Goal: Task Accomplishment & Management: Use online tool/utility

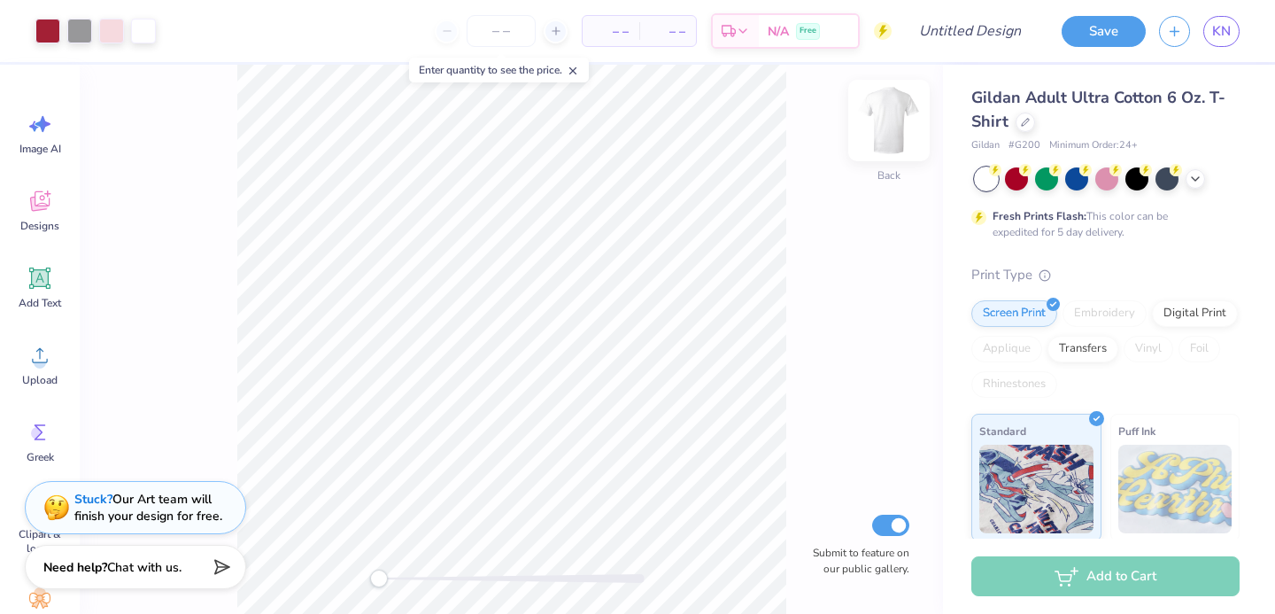
click at [880, 126] on img at bounding box center [888, 120] width 71 height 71
click at [893, 134] on img at bounding box center [888, 120] width 71 height 71
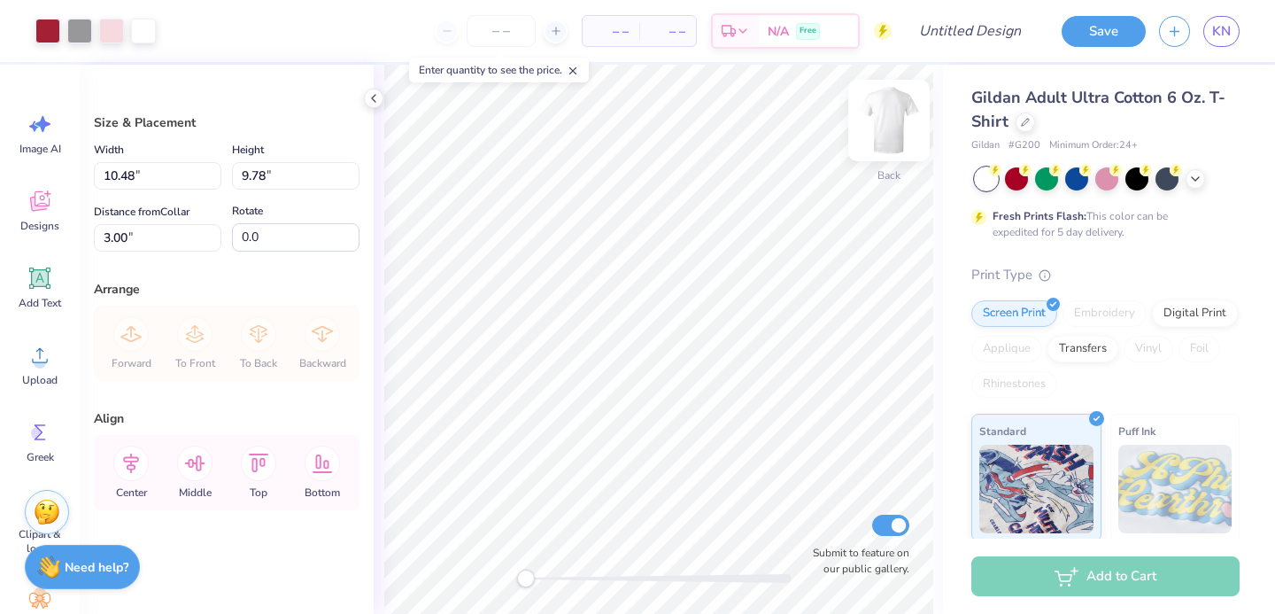
click at [886, 124] on img at bounding box center [888, 120] width 71 height 71
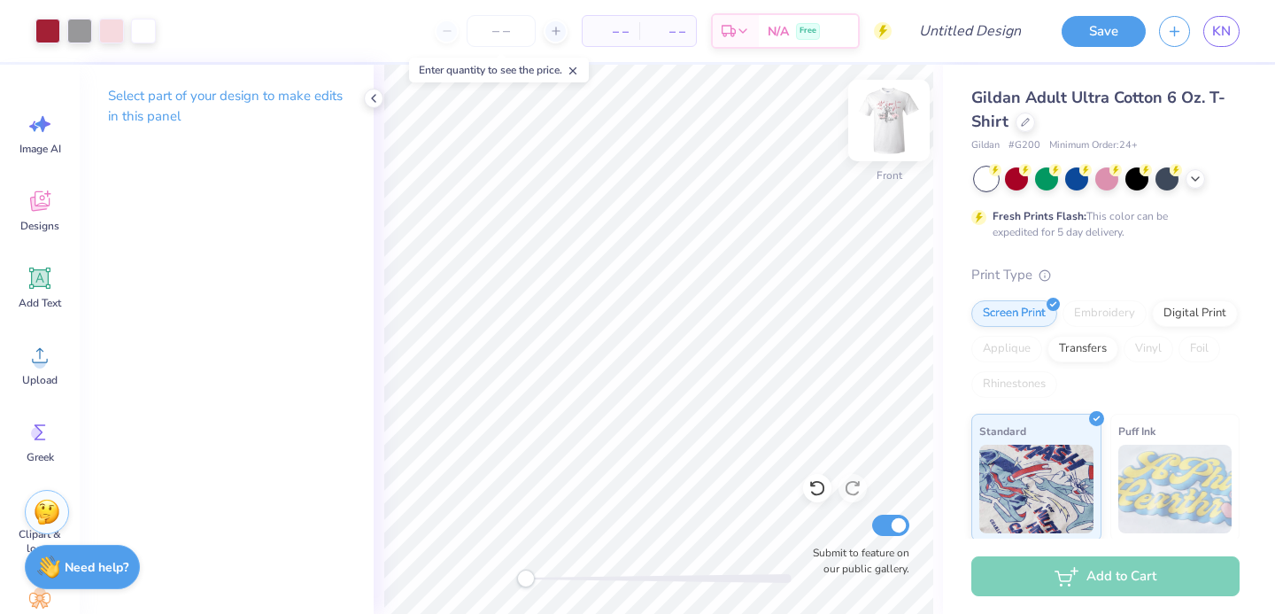
click at [884, 128] on img at bounding box center [888, 120] width 71 height 71
click at [887, 120] on img at bounding box center [888, 120] width 71 height 71
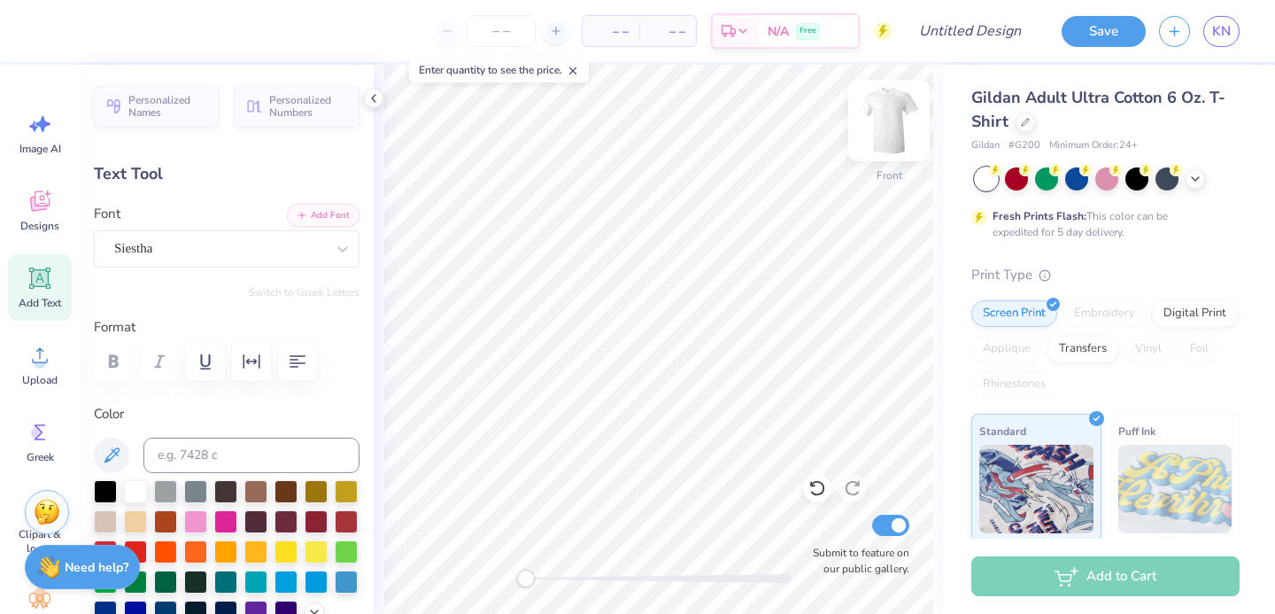
type textarea "P"
type textarea "Pi Beta Phi"
type input "6.92"
type input "2.71"
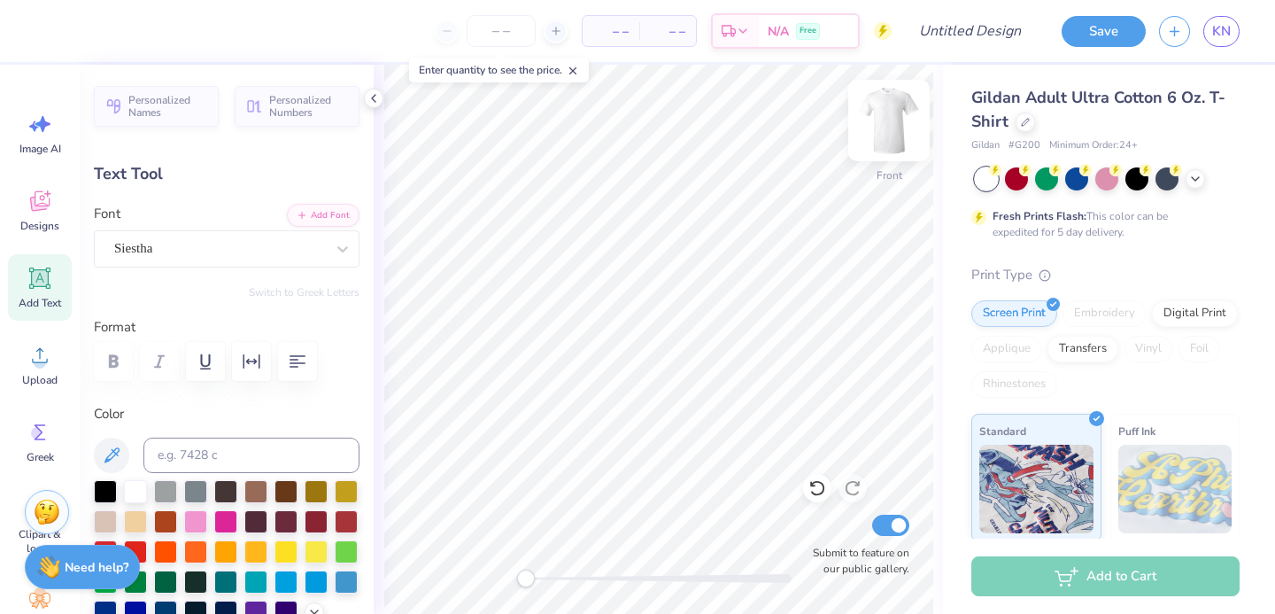
type input "5.21"
type input "10.91"
type input "4.26"
type input "4.52"
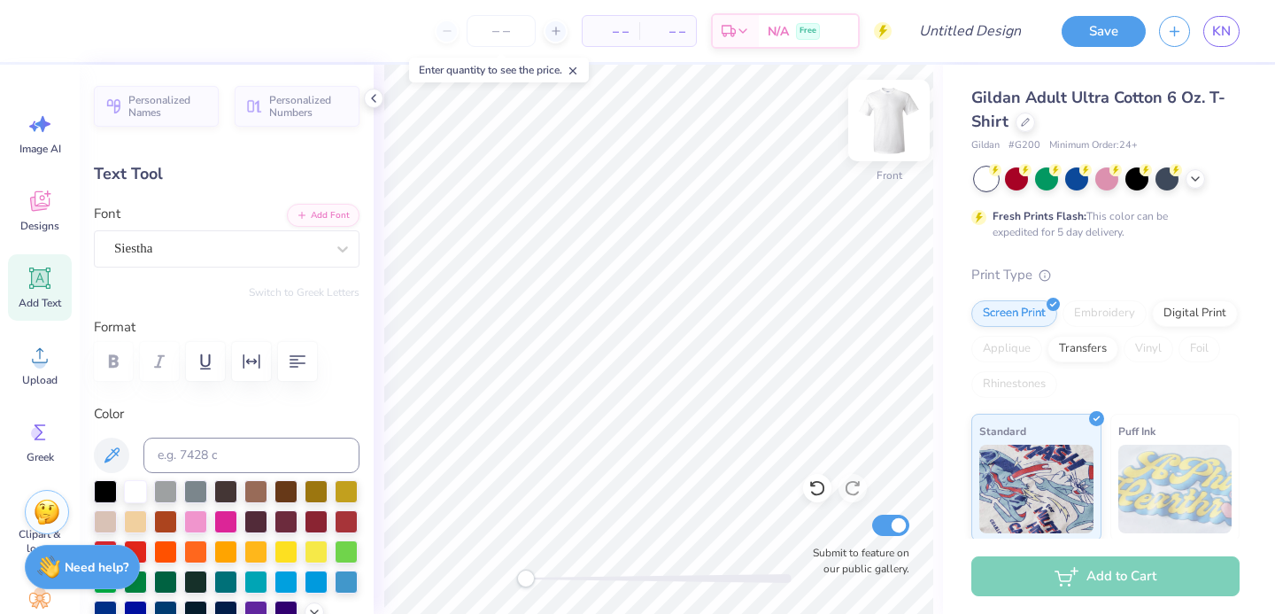
scroll to position [0, 0]
type textarea "Pi Phi"
type input "6.92"
type input "2.71"
type input "5.21"
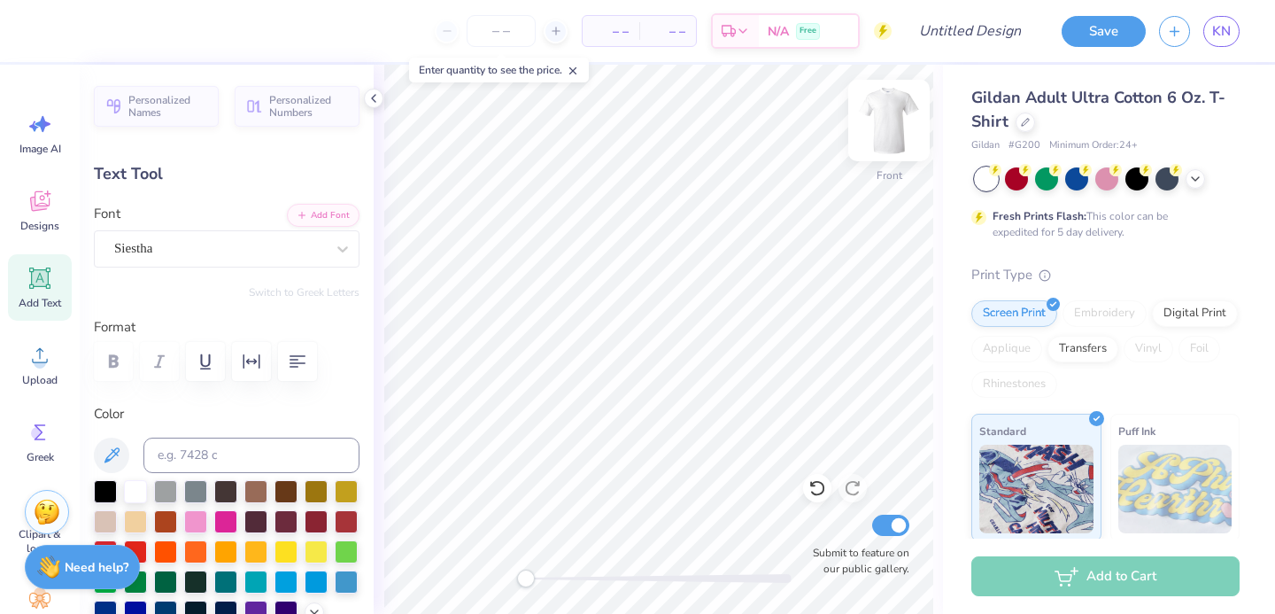
type textarea "&"
type textarea "+"
type textarea "&"
type input "3.45"
type input "2.05"
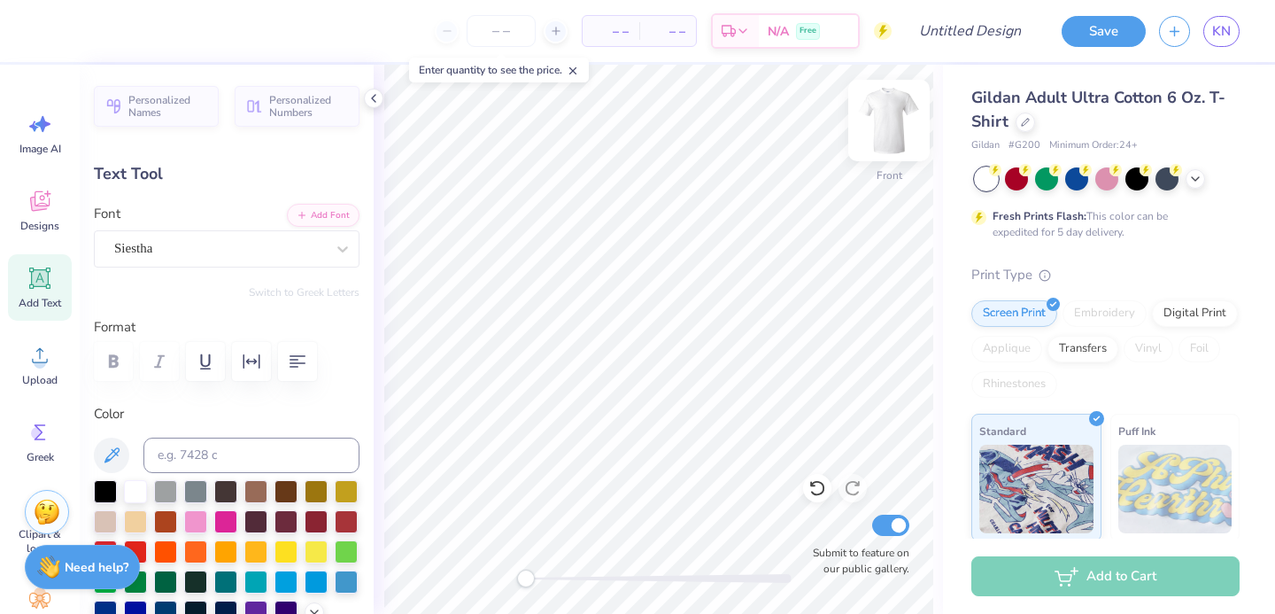
type input "7.30"
type textarea "Delt"
type input "0.0"
type input "3.37"
type input "3.38"
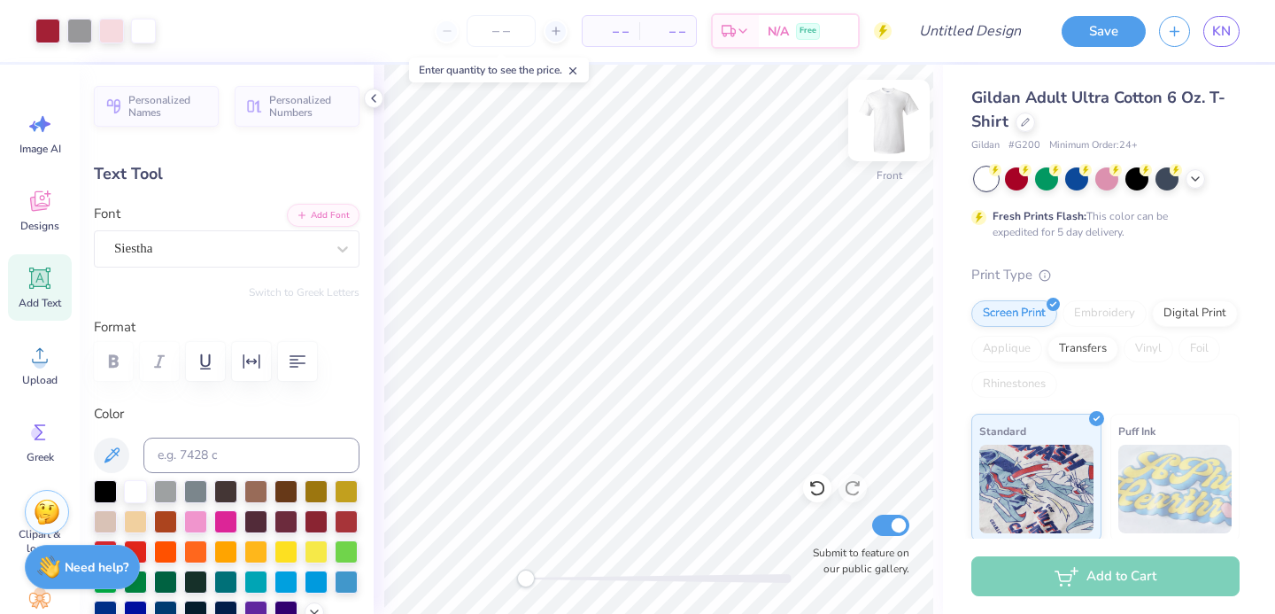
type input "6.55"
type input "0.0"
type input "6.41"
type input "3.39"
type input "4.71"
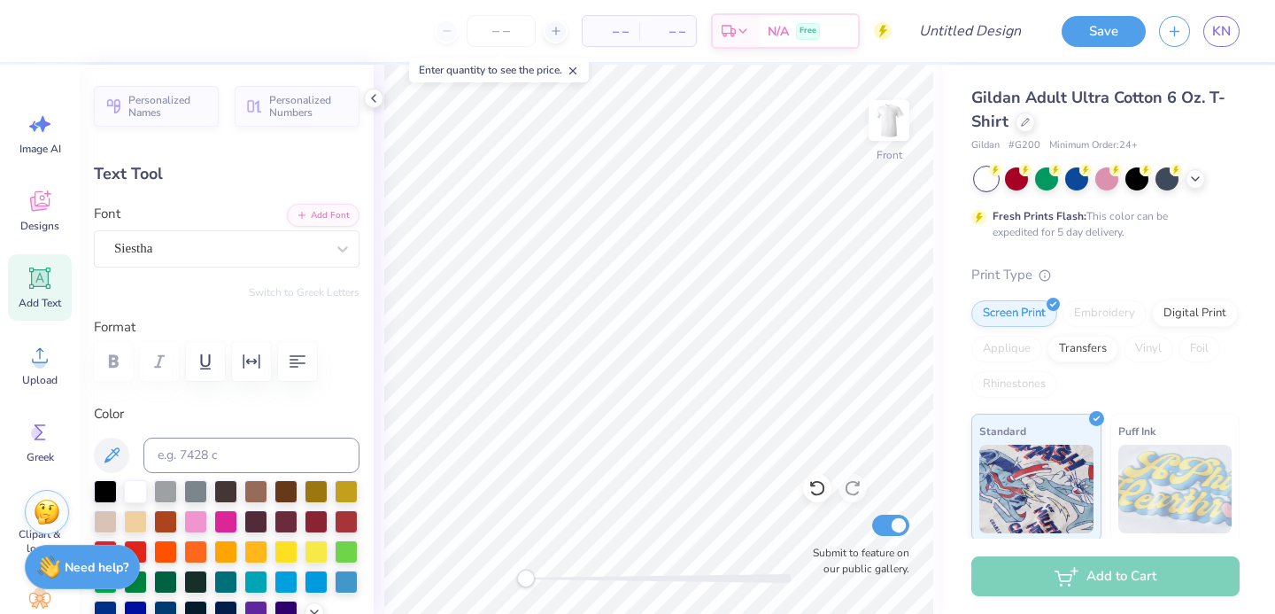
type input "0.0"
type input "1.04"
type input "0.32"
type input "8.68"
type input "1.04"
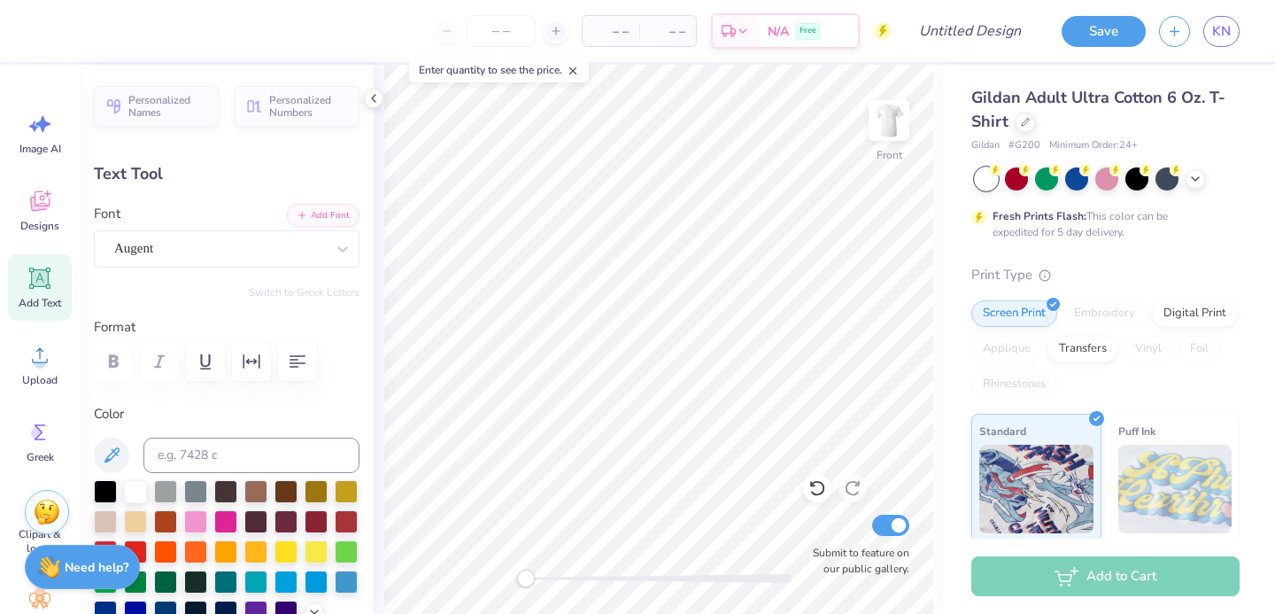
type input "8.68"
type input "2.83"
type input "8.36"
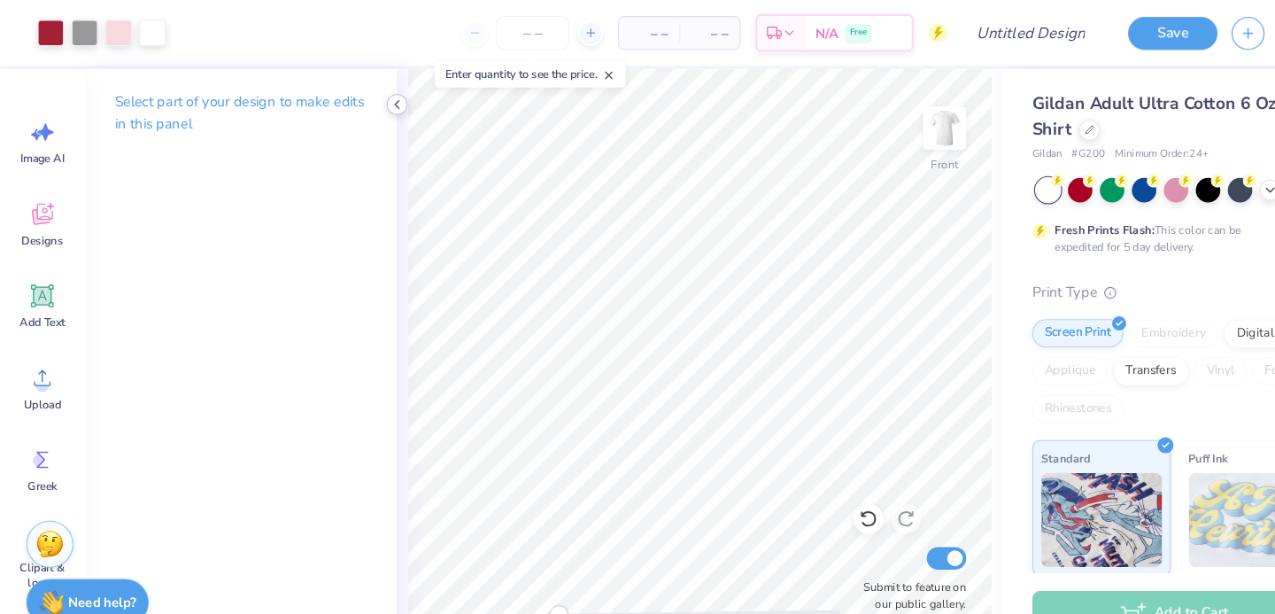
click at [373, 98] on icon at bounding box center [374, 98] width 14 height 14
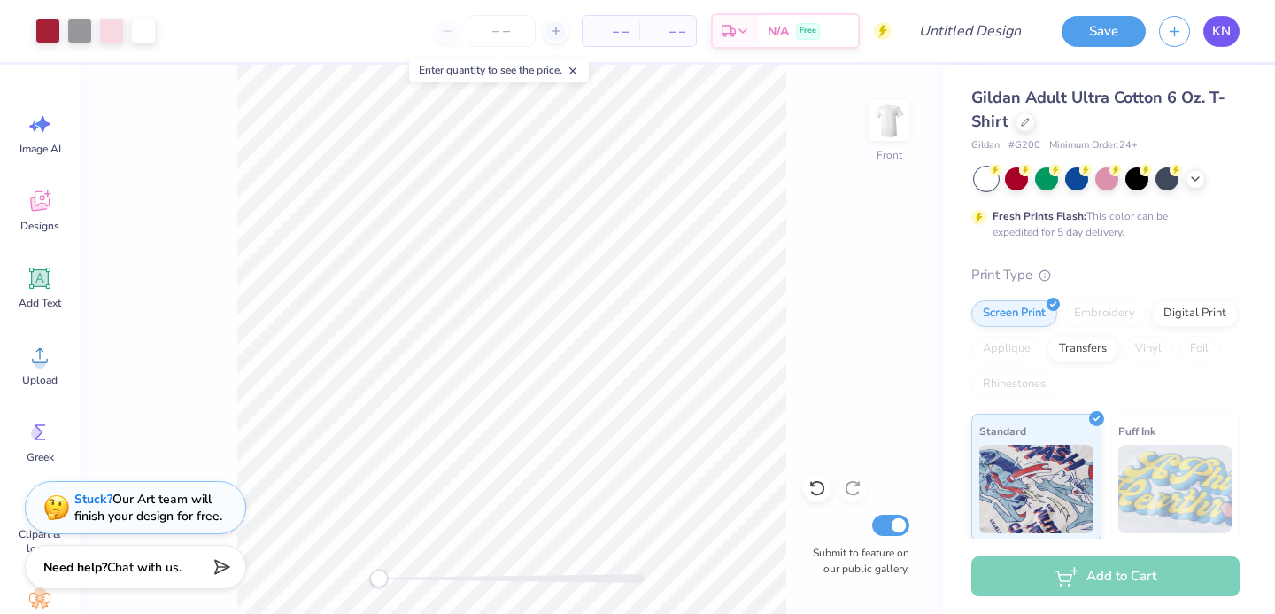
click at [1226, 28] on span "KN" at bounding box center [1221, 31] width 19 height 20
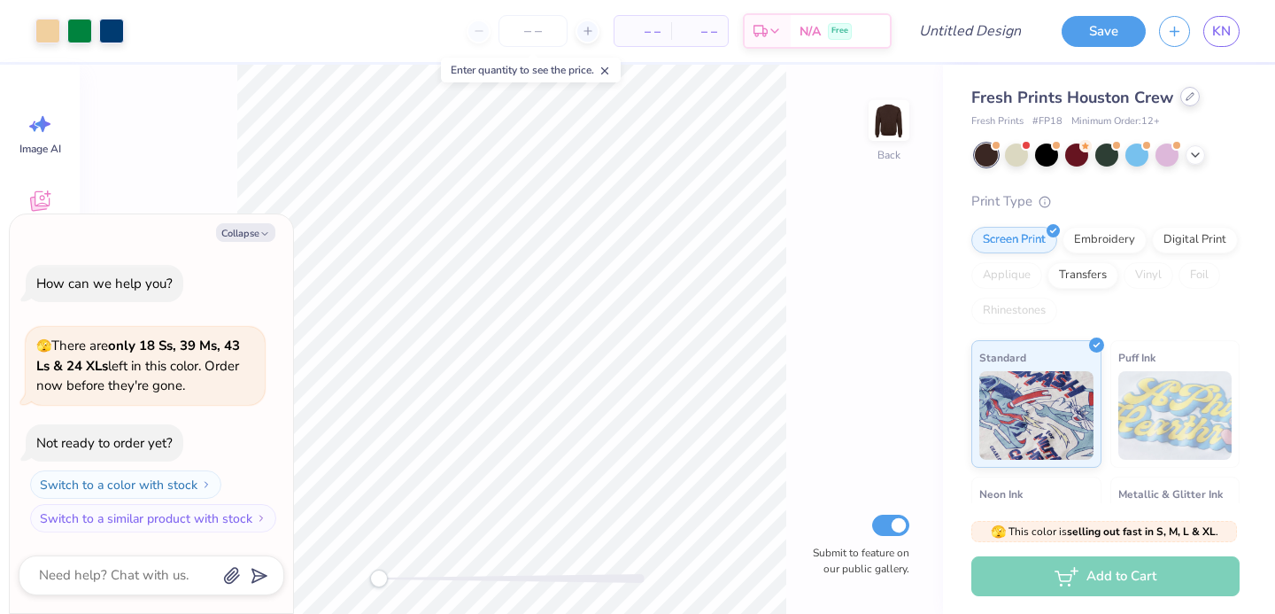
click at [1187, 96] on icon at bounding box center [1189, 96] width 9 height 9
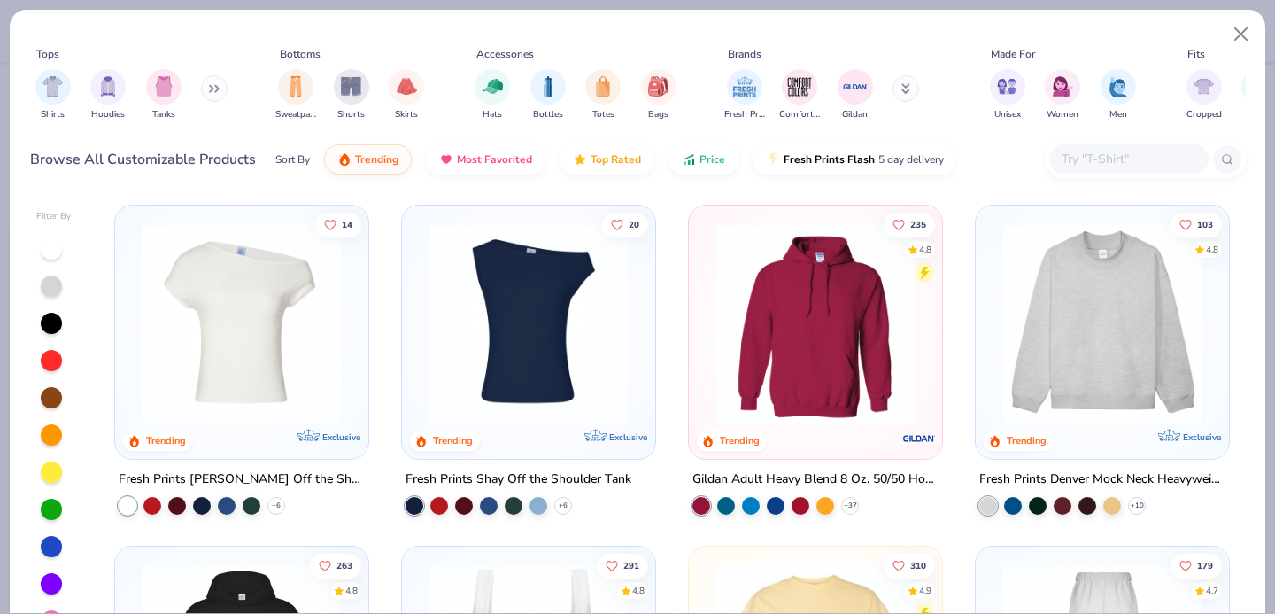
scroll to position [384, 0]
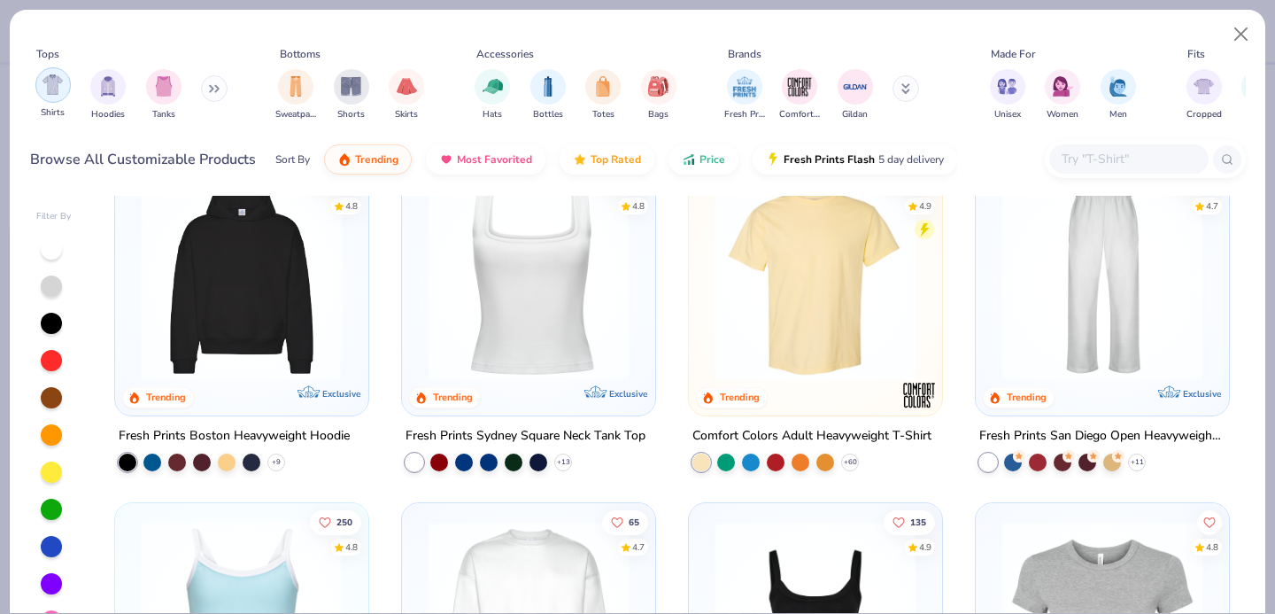
click at [61, 91] on img "filter for Shirts" at bounding box center [52, 84] width 20 height 20
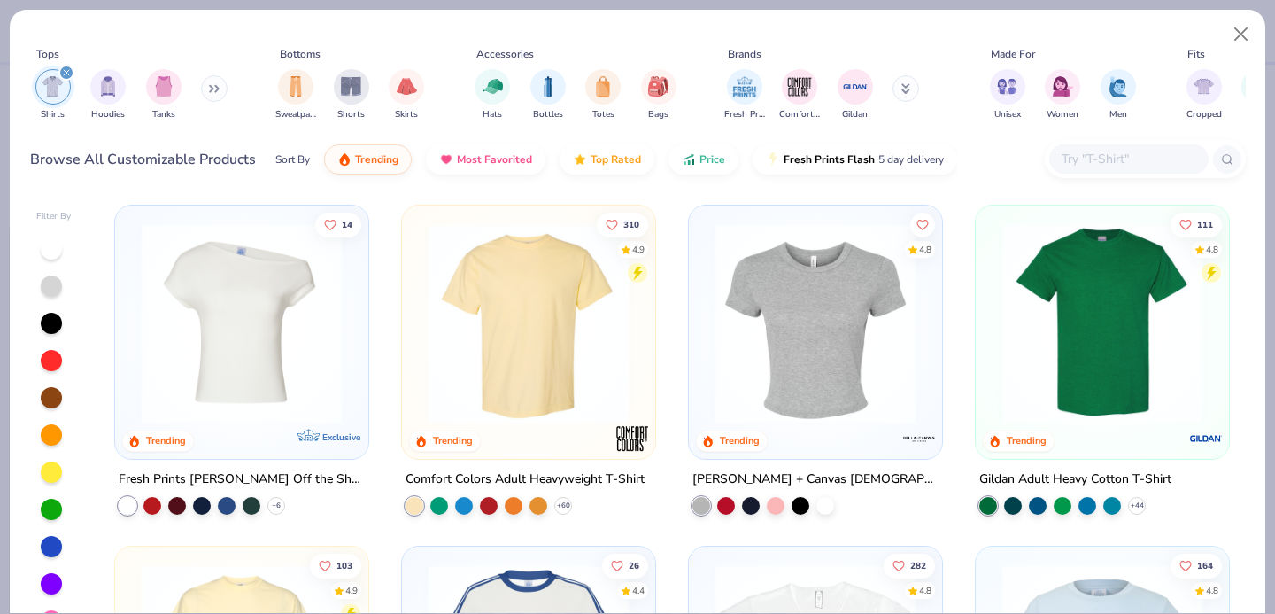
click at [544, 351] on img at bounding box center [529, 323] width 218 height 200
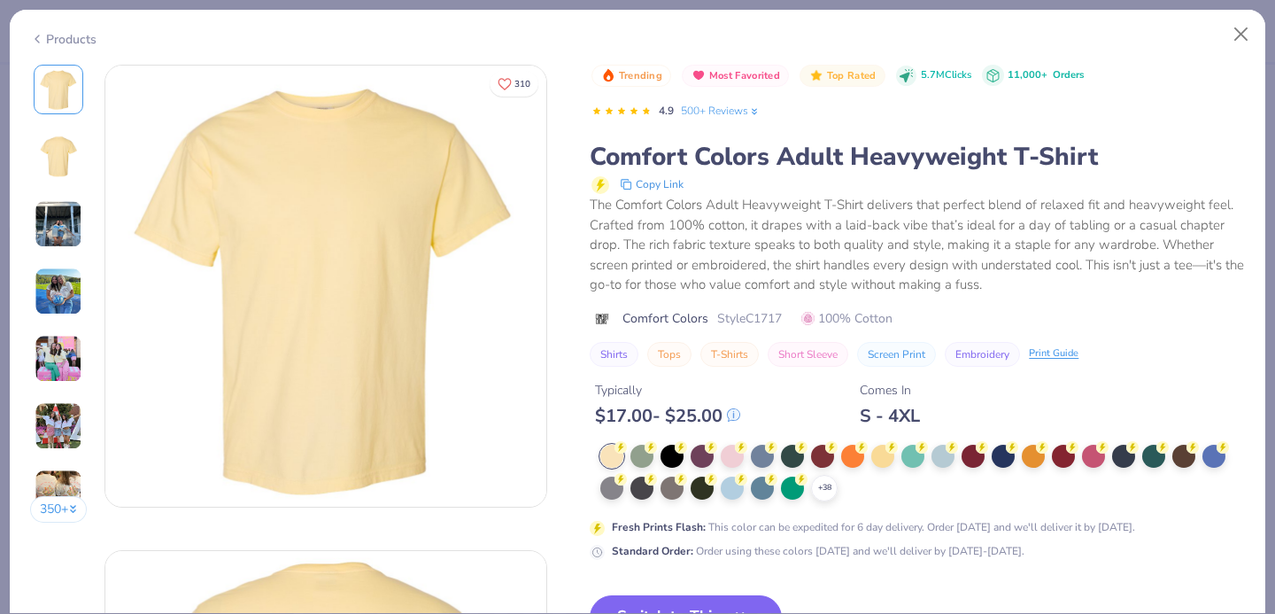
click at [702, 576] on div "Trending Most Favorited Top Rated 5.7M Clicks 11,000+ Orders 4.9 500+ Reviews C…" at bounding box center [917, 449] width 655 height 769
click at [697, 598] on button "Switch to This" at bounding box center [686, 617] width 192 height 44
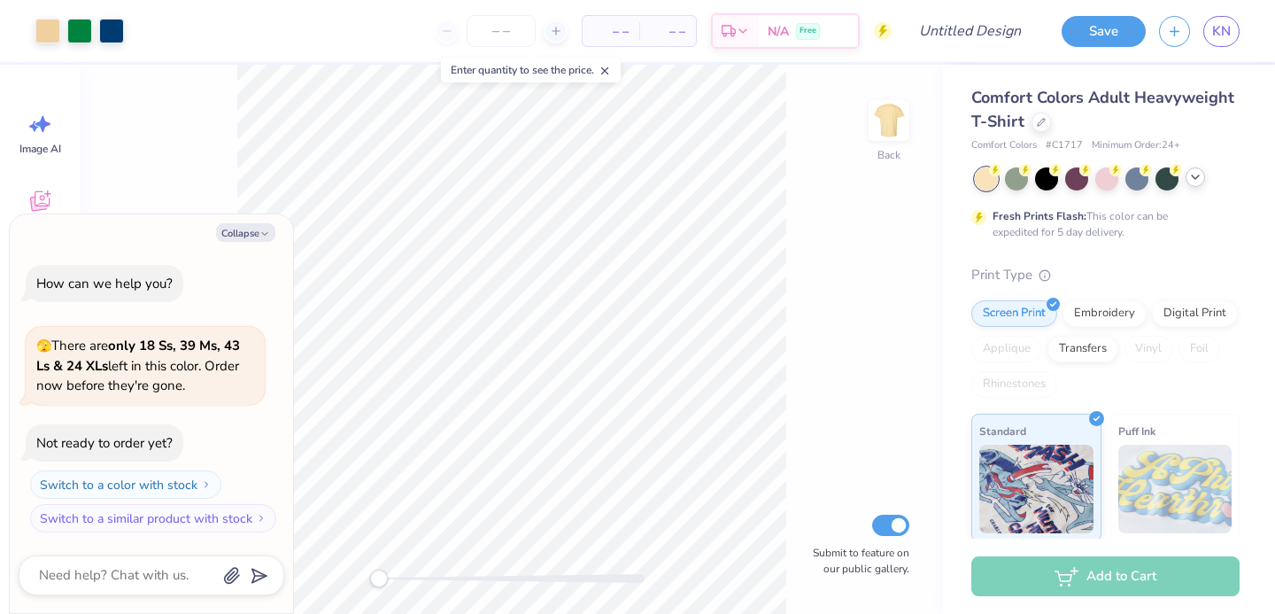
click at [1188, 176] on icon at bounding box center [1195, 177] width 14 height 14
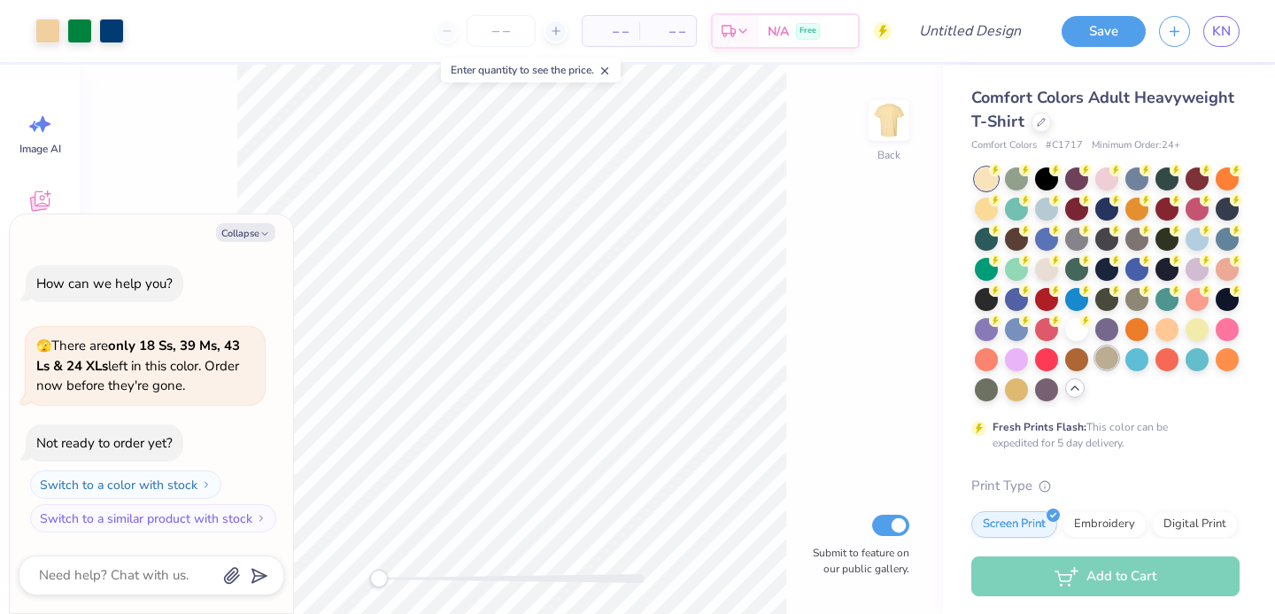
click at [1110, 357] on div at bounding box center [1106, 357] width 23 height 23
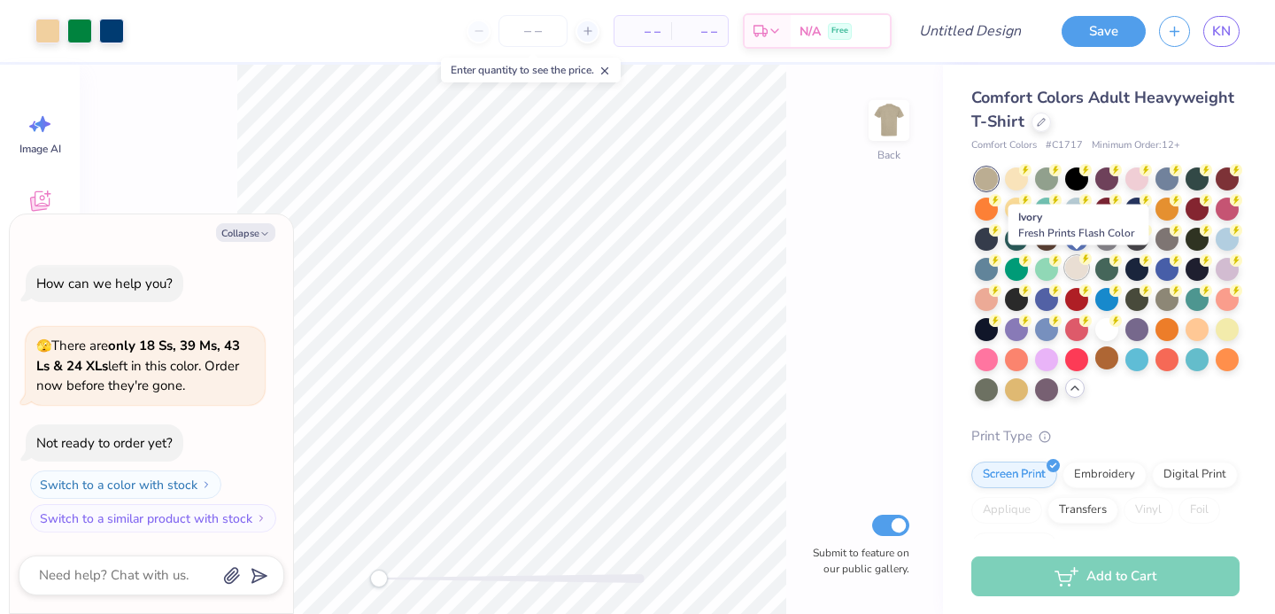
click at [1076, 268] on div at bounding box center [1076, 267] width 23 height 23
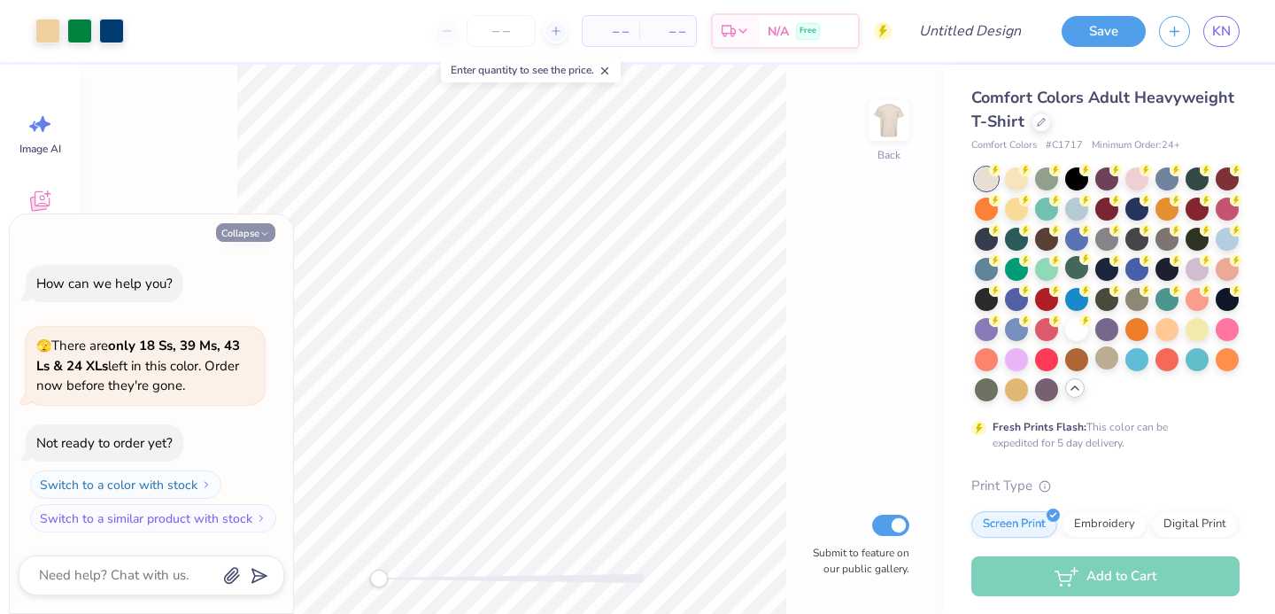
click at [245, 228] on button "Collapse" at bounding box center [245, 232] width 59 height 19
type textarea "x"
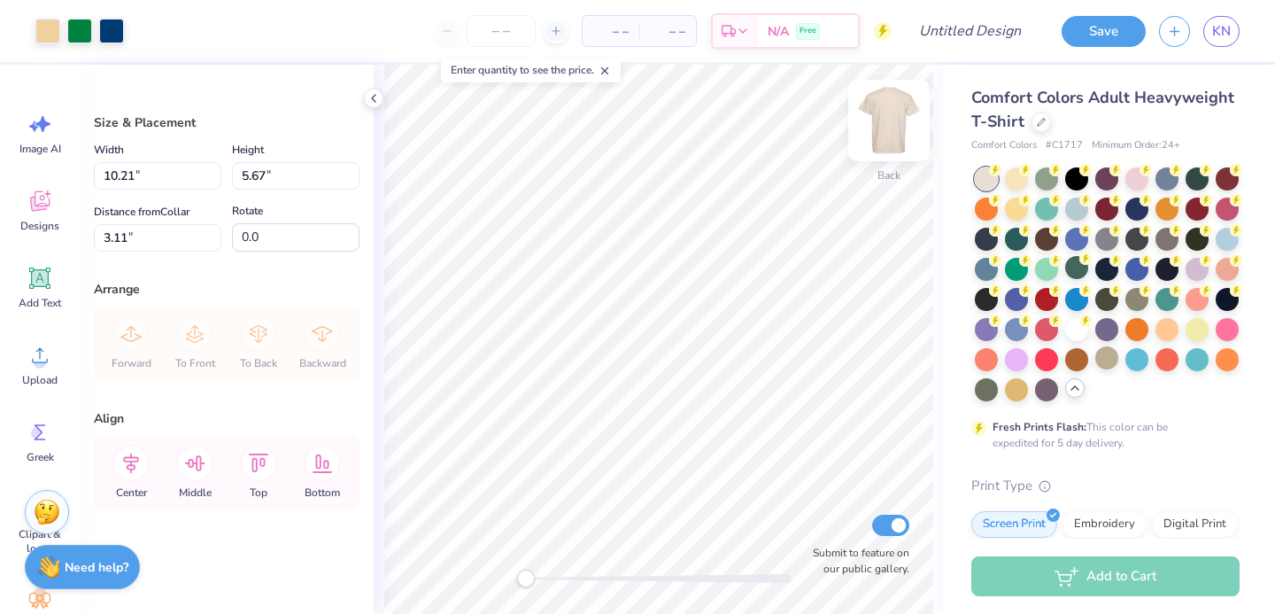
click at [886, 128] on img at bounding box center [888, 120] width 71 height 71
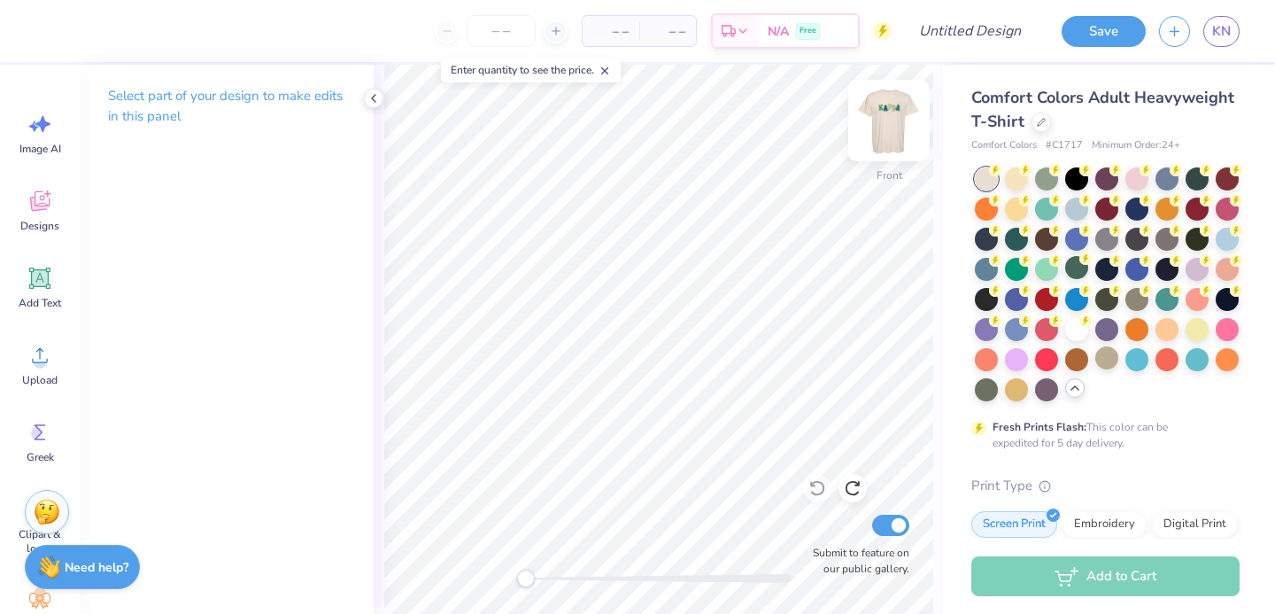
click at [895, 129] on img at bounding box center [888, 120] width 71 height 71
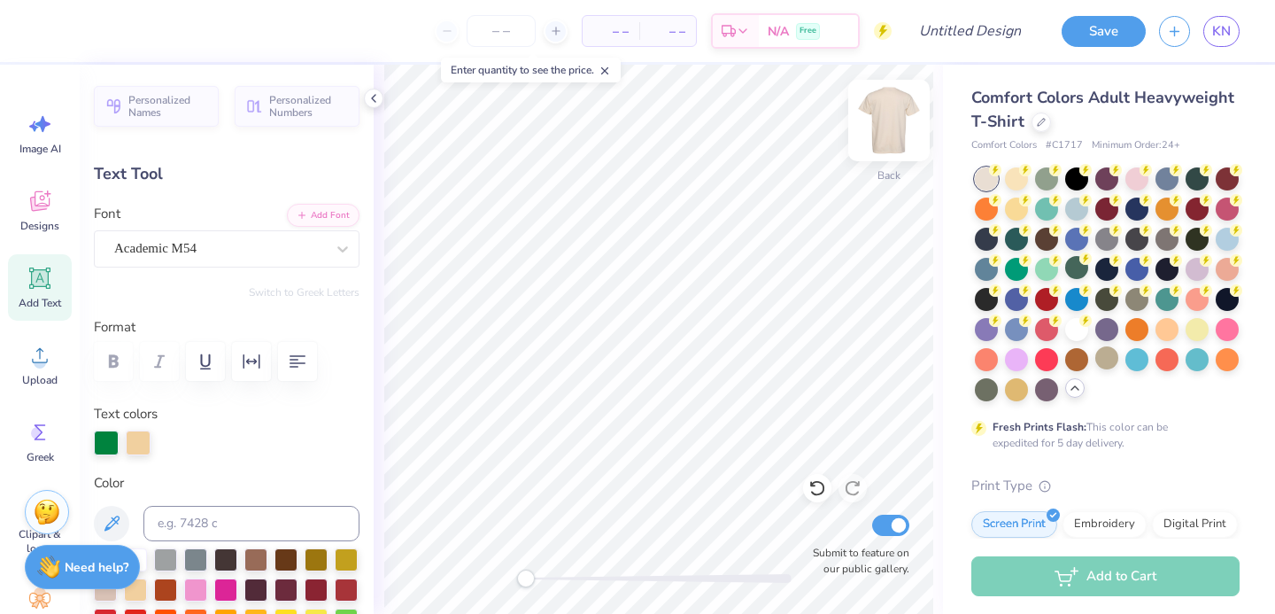
type textarea "F"
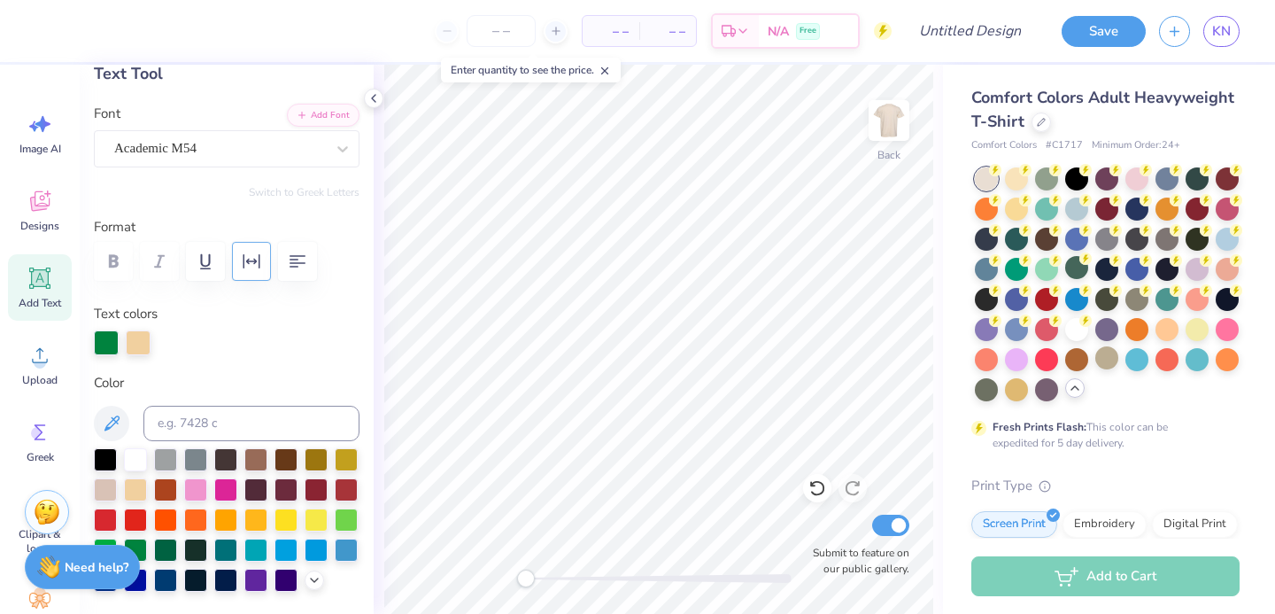
scroll to position [123, 0]
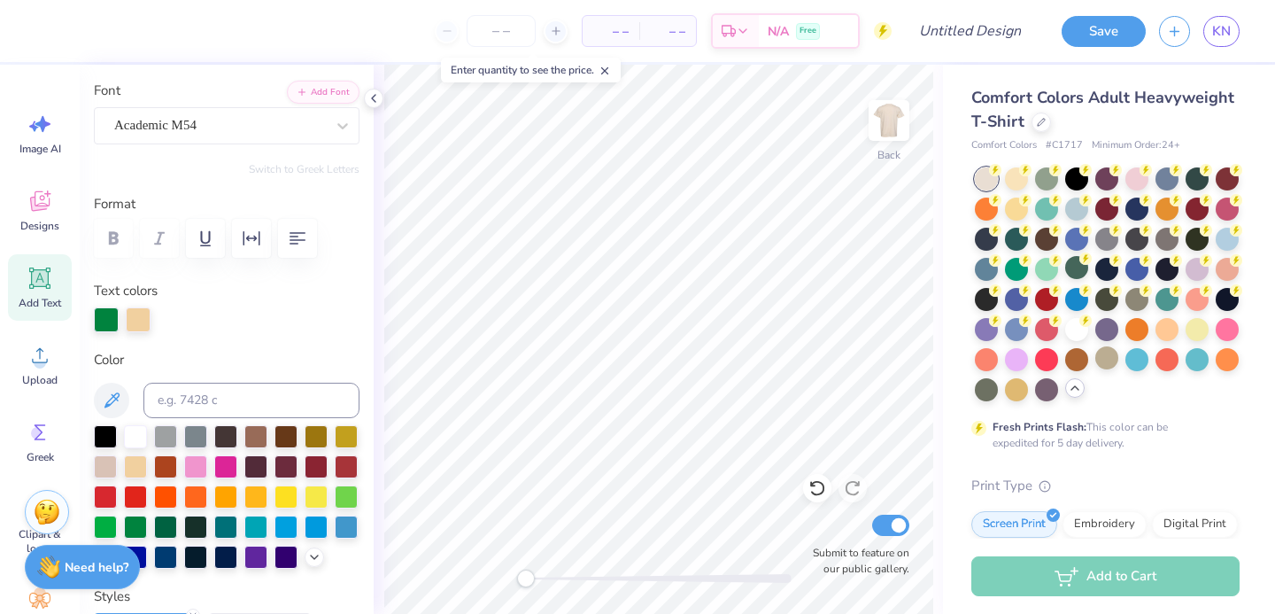
type input "1.80"
type input "2.61"
type input "4.69"
type input "-3.5"
type textarea "A"
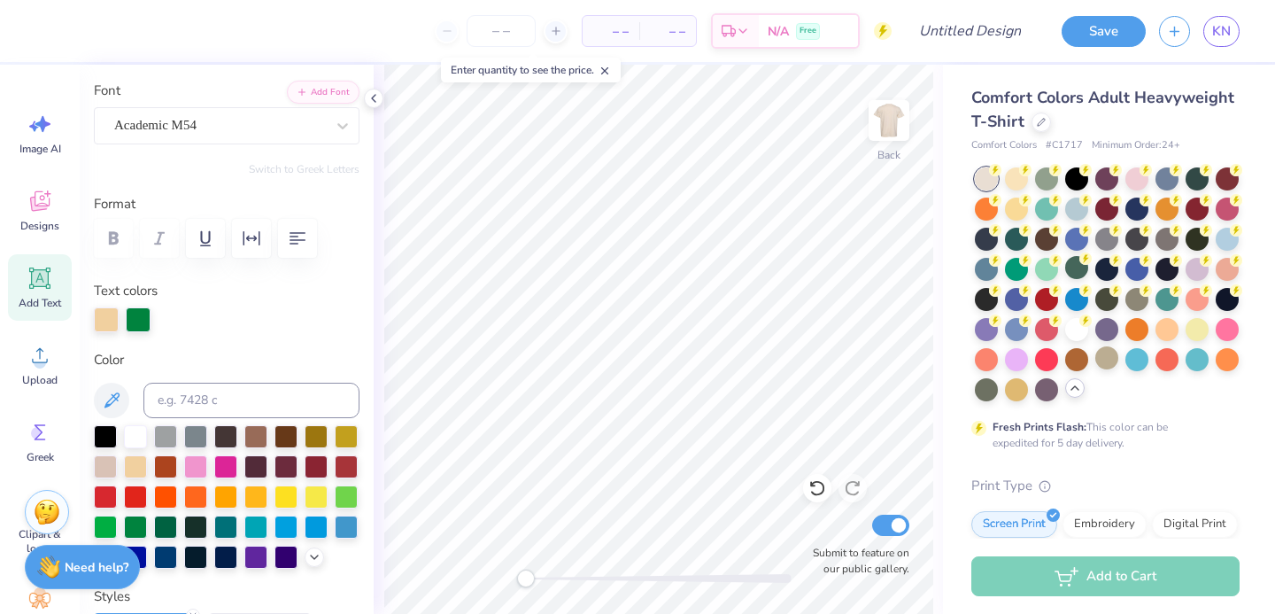
type input "1.59"
type input "2.55"
type input "4.13"
type input "0.0"
type textarea "l"
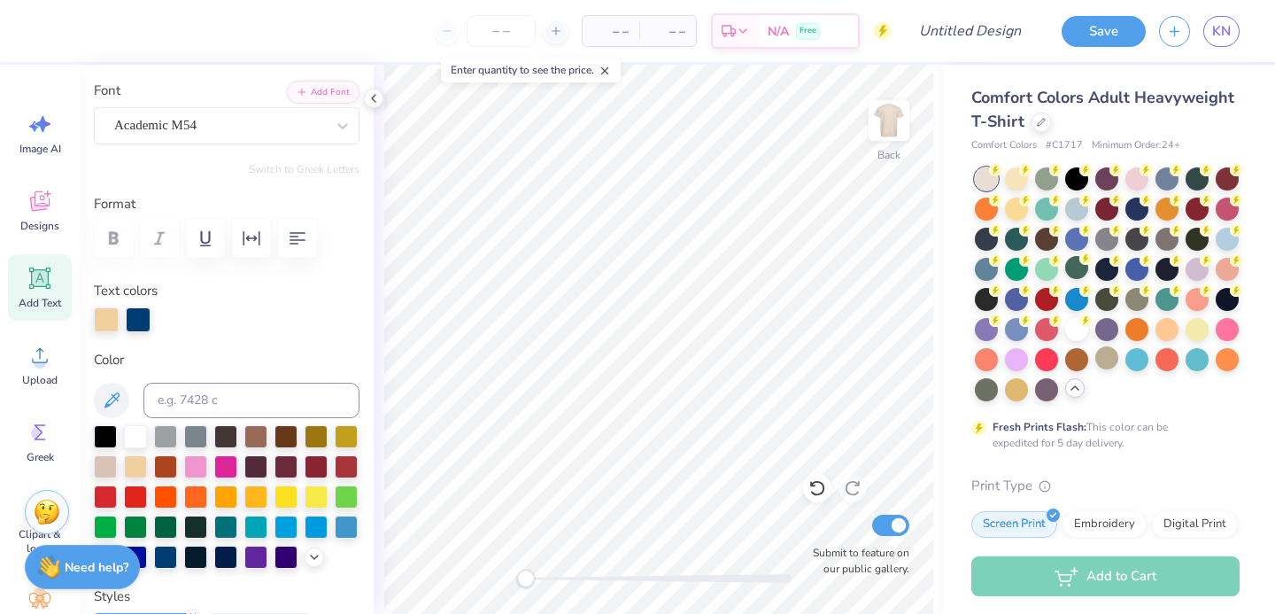
type input "1.64"
type input "2.59"
type input "4.70"
type input "-2.2"
type textarea "p"
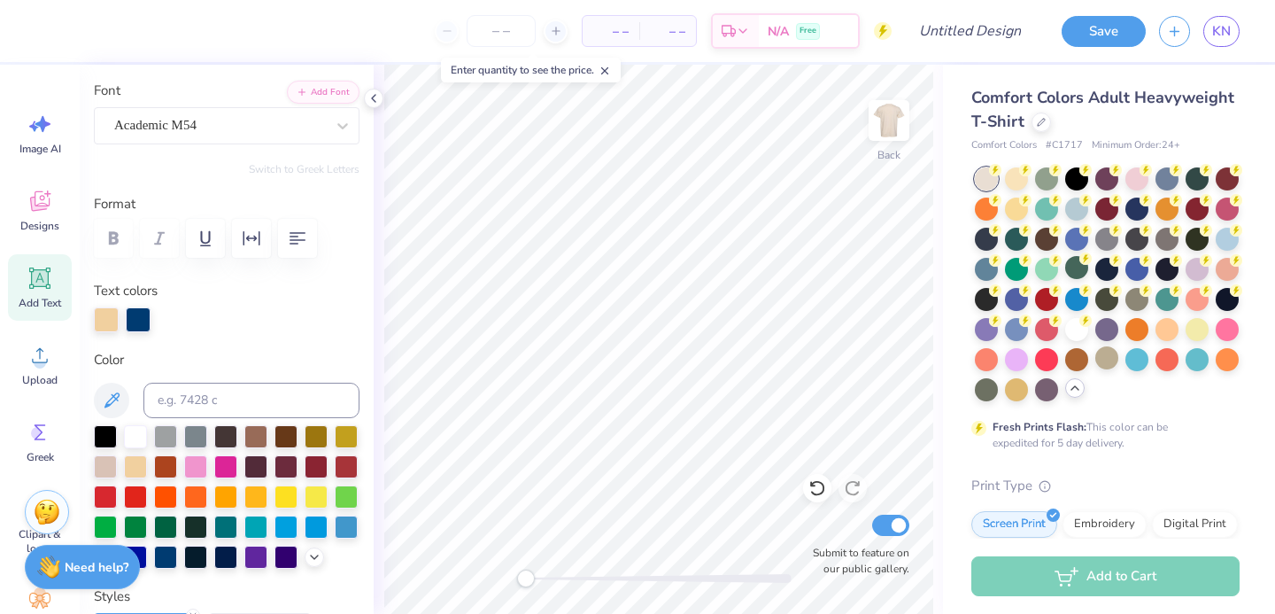
type textarea "l"
type input "1.82"
type input "2.72"
type input "4.46"
type input "0.0"
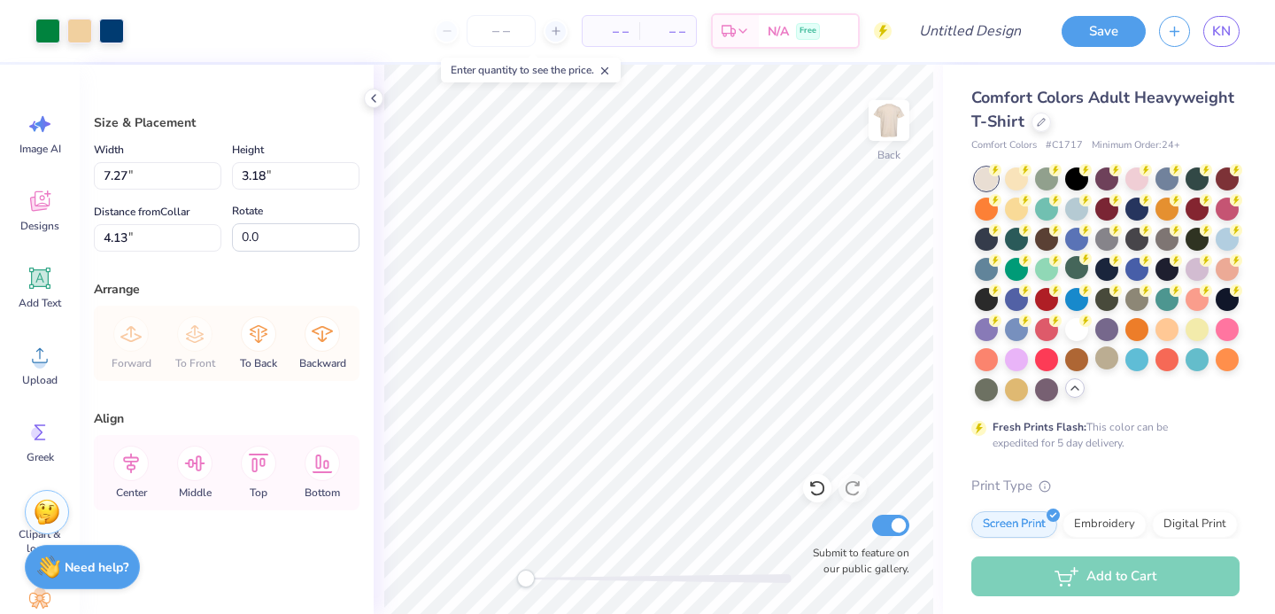
type input "7.28"
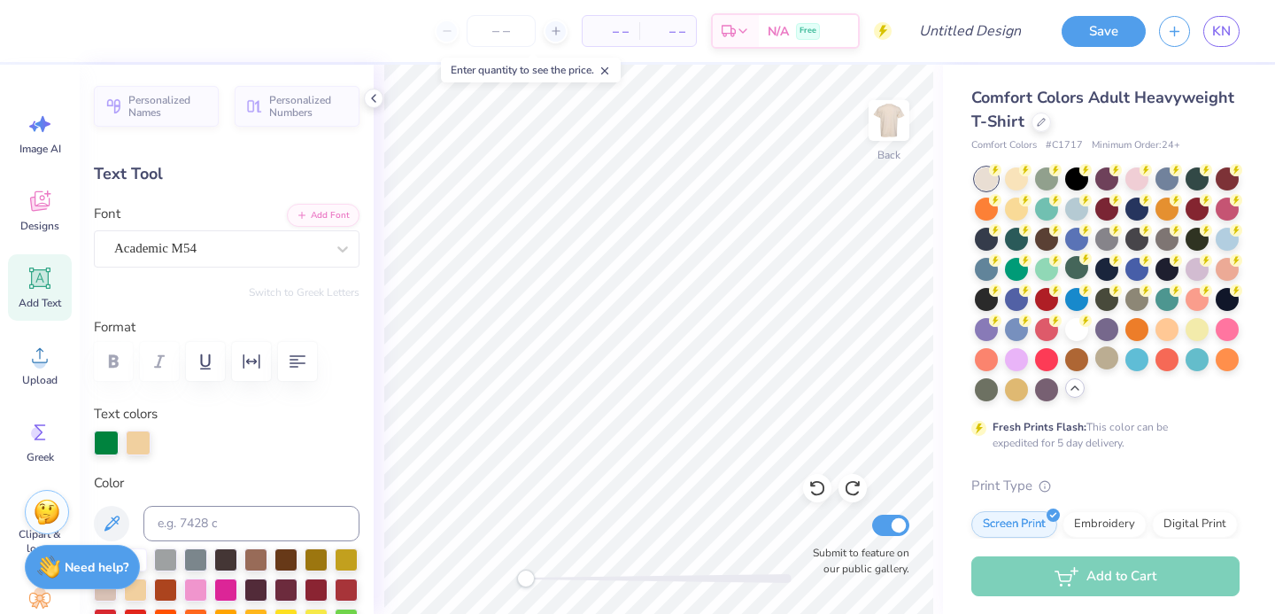
type textarea "B"
type input "0.0"
type input "1.79"
type input "2.61"
type input "4.70"
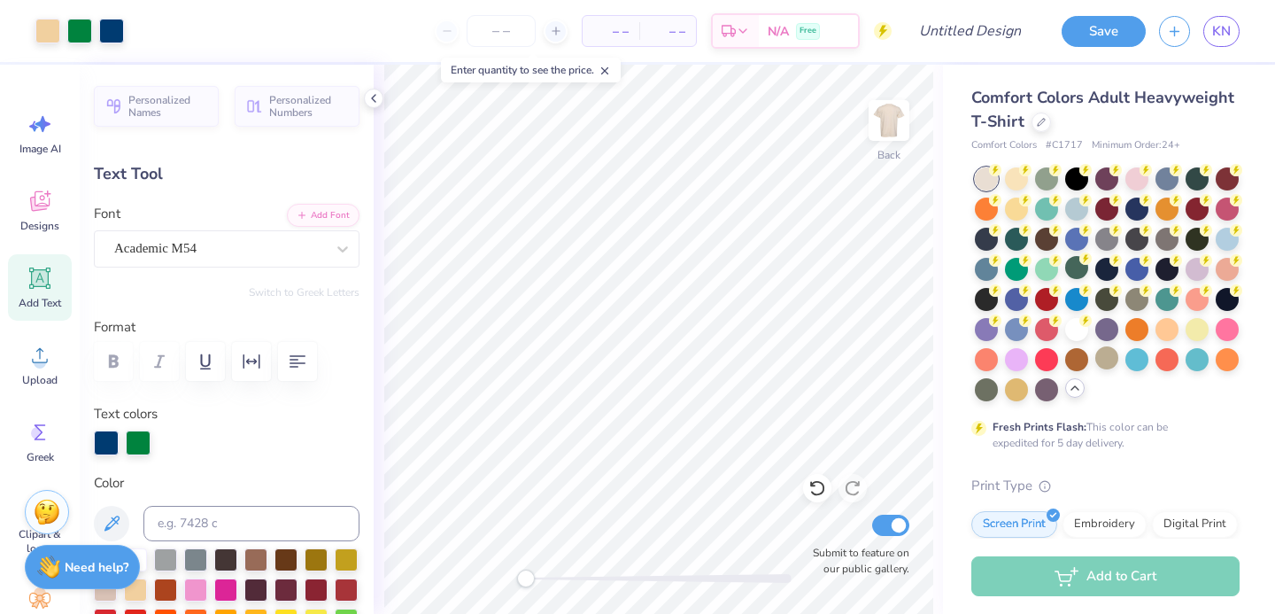
type input "0.0"
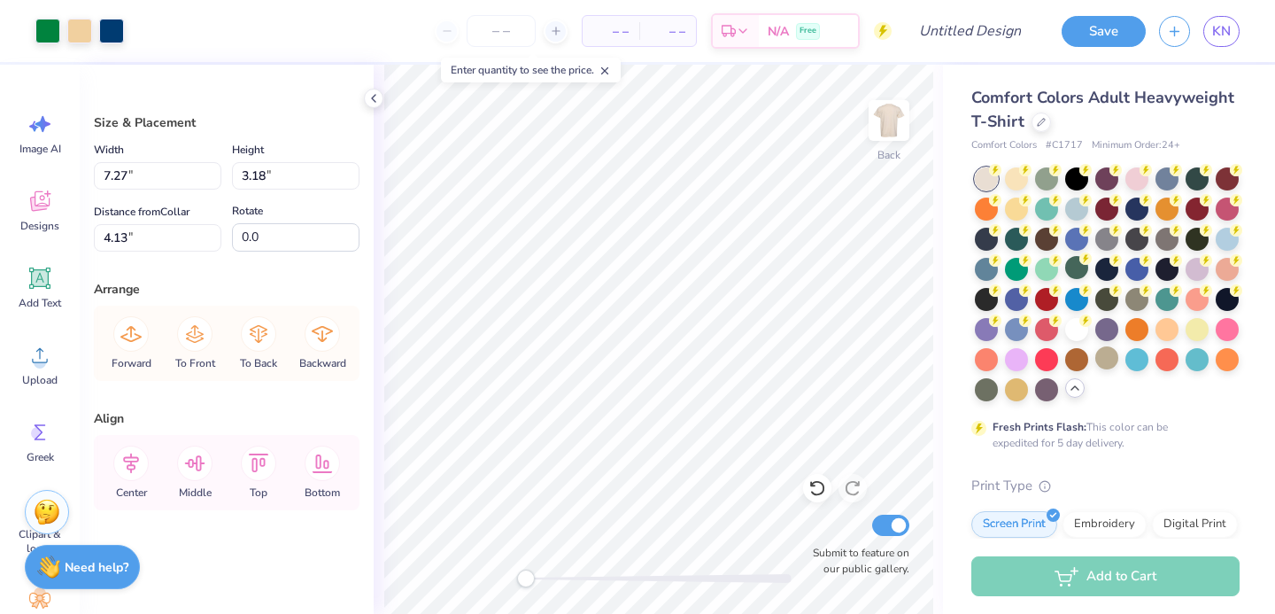
type input "4.11"
type input "9.00"
type input "1.35"
type input "7.99"
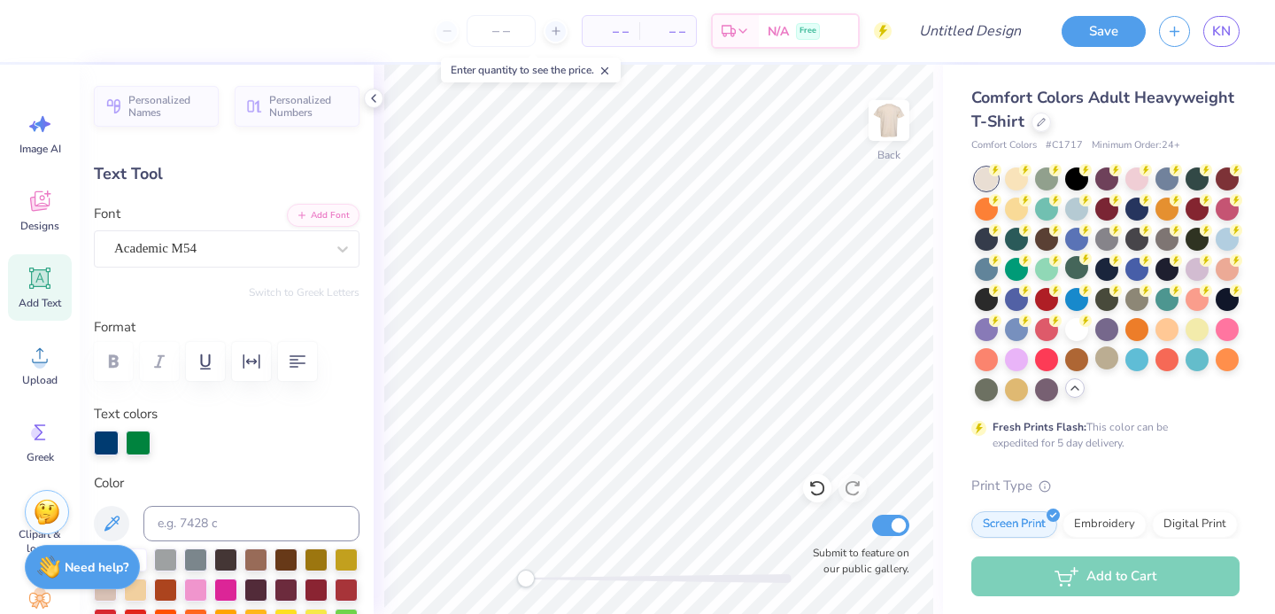
type textarea "b"
type input "1.47"
type input "2.55"
type input "7.99"
type input "0.0"
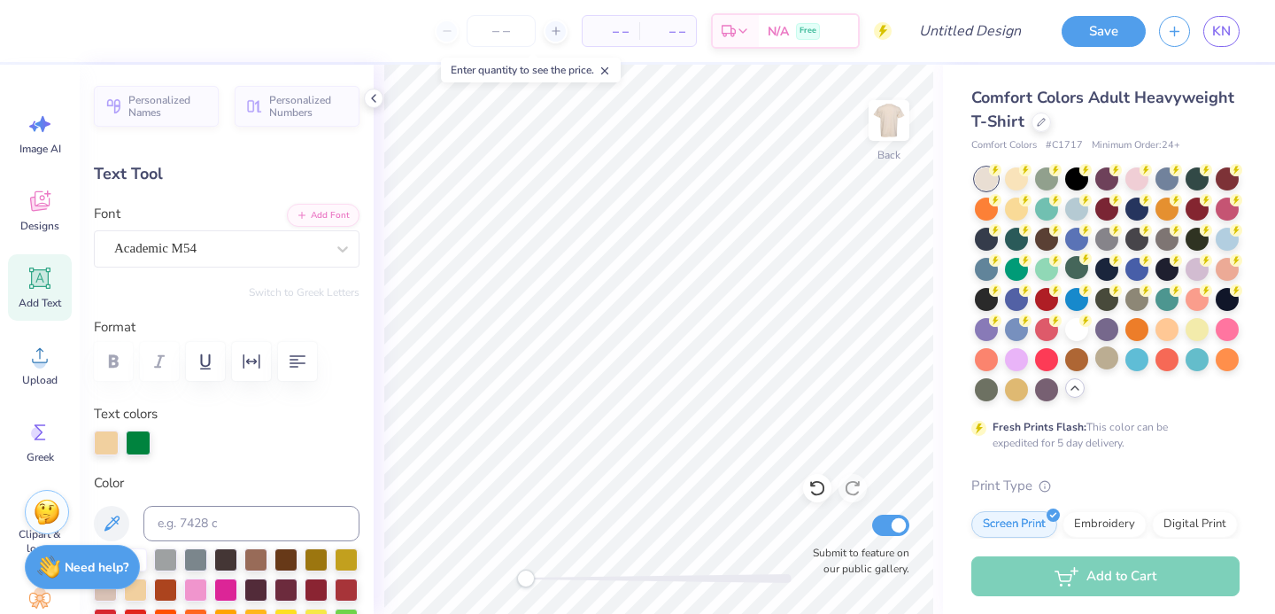
type textarea "a"
type input "1.80"
type input "2.65"
type input "8.29"
type input "0.0"
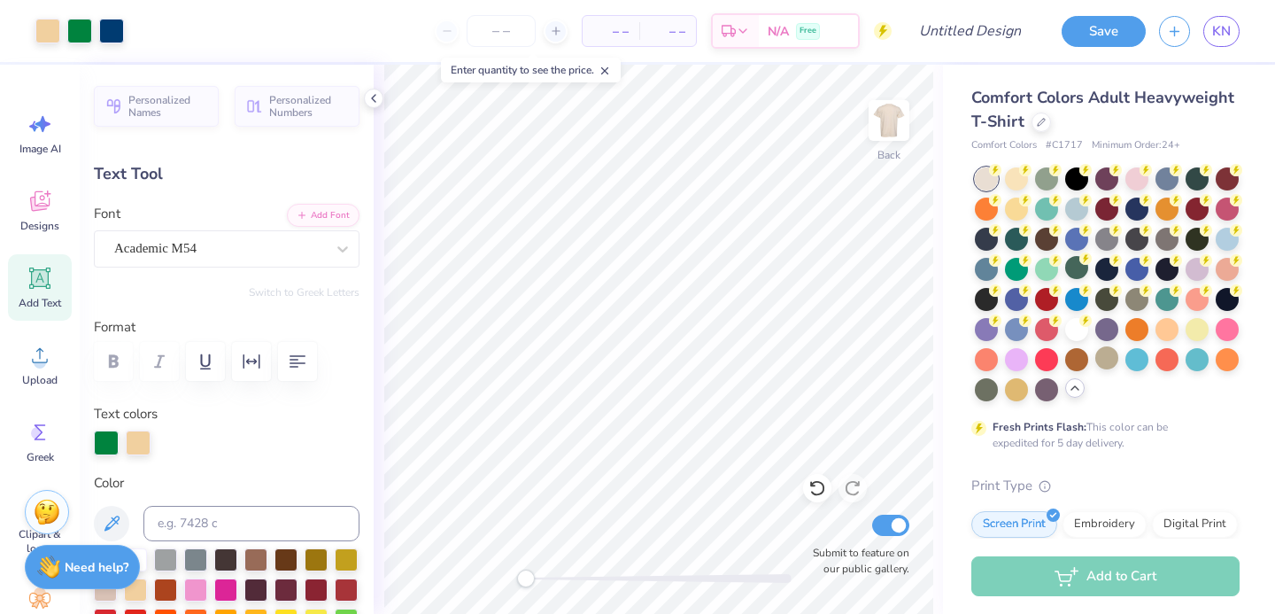
type input "1.57"
type input "2.57"
type input "9.58"
type input "0.0"
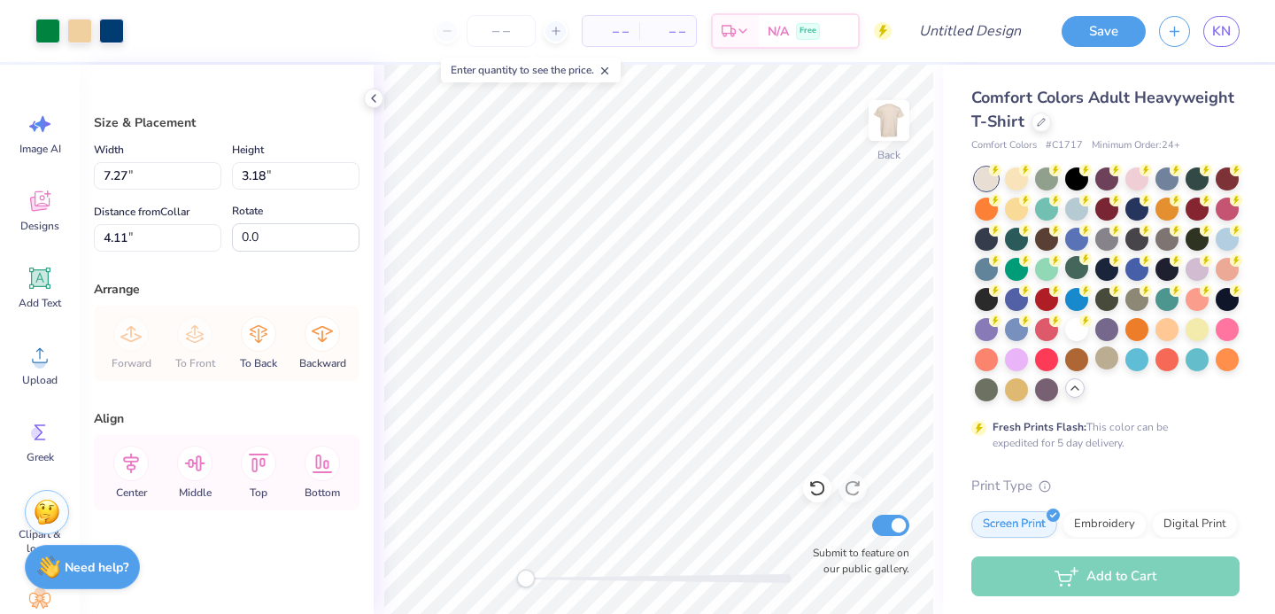
type input "7.90"
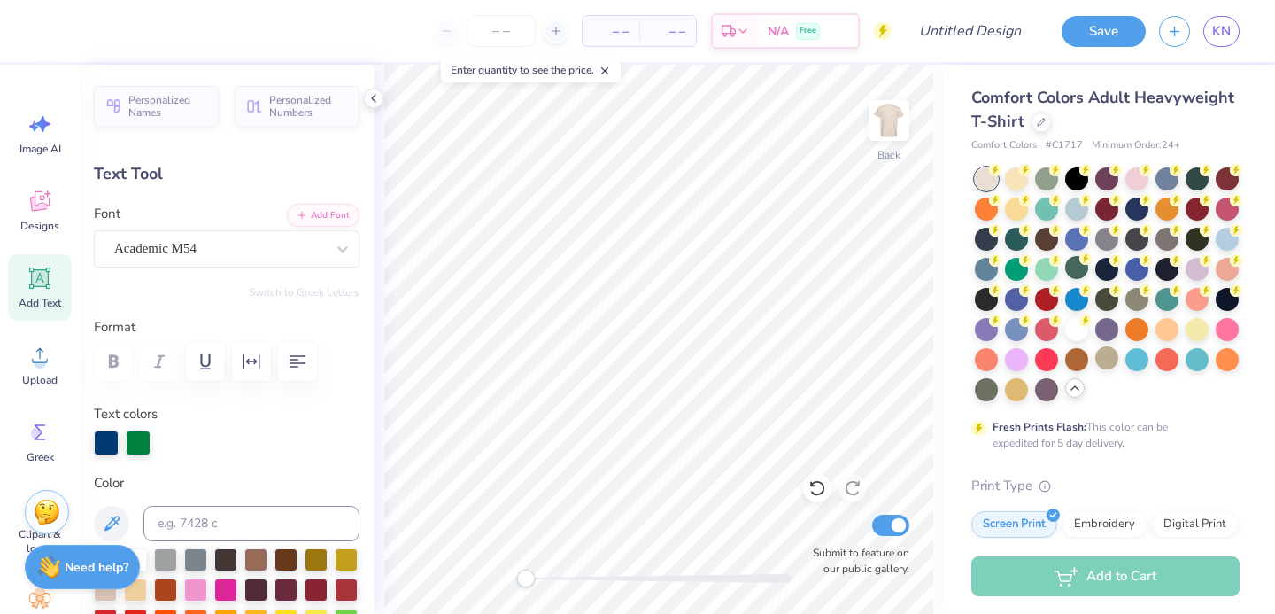
type textarea "b"
type input "1.47"
type input "2.55"
type input "7.90"
type input "0.0"
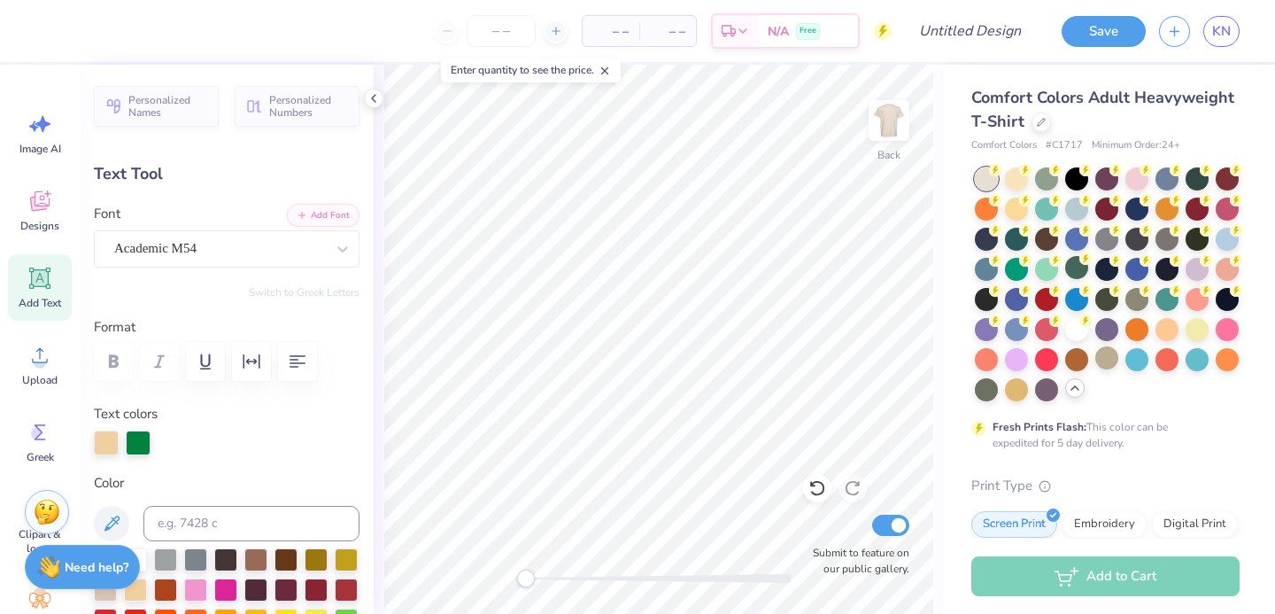
type textarea "a"
type input "1.57"
type input "2.57"
type input "8.49"
type input "0.0"
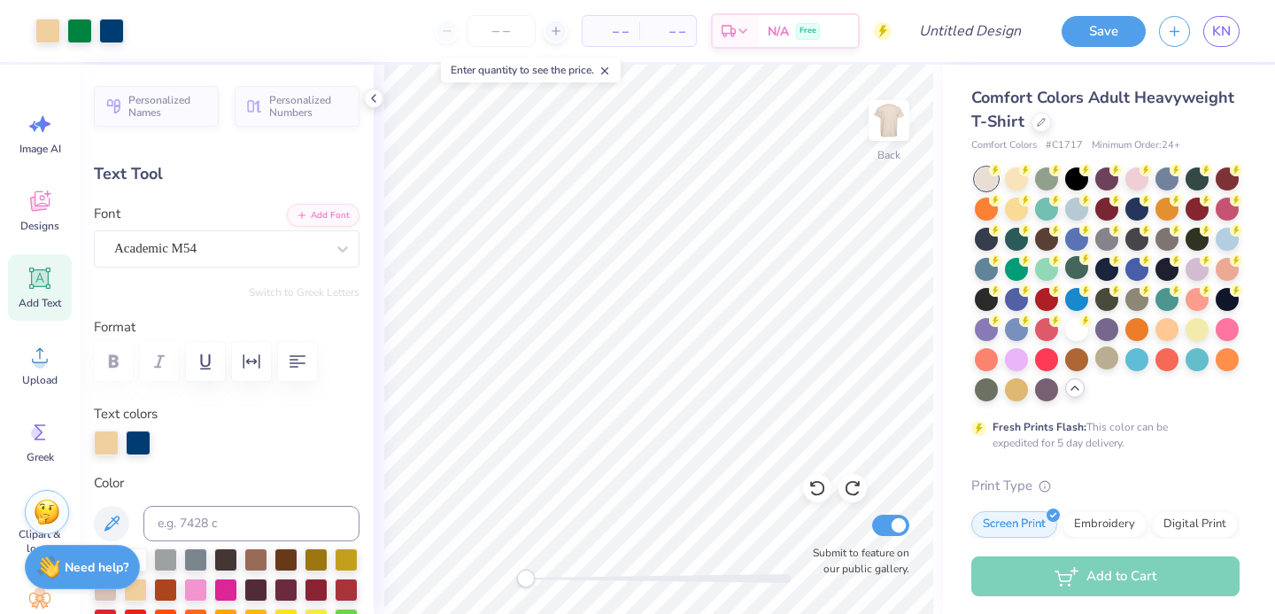
type input "1.58"
type input "2.67"
type input "8.18"
type input "-5.5"
type textarea "l"
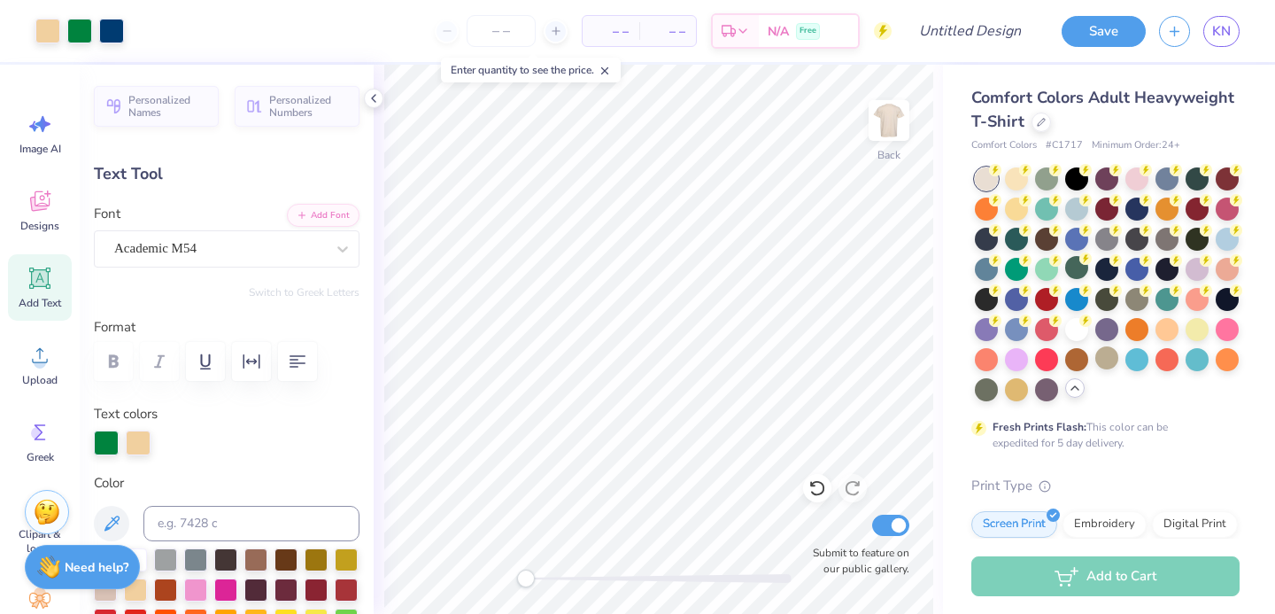
type input "0.0"
type input "1.73"
type input "2.62"
type input "8.46"
type input "-3.5"
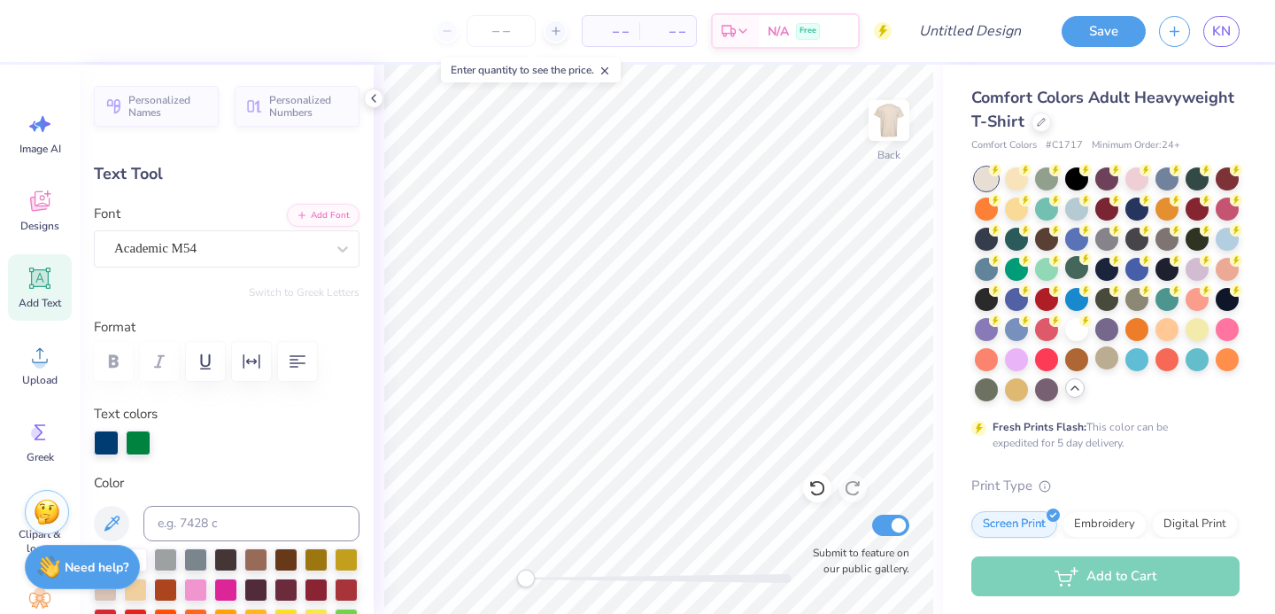
type input "1.77"
type input "2.55"
type input "7.90"
type input "0.0"
type input "1.57"
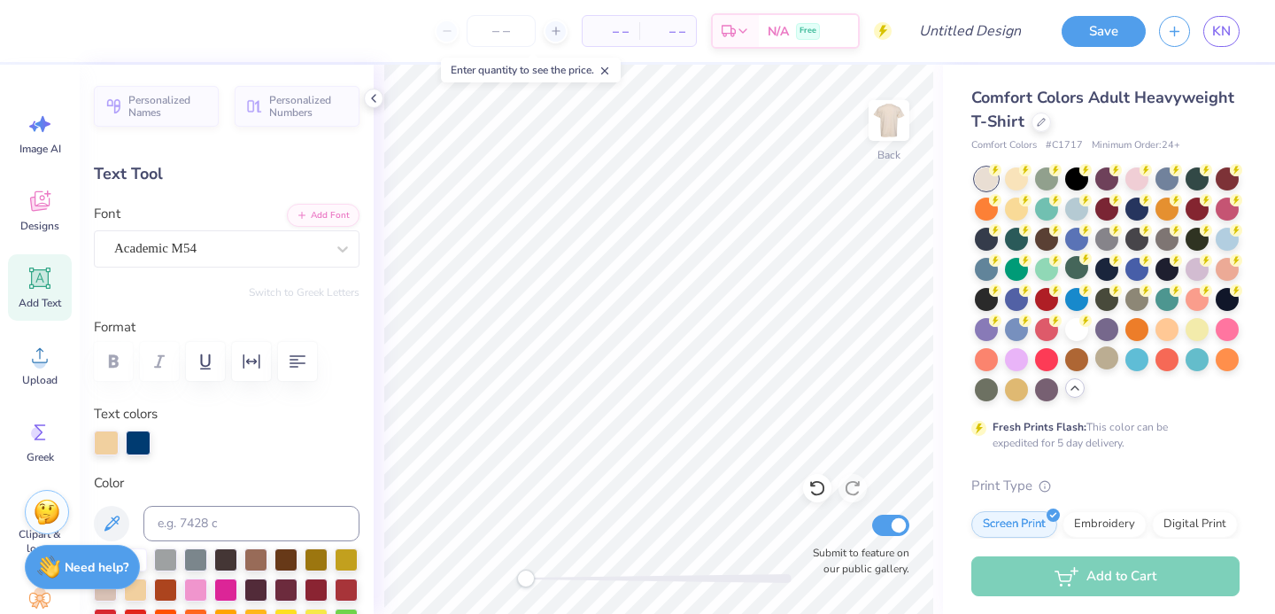
type input "2.57"
type input "8.49"
type input "-2.2"
type input "1.70"
type input "2.60"
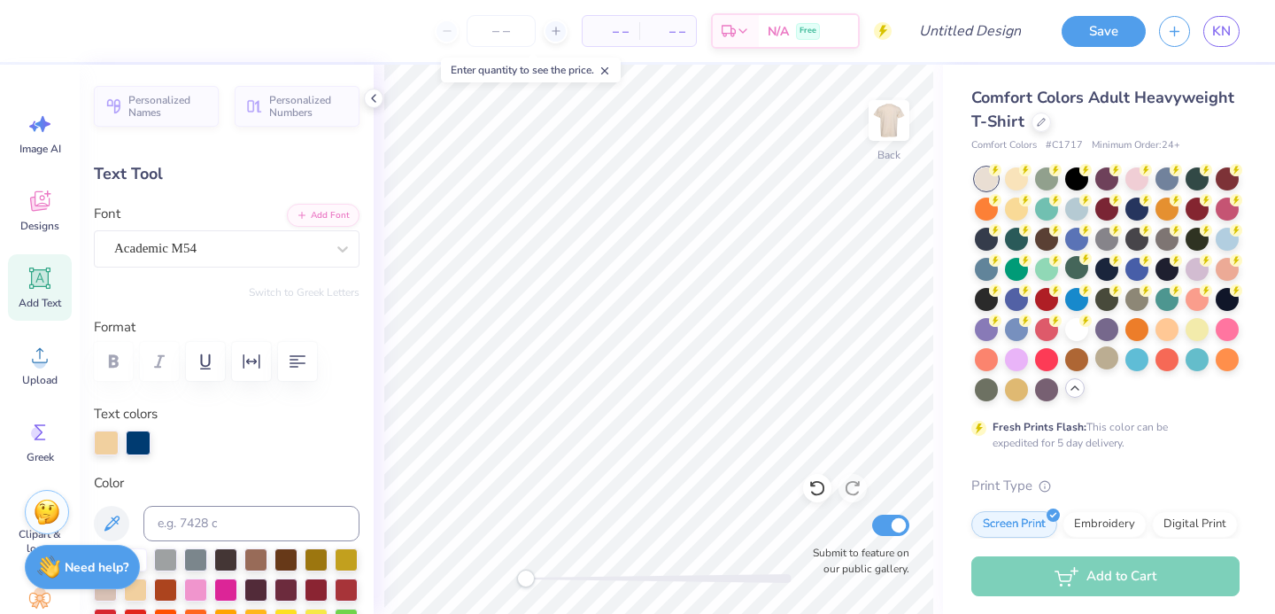
type input "7.97"
type input "0.0"
type input "1.58"
type input "2.67"
type input "4.38"
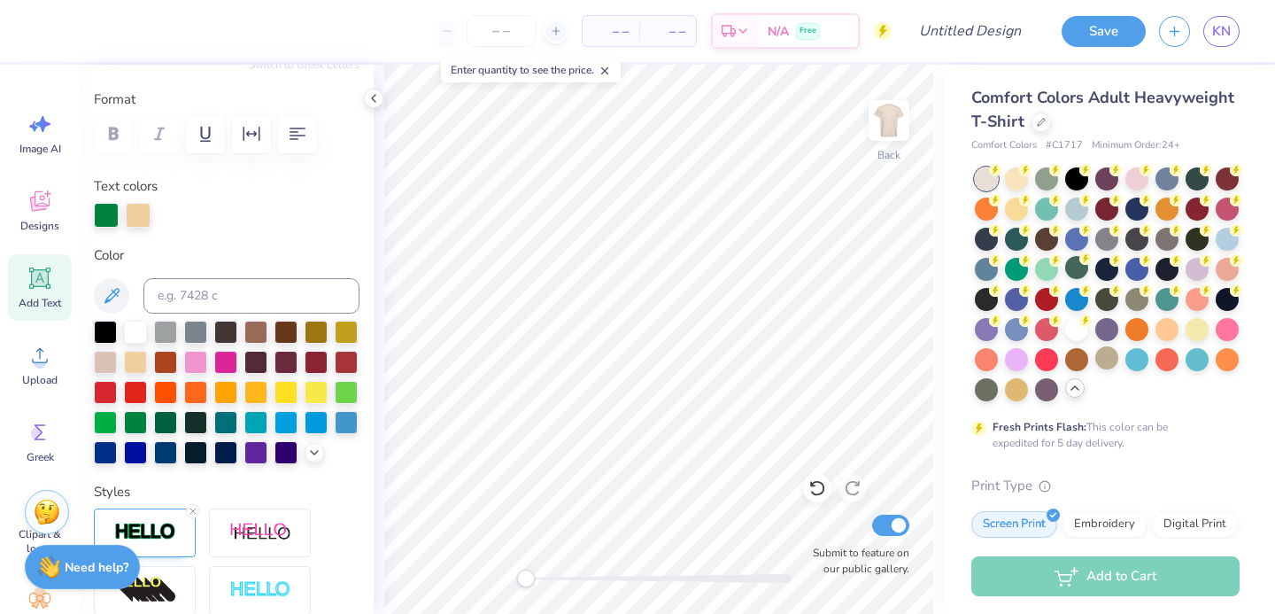
scroll to position [228, 0]
click at [105, 213] on div at bounding box center [106, 212] width 25 height 25
click at [315, 332] on div at bounding box center [316, 329] width 23 height 23
click at [254, 338] on div at bounding box center [255, 329] width 23 height 23
click at [285, 328] on div at bounding box center [285, 329] width 23 height 23
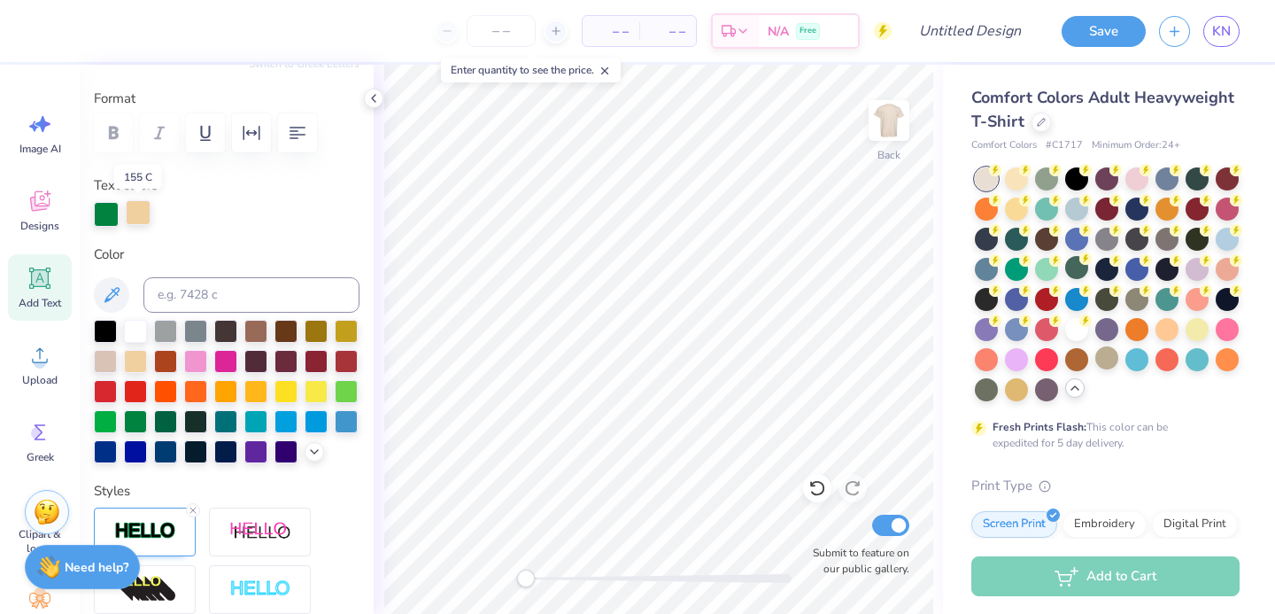
click at [139, 208] on div at bounding box center [138, 212] width 25 height 25
click at [135, 336] on div at bounding box center [135, 329] width 23 height 23
click at [225, 389] on div at bounding box center [225, 389] width 23 height 23
click at [104, 220] on div at bounding box center [106, 212] width 25 height 25
click at [255, 391] on div at bounding box center [255, 389] width 23 height 23
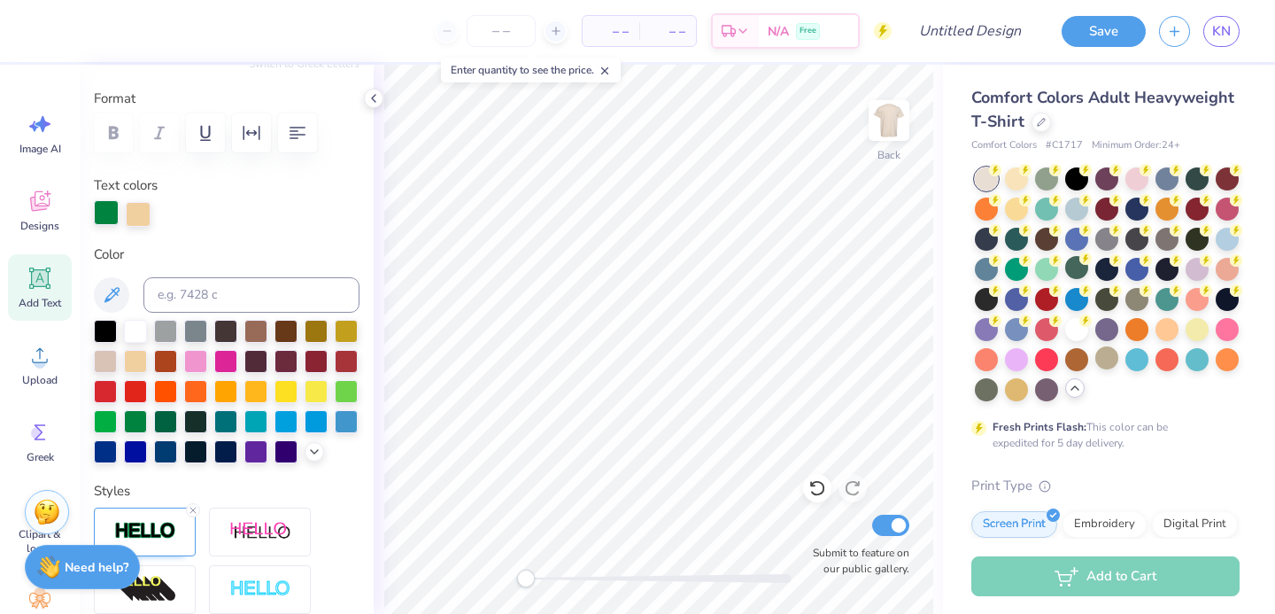
click at [107, 218] on div at bounding box center [106, 212] width 25 height 25
click at [258, 389] on div at bounding box center [255, 389] width 23 height 23
click at [343, 329] on div at bounding box center [346, 329] width 23 height 23
click at [234, 387] on div at bounding box center [225, 389] width 23 height 23
click at [251, 389] on div at bounding box center [255, 389] width 23 height 23
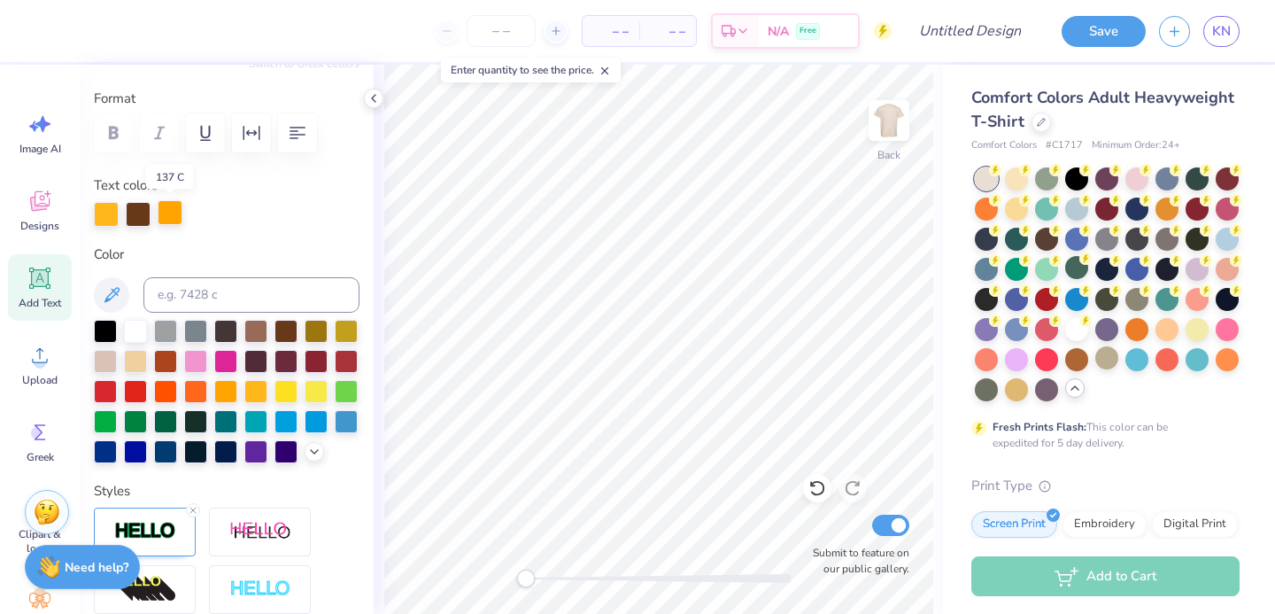
click at [173, 208] on div at bounding box center [170, 212] width 25 height 25
type input "0.0"
type input "1.79"
type input "2.61"
type input "4.67"
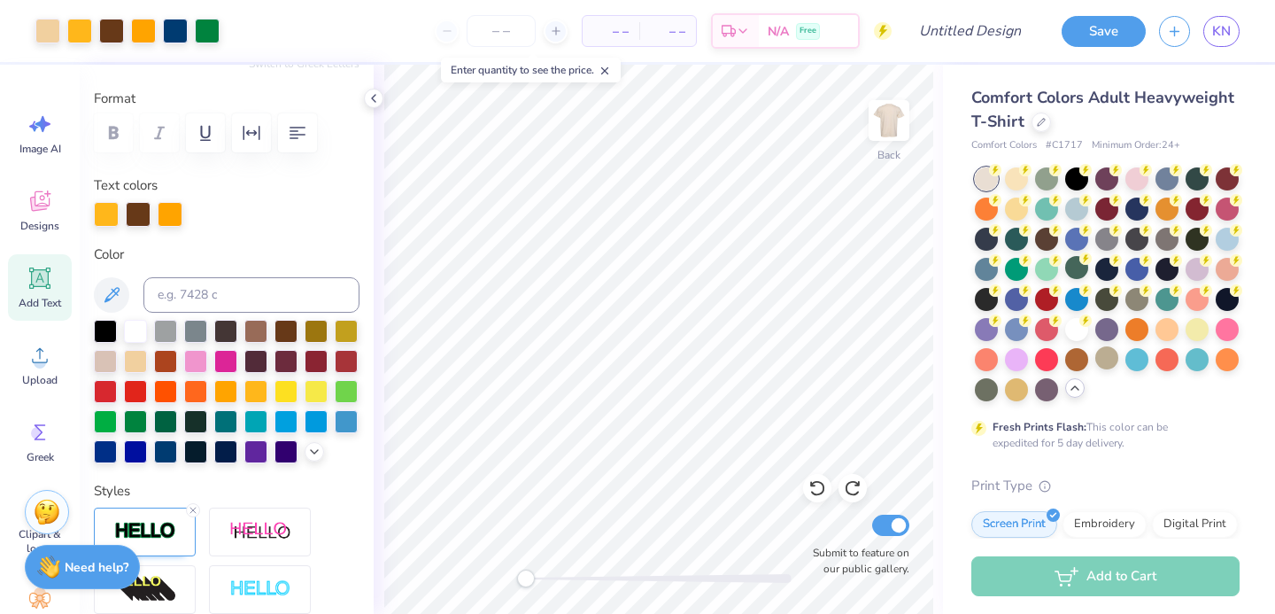
type input "-3.5"
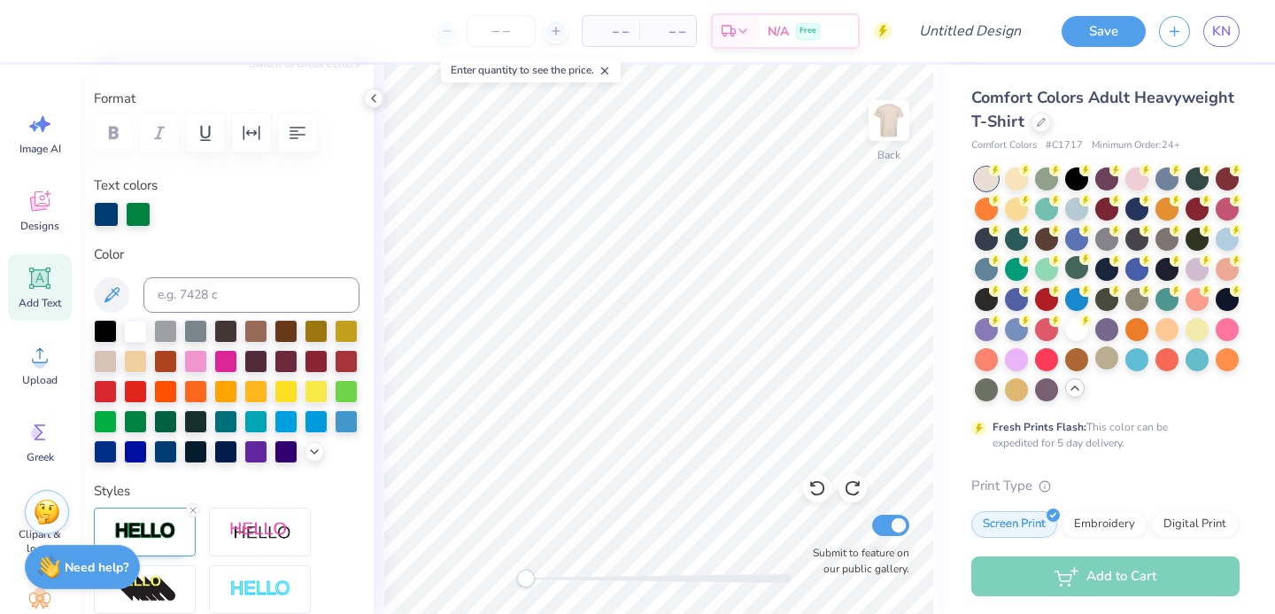
type input "1.58"
type input "2.67"
type input "4.38"
click at [106, 217] on div at bounding box center [106, 212] width 25 height 25
type input "0.0"
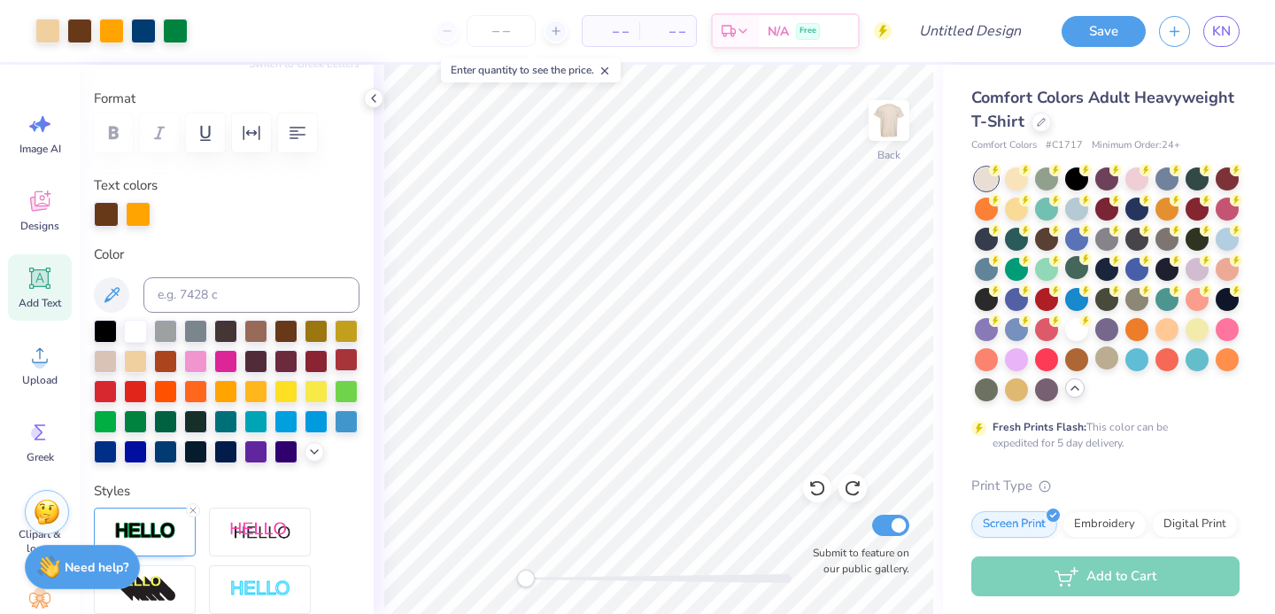
type input "1.79"
type input "2.61"
type input "4.67"
type input "0.0"
type input "1.73"
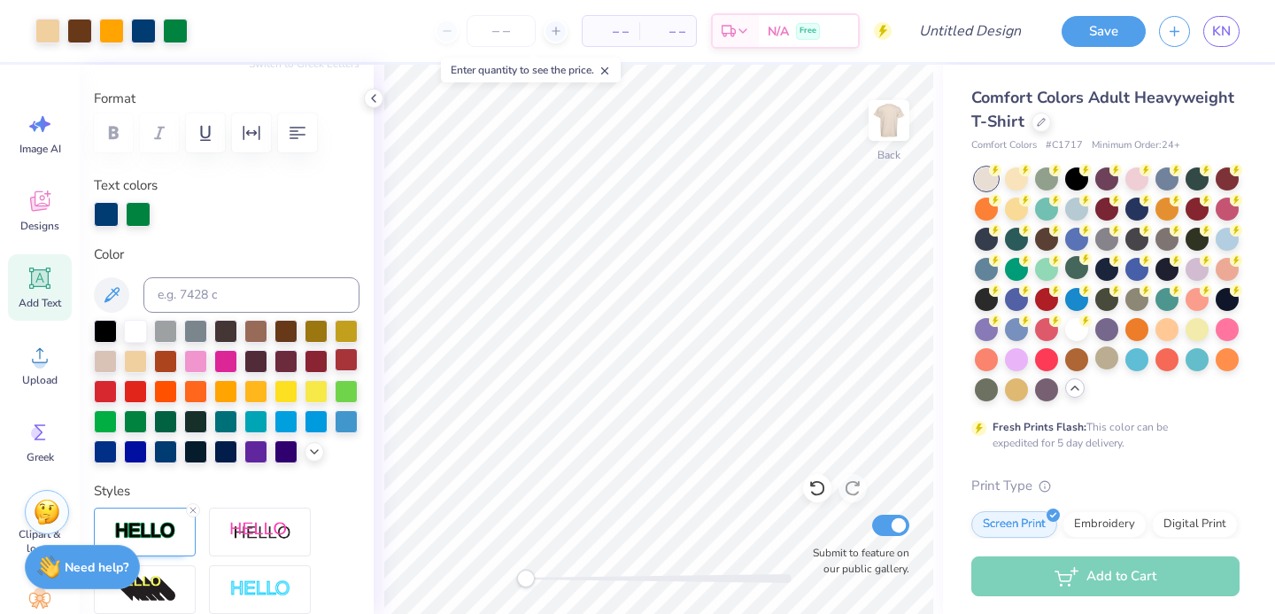
type input "2.62"
type input "8.44"
type input "0.0"
click at [371, 96] on icon at bounding box center [374, 98] width 14 height 14
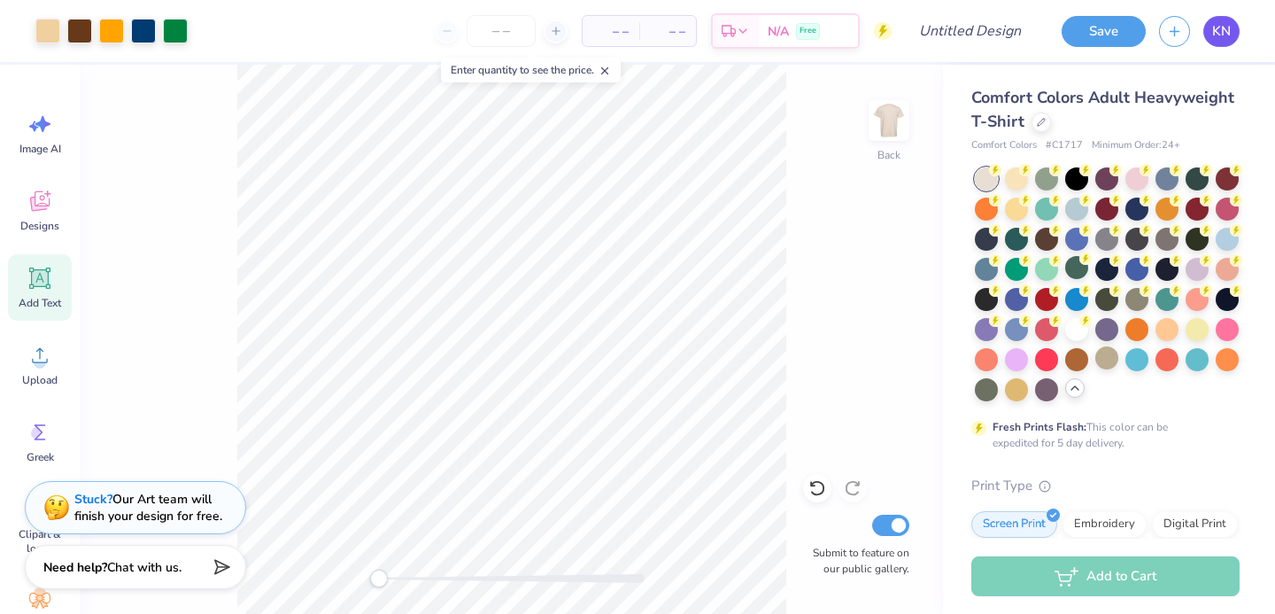
click at [1203, 27] on link "KN" at bounding box center [1221, 31] width 36 height 31
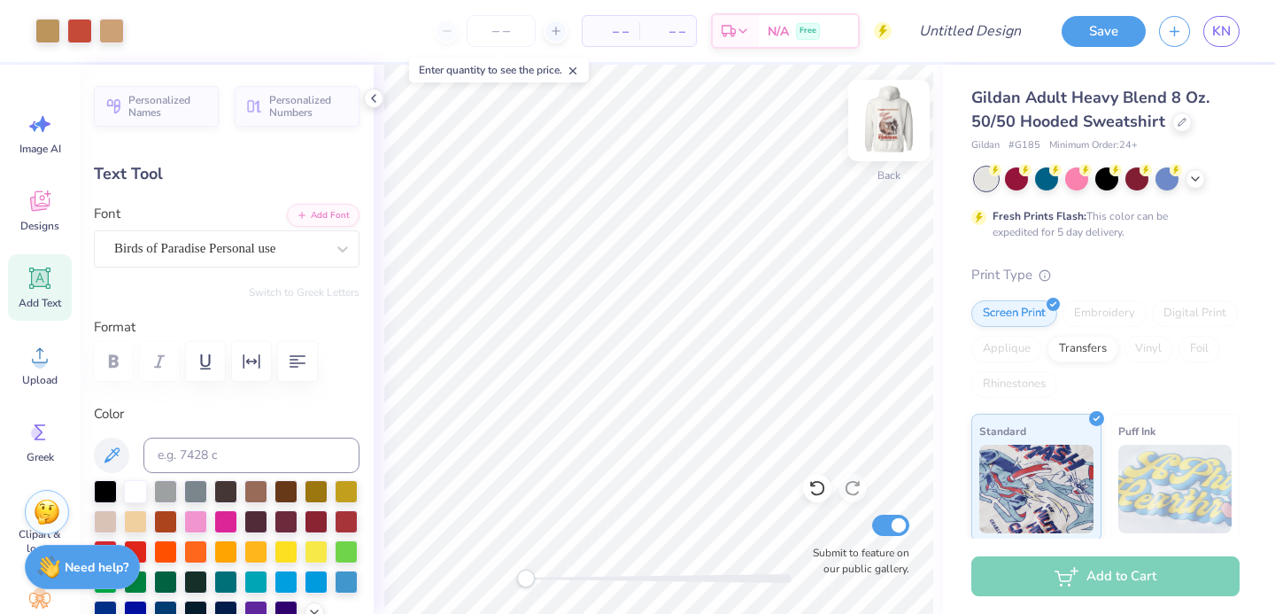
click at [888, 124] on img at bounding box center [888, 120] width 71 height 71
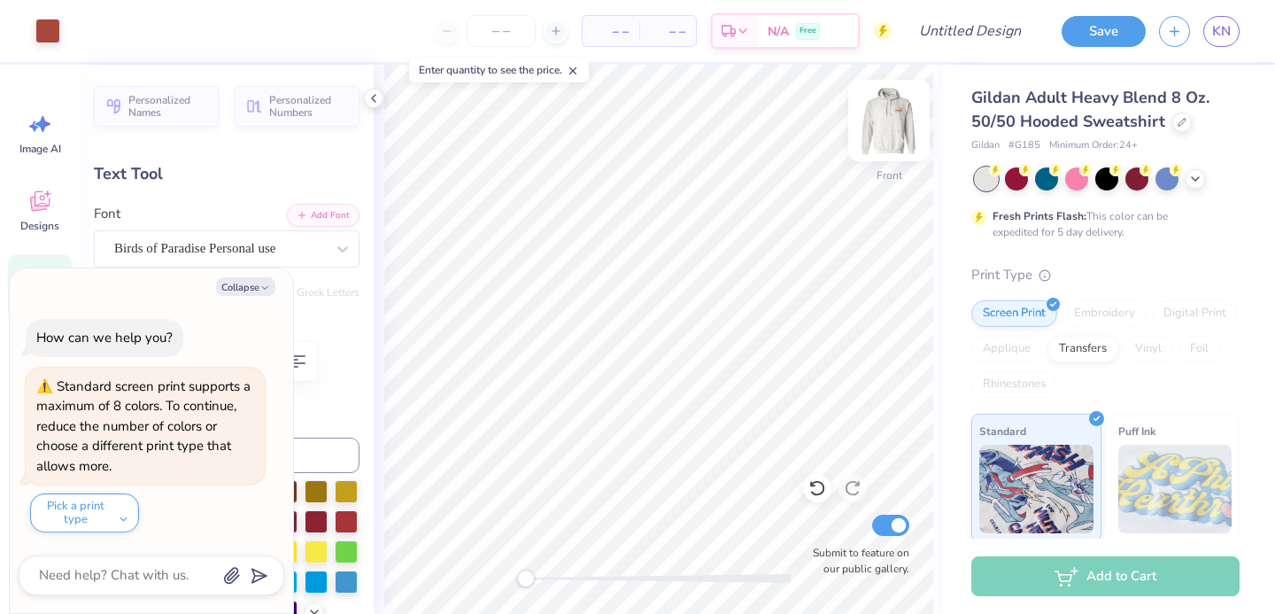
type textarea "x"
type textarea "Kapp"
type textarea "x"
type textarea "Kap"
type textarea "x"
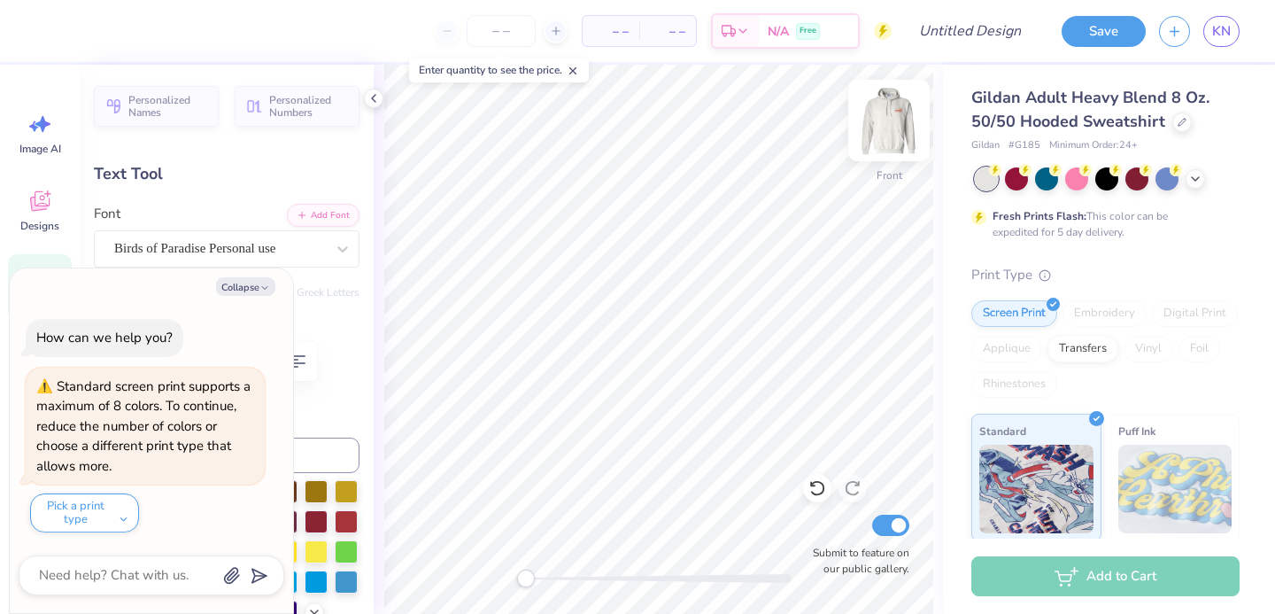
type textarea "Ka"
type textarea "x"
type textarea "K"
type textarea "x"
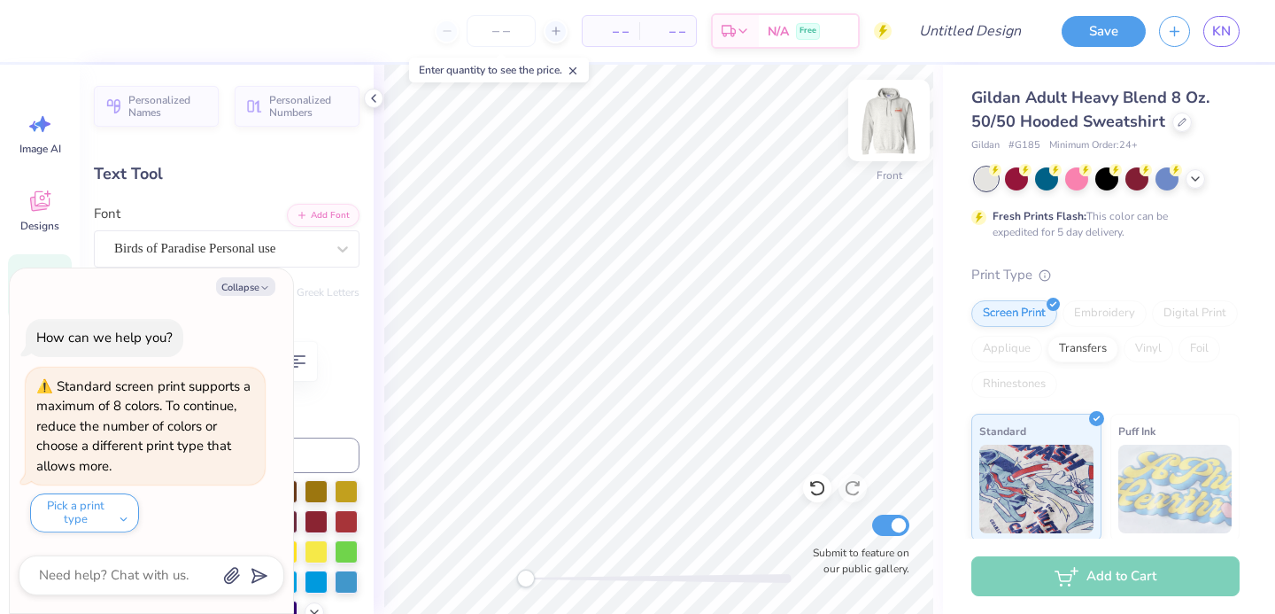
type textarea "P"
type textarea "x"
type textarea "Pi"
type textarea "x"
type textarea "Pi"
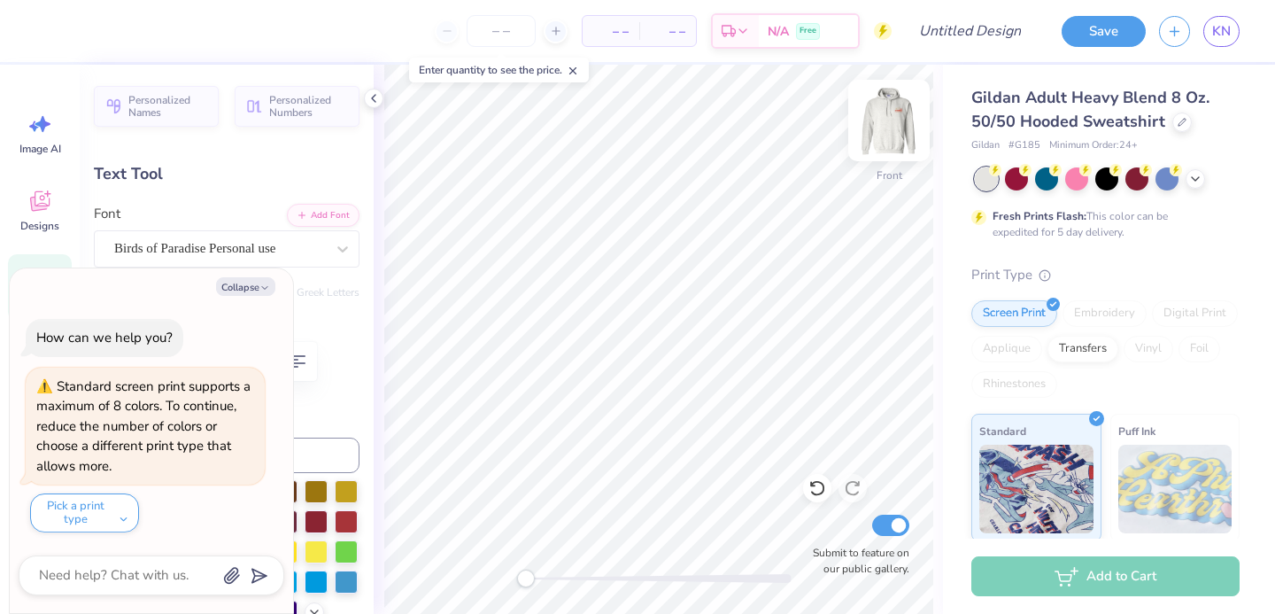
type textarea "x"
type textarea "Pi P"
type textarea "x"
type textarea "Pi Ph"
type textarea "x"
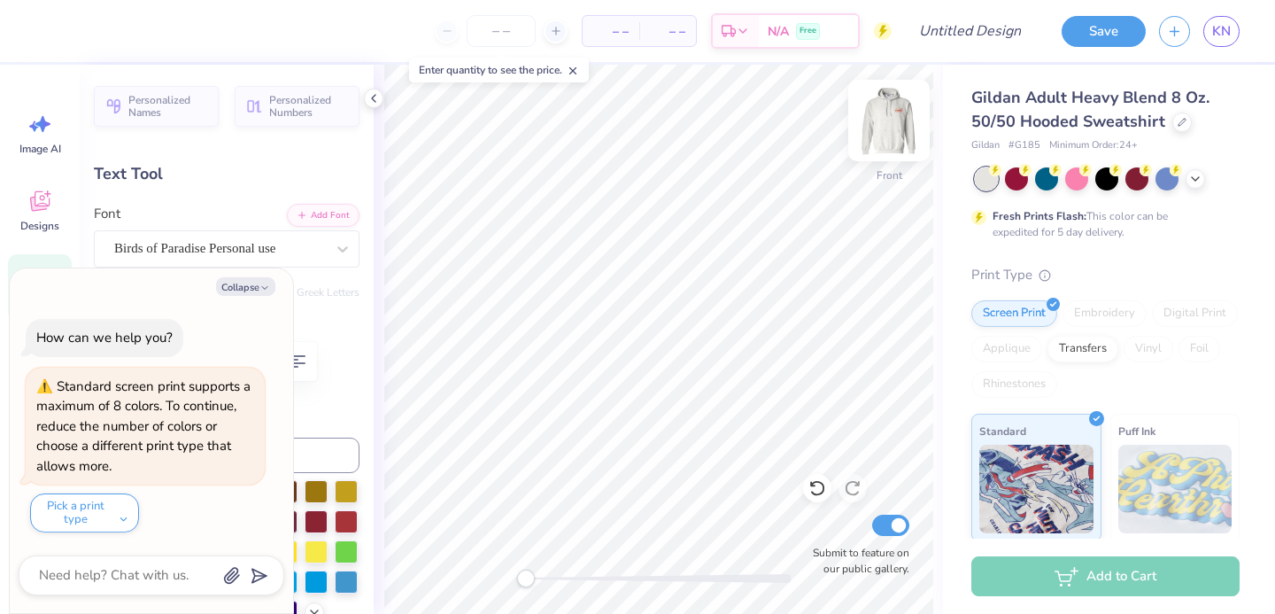
type textarea "Pi Phi"
type textarea "x"
type input "5.71"
type input "2.50"
type input "9.33"
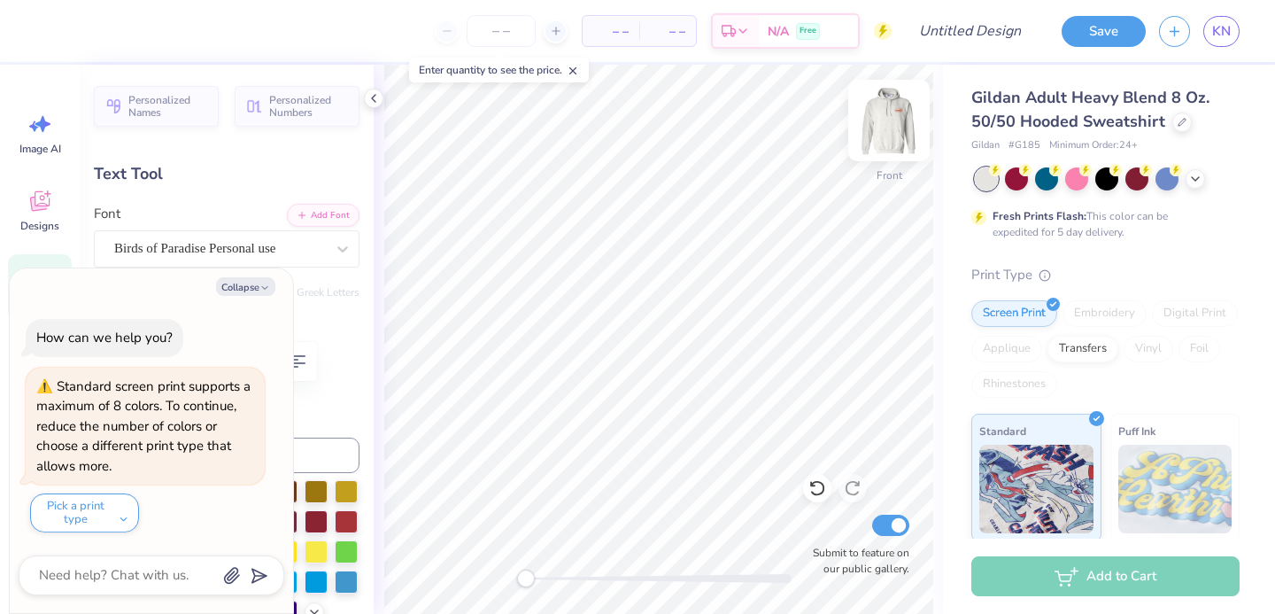
type input "-15.4"
type textarea "x"
type textarea "D"
type textarea "x"
type textarea "De"
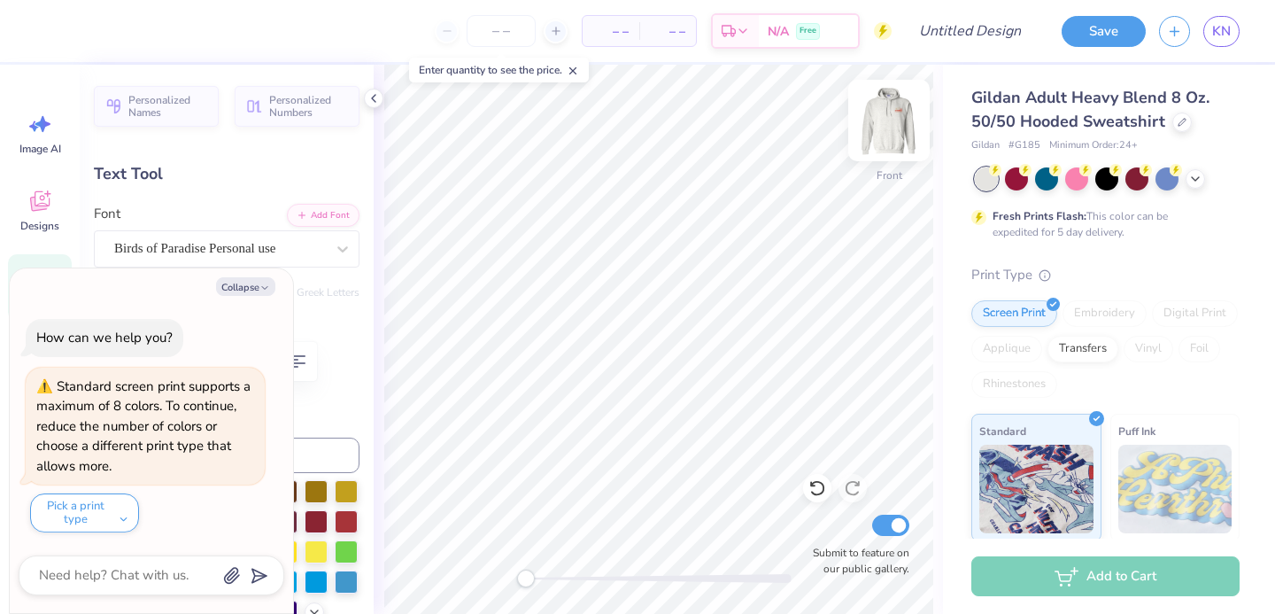
type textarea "x"
type textarea "Delt"
type textarea "x"
type input "0.0"
type textarea "x"
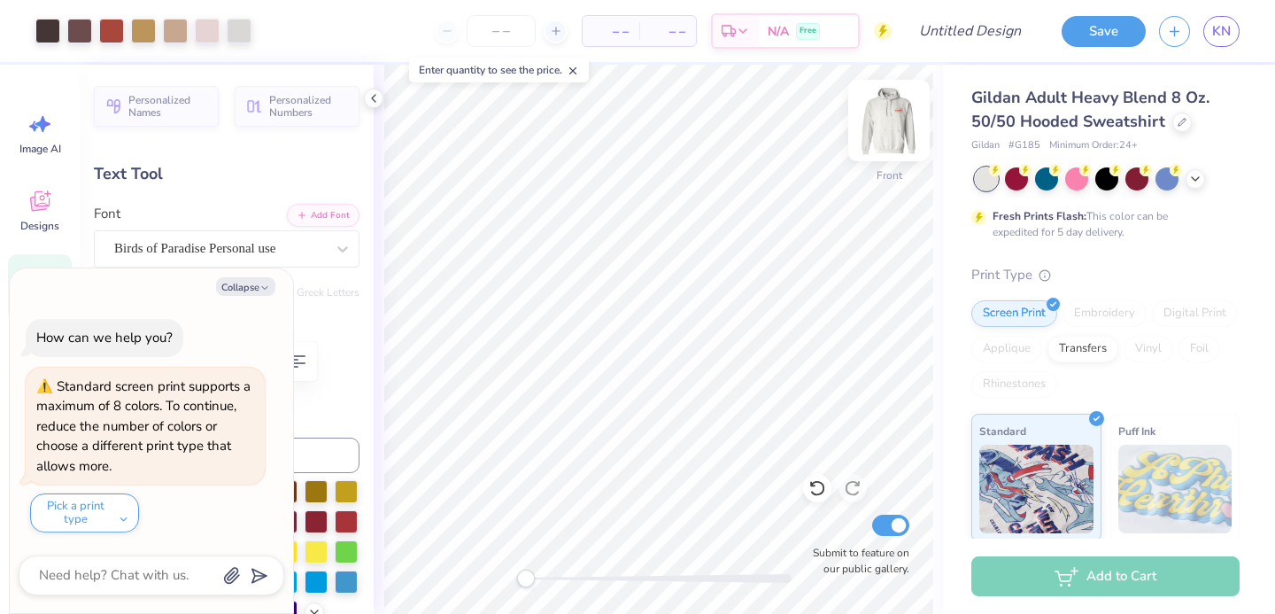
type input "5.62"
type input "3.06"
type input "7.20"
type input "-18.4"
type textarea "x"
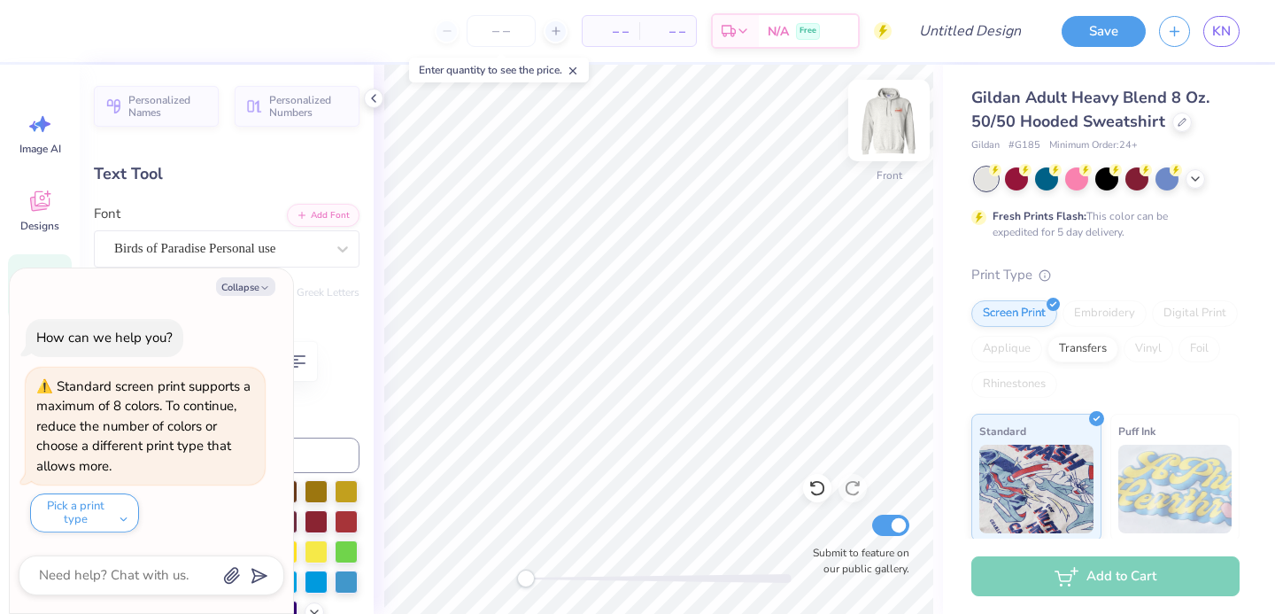
type textarea "Pi Phi"
type textarea "x"
type textarea "Pi Phi &"
type textarea "x"
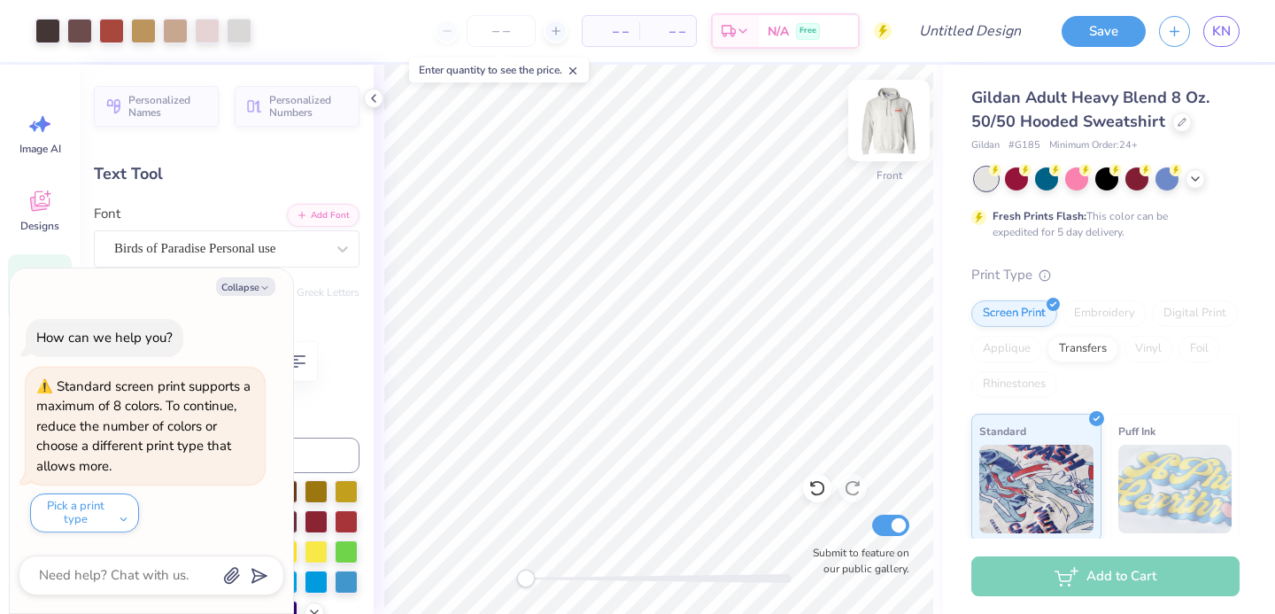
type input "0.0"
type textarea "x"
type input "9.78"
type input "1.49"
type input "19.58"
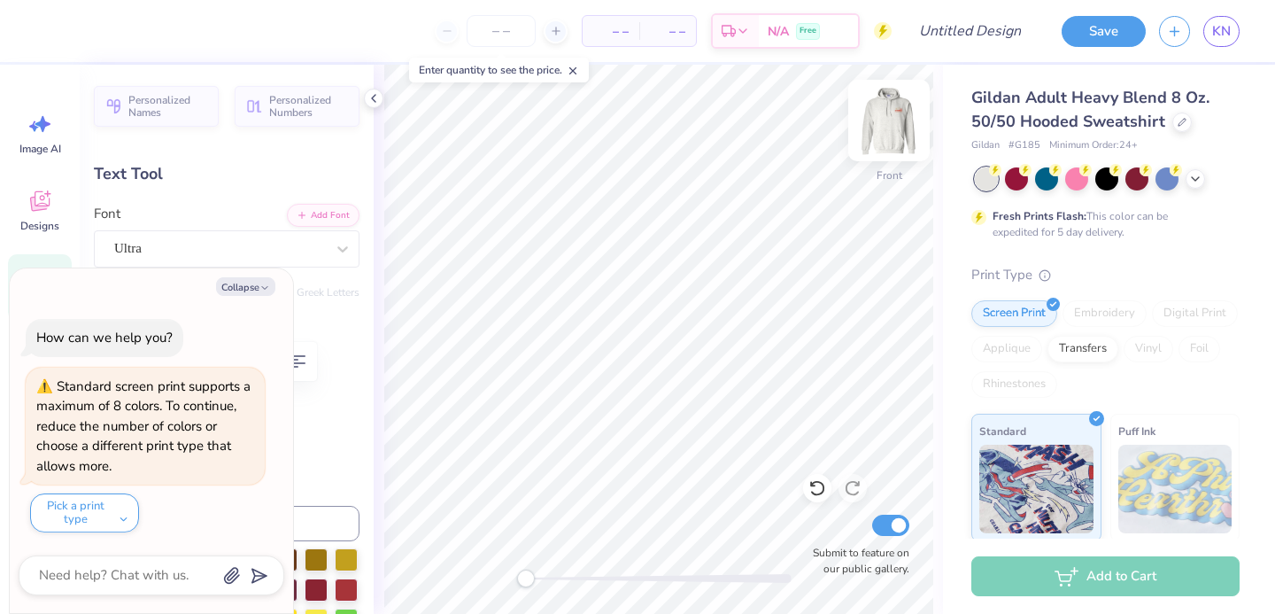
type textarea "x"
type textarea "B"
type textarea "x"
type textarea "Ba"
type textarea "x"
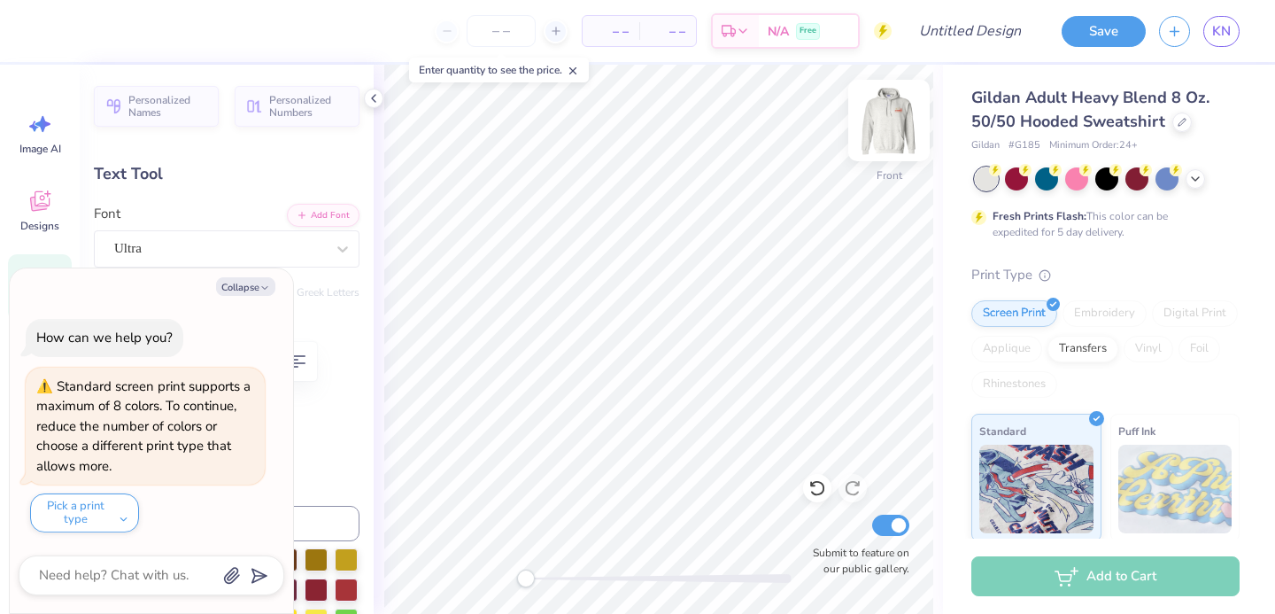
type textarea "B"
type textarea "x"
type textarea "BA"
type textarea "x"
type textarea "BAL"
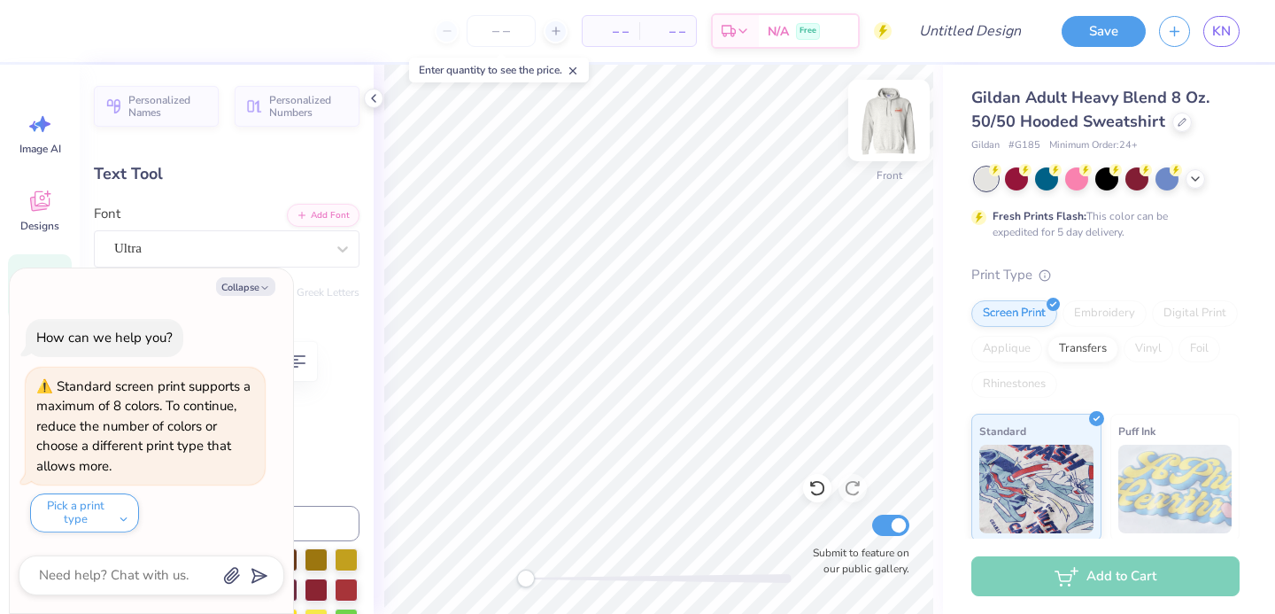
type textarea "x"
type textarea "BALL"
type textarea "x"
type input "7.21"
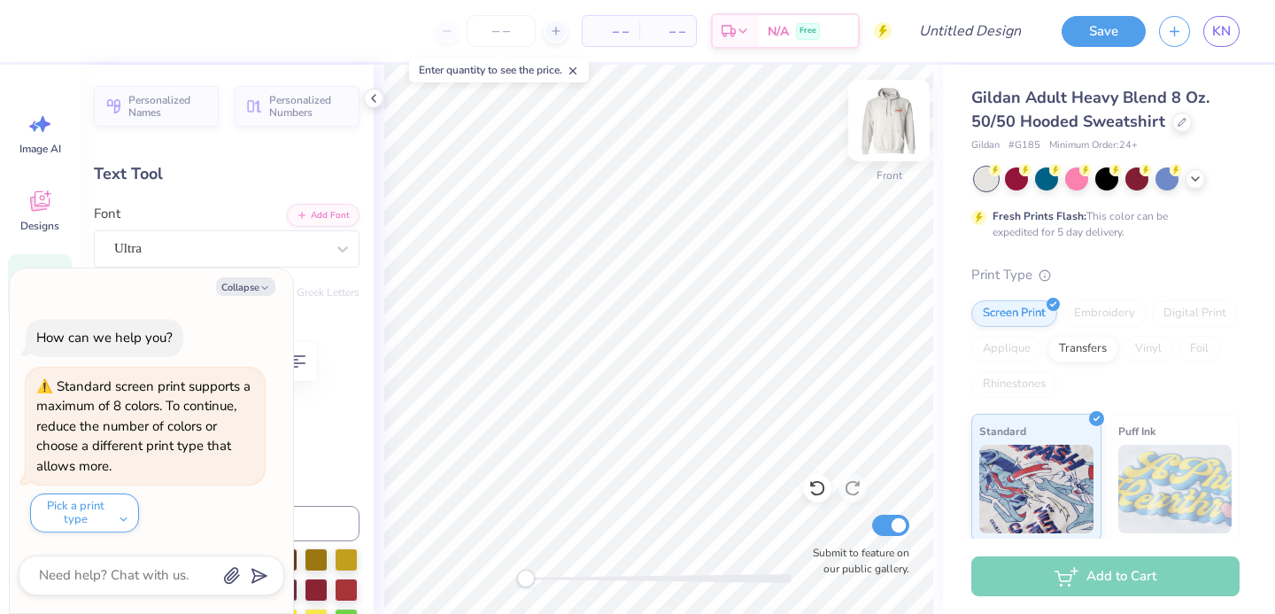
type input "0.41"
type input "21.45"
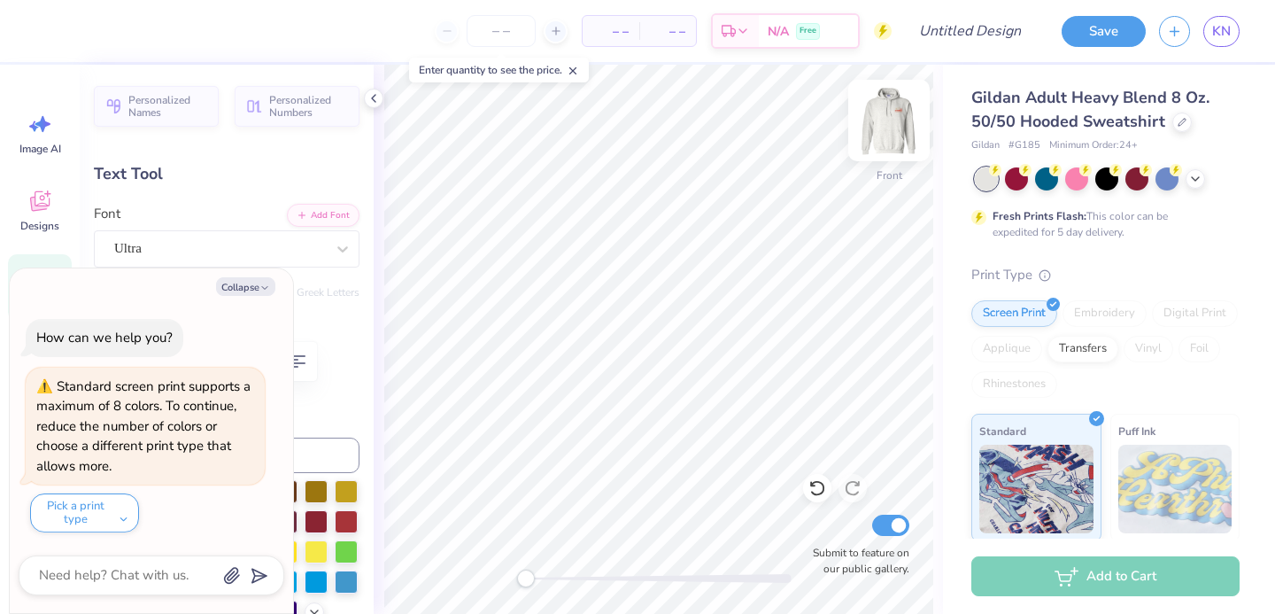
scroll to position [0, 5]
type textarea "x"
type textarea "L"
type textarea "x"
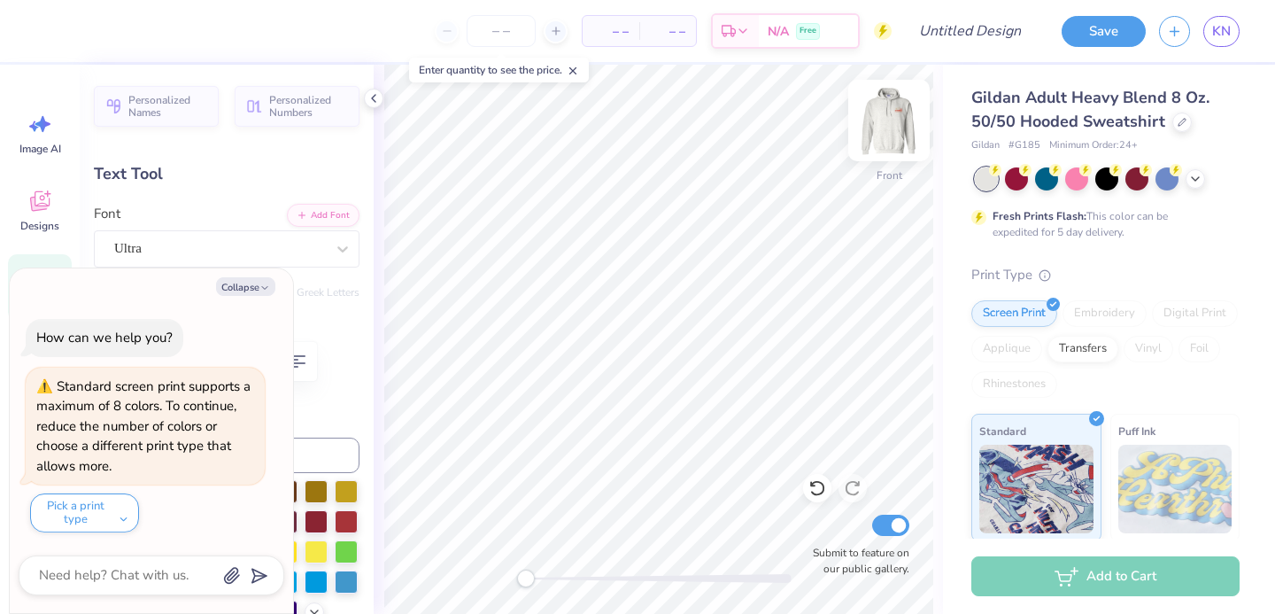
type textarea "Li"
type textarea "x"
type textarea "Lin"
type textarea "x"
type textarea "Linco"
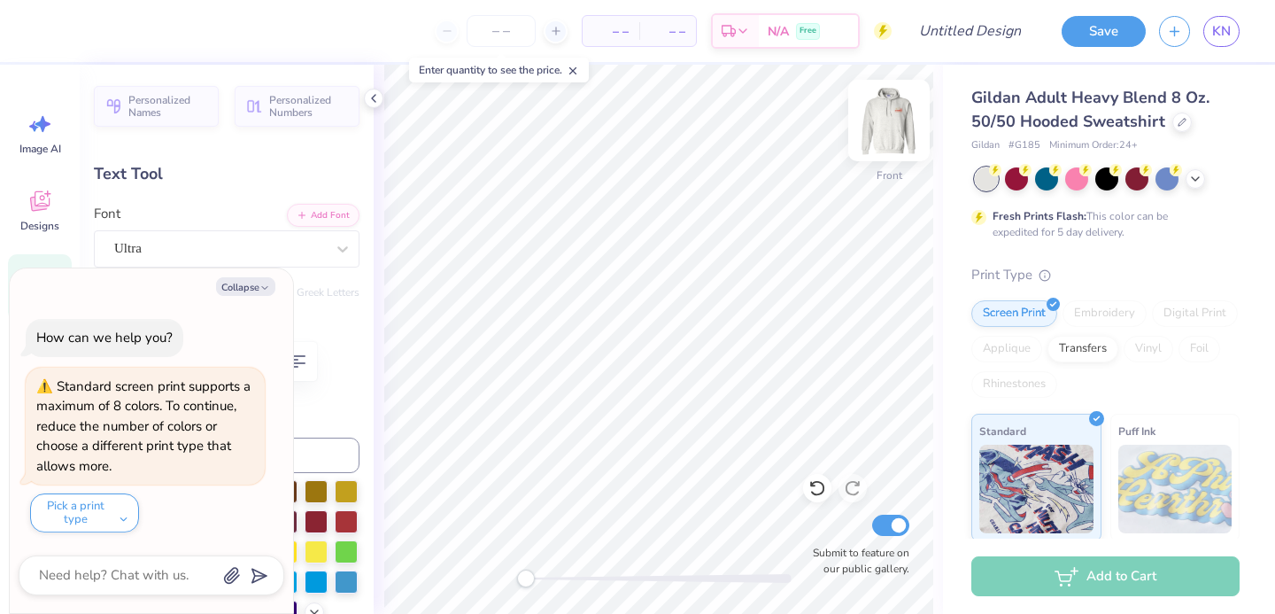
type textarea "x"
type textarea "Linc"
type textarea "x"
type textarea "Lin"
type textarea "x"
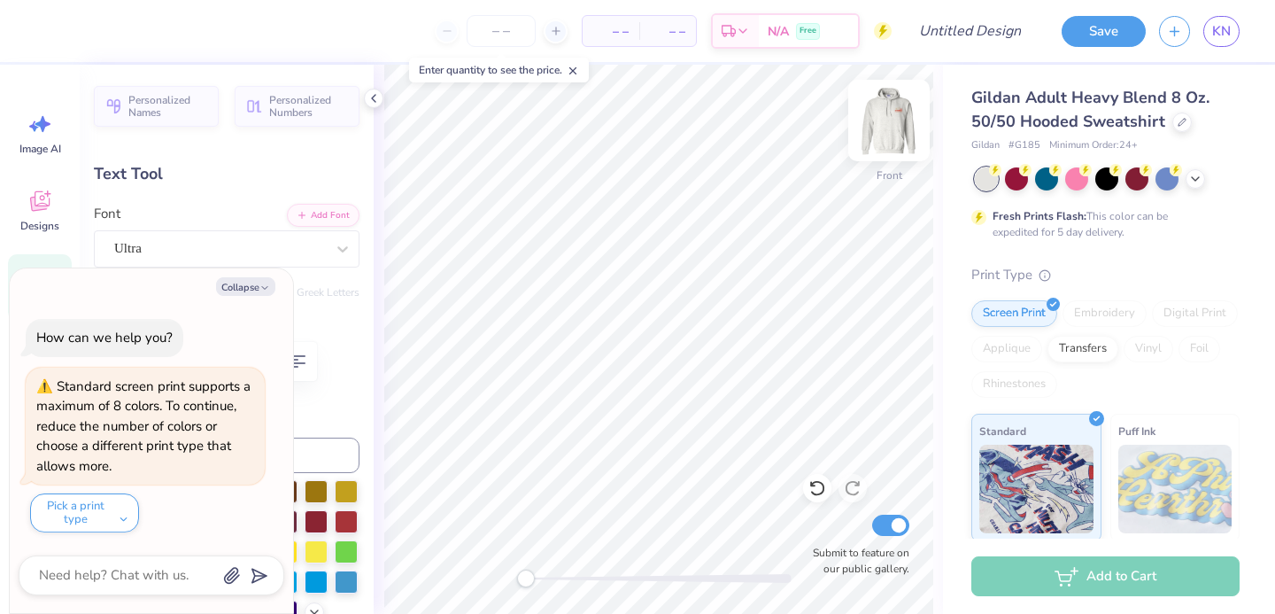
type textarea "Linc"
type textarea "x"
type textarea "Linco"
type textarea "x"
type textarea "Linc"
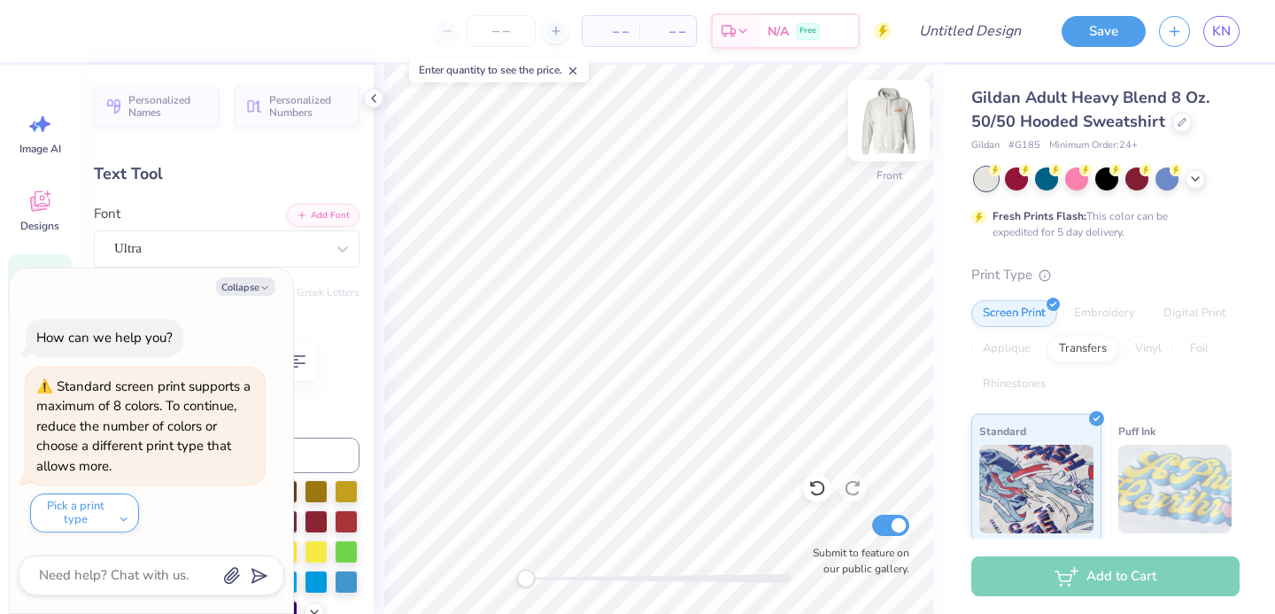
type textarea "x"
type textarea "Lin"
type textarea "x"
type textarea "Li"
type textarea "x"
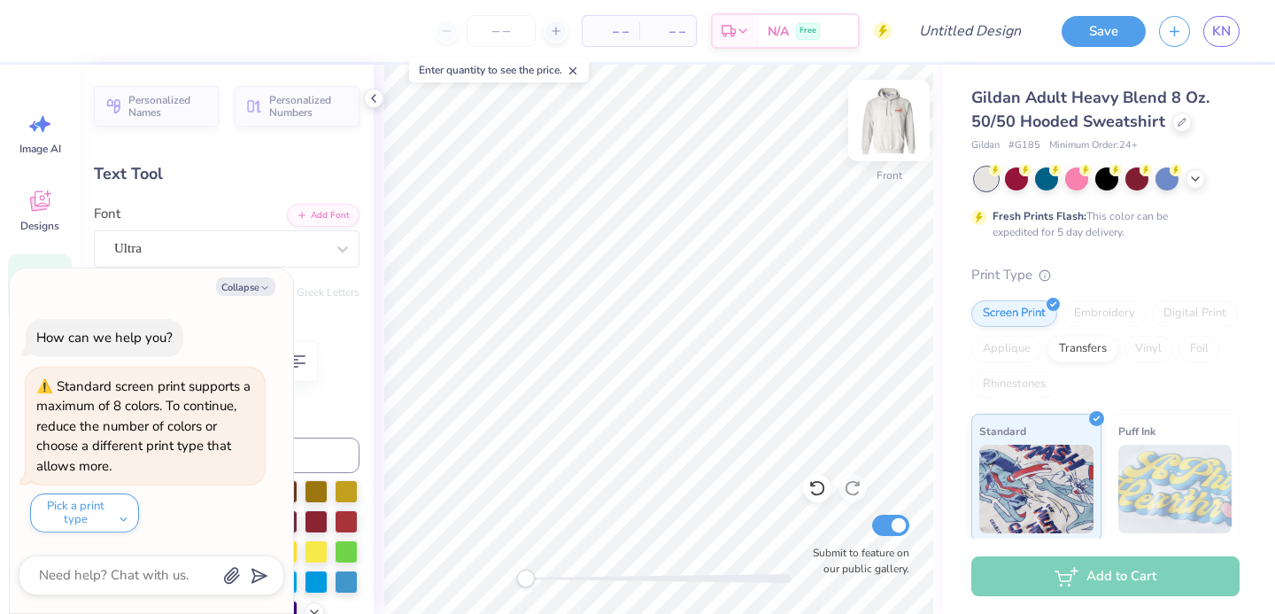
type textarea "L"
type textarea "x"
type textarea "STEAMBOAT SPRINGS, CO"
type textarea "x"
type textarea "L"
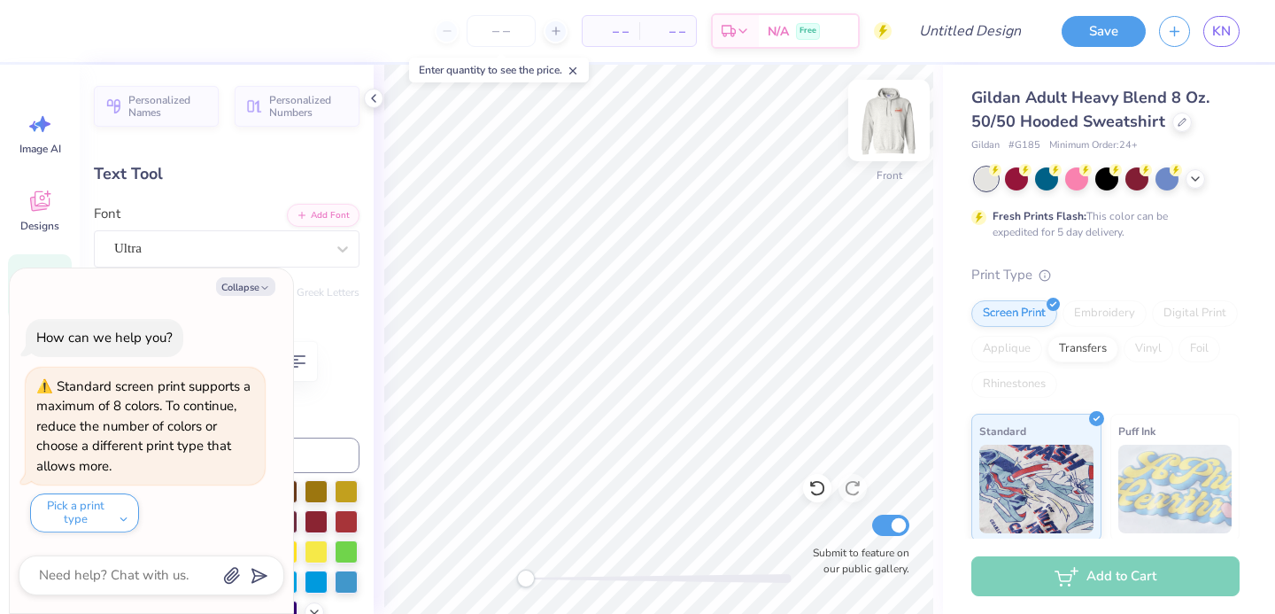
type textarea "x"
type textarea "LI"
type textarea "x"
type textarea "LIN"
type textarea "x"
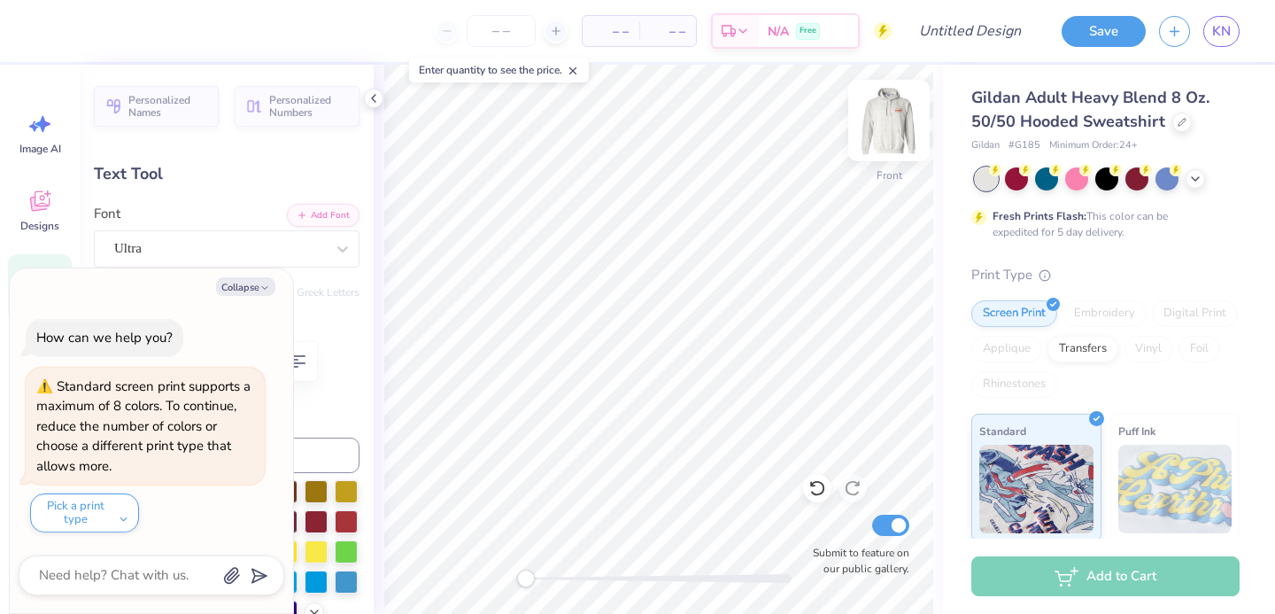
type textarea "LINCO"
type textarea "x"
type textarea "LINCOL"
type textarea "x"
type textarea "LINCOLN"
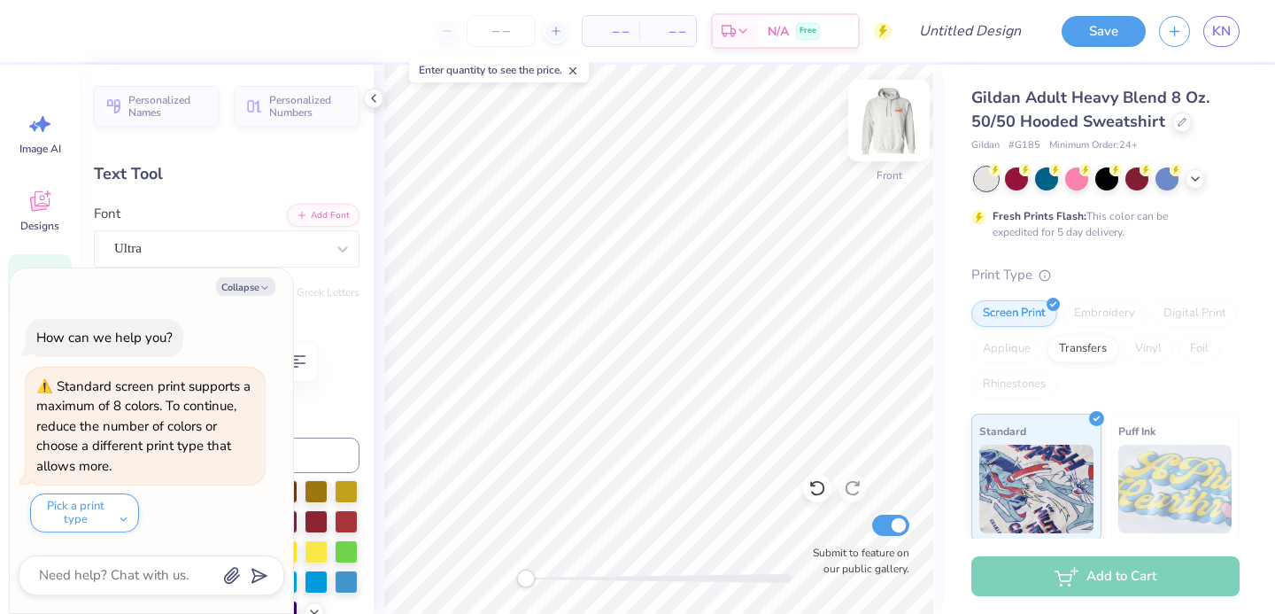
type textarea "x"
type textarea "LINCOLN<"
type textarea "x"
type textarea "LINCOLN<"
type textarea "x"
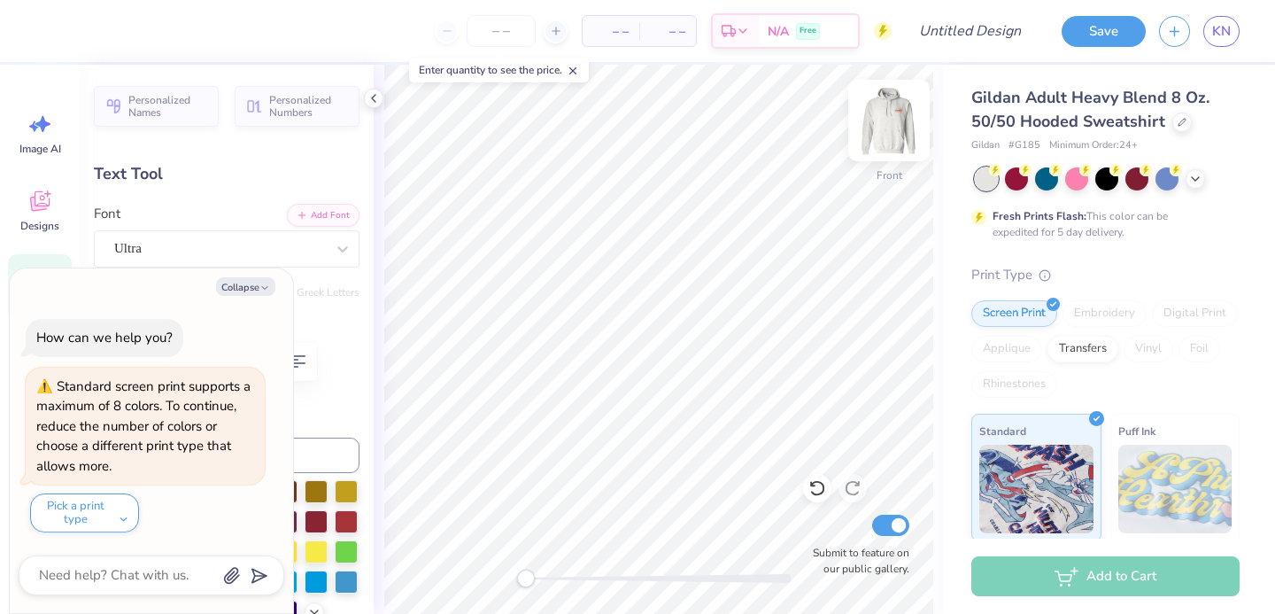
type textarea "LINCOLN"
type textarea "x"
type textarea "LINCOLN,"
type textarea "x"
type textarea "LINCOLN,"
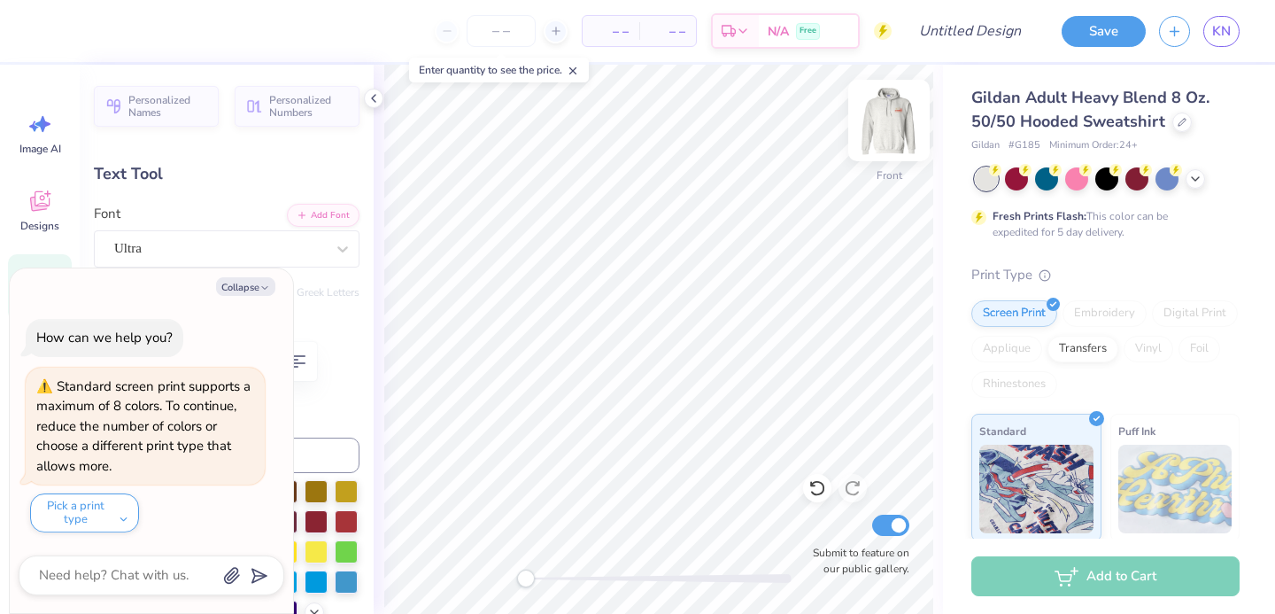
type textarea "x"
type textarea "LINCOLN, N"
type textarea "x"
type textarea "LINCOLN, NE"
type textarea "x"
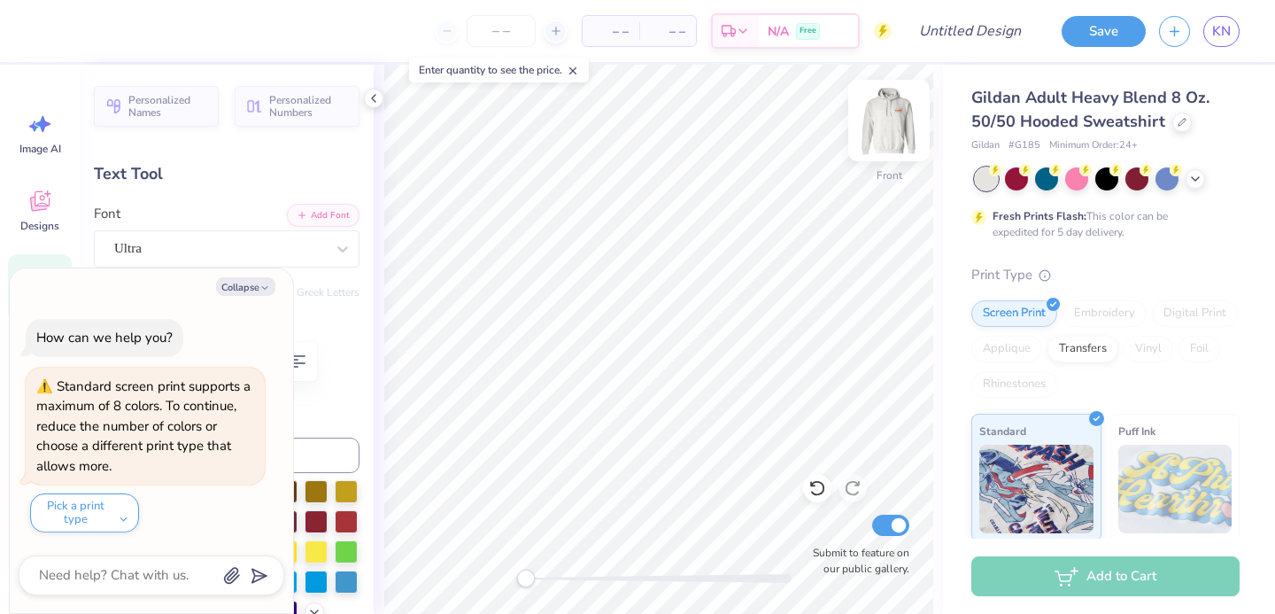
type textarea "LINCOLN, NEBR"
type textarea "x"
type textarea "LINCOLN, NEBRAS"
type textarea "x"
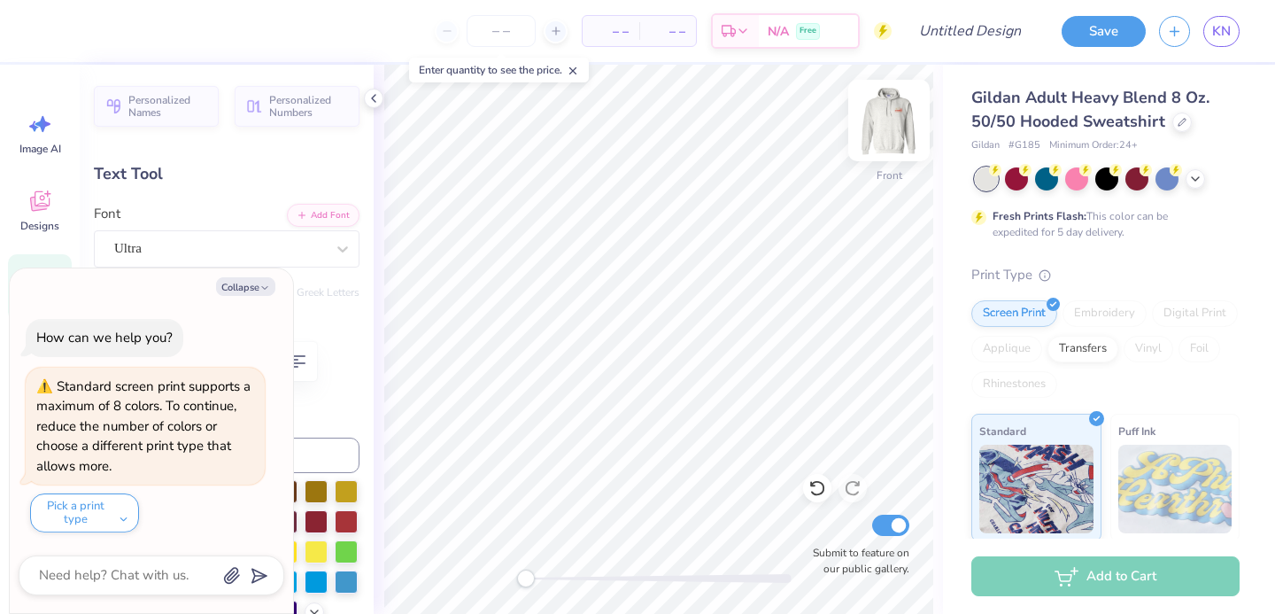
type textarea "LINCOLN, NEBRASKA"
type textarea "x"
type input "2.39"
type input "0.59"
type input "18.65"
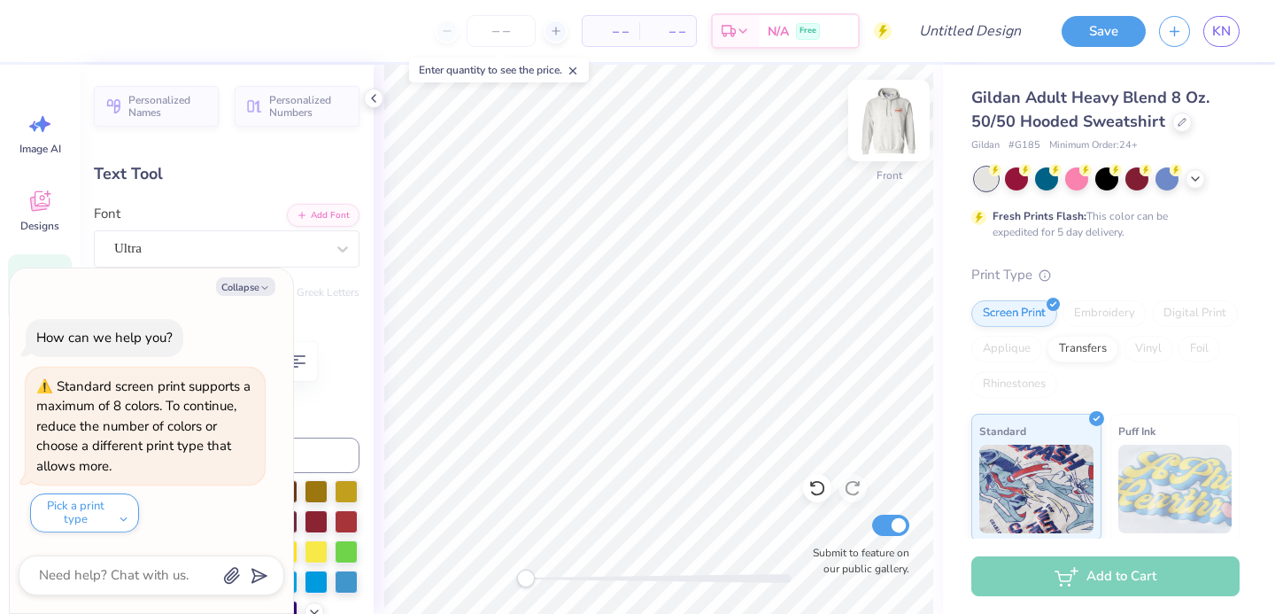
type textarea "x"
type input "4.04"
type input "0.99"
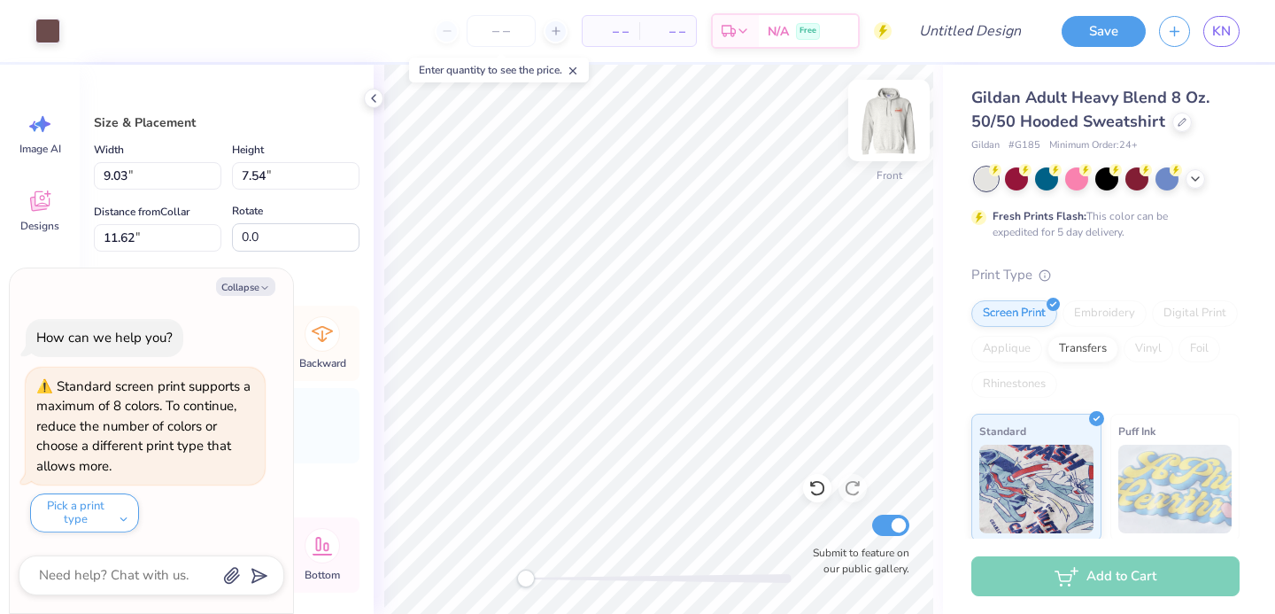
type textarea "x"
type input "8.56"
type input "7.15"
type textarea "x"
type input "9.03"
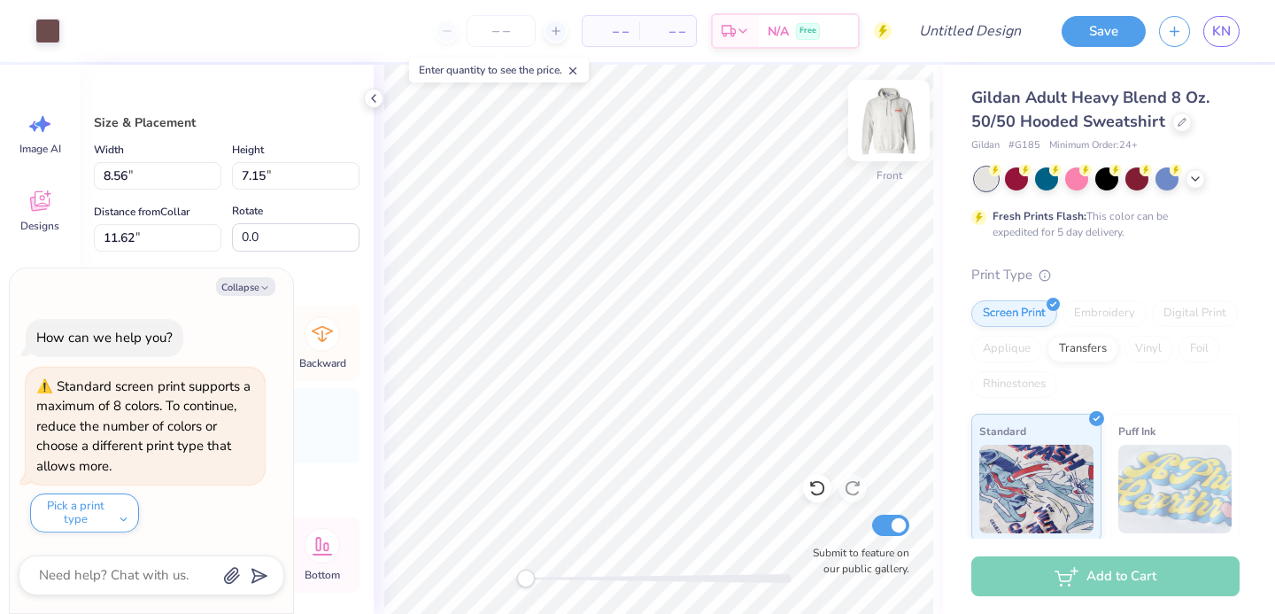
type input "7.54"
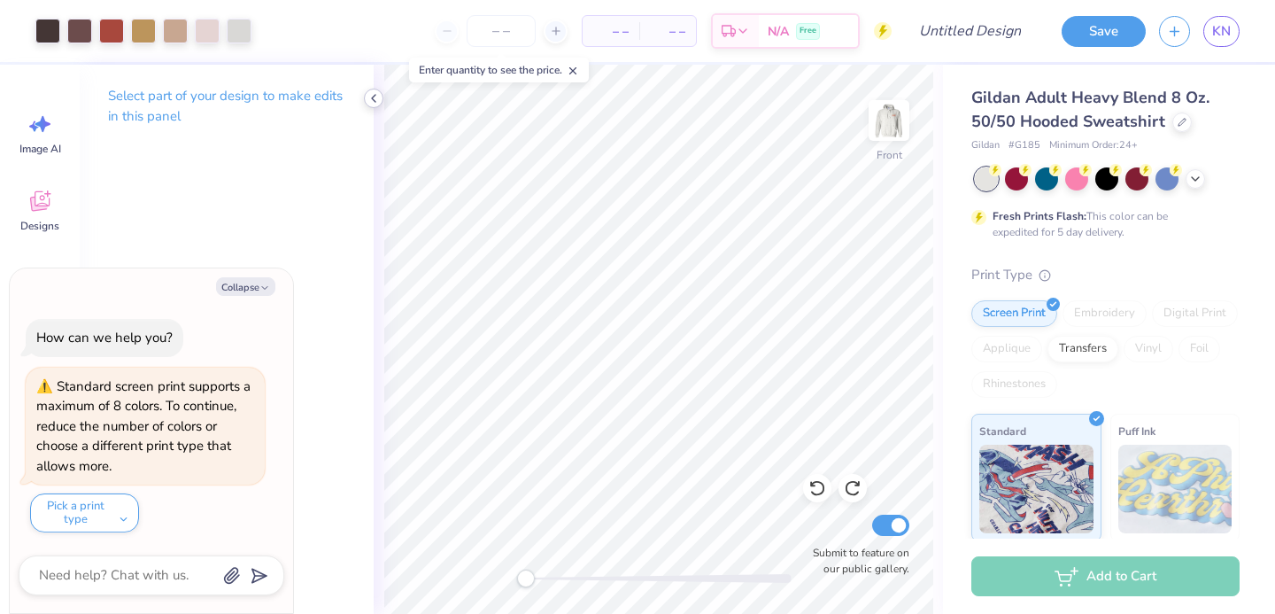
click at [372, 96] on icon at bounding box center [374, 98] width 14 height 14
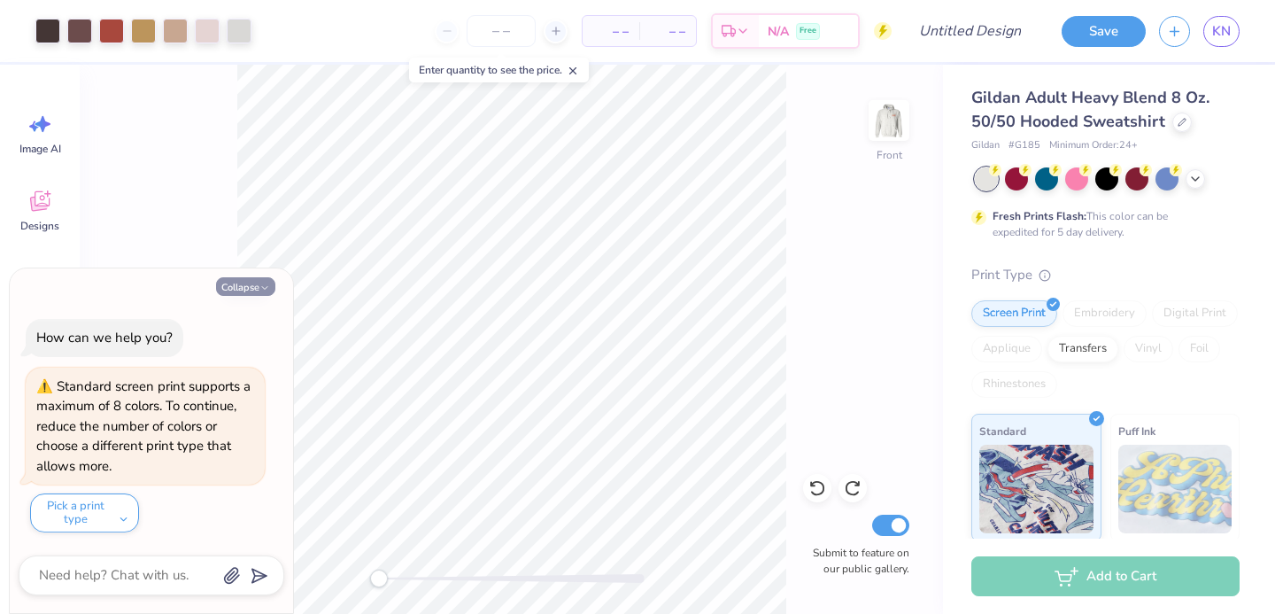
click at [239, 287] on button "Collapse" at bounding box center [245, 286] width 59 height 19
type textarea "x"
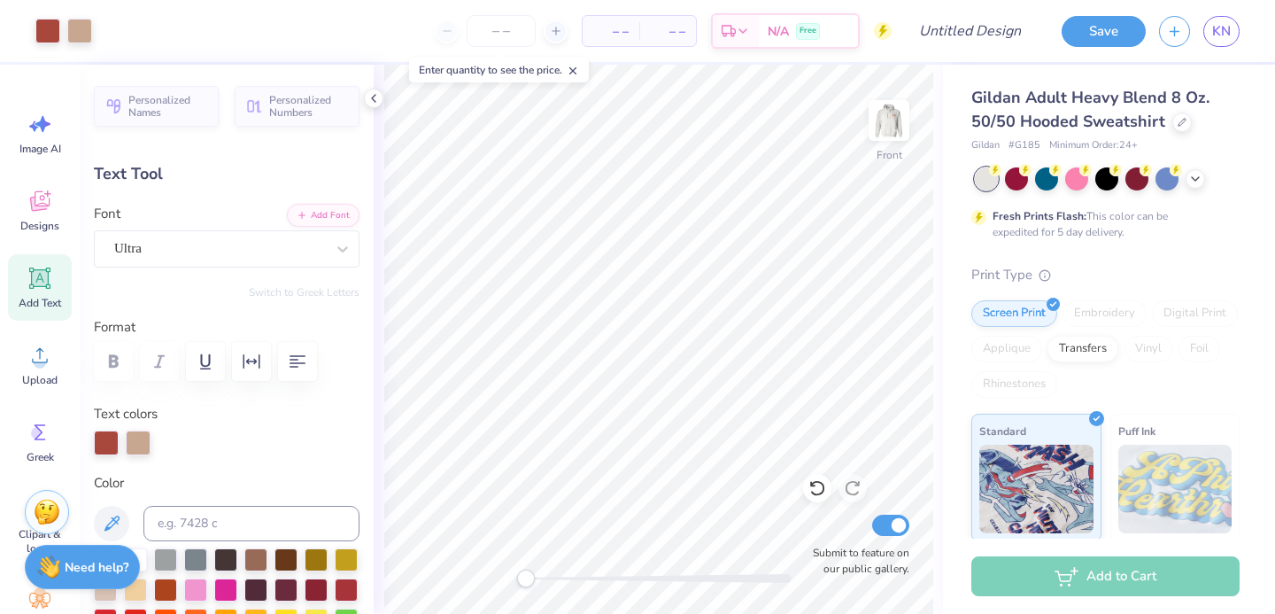
type input "5.83"
type input "1.41"
type input "19.62"
type textarea "FALL BALL"
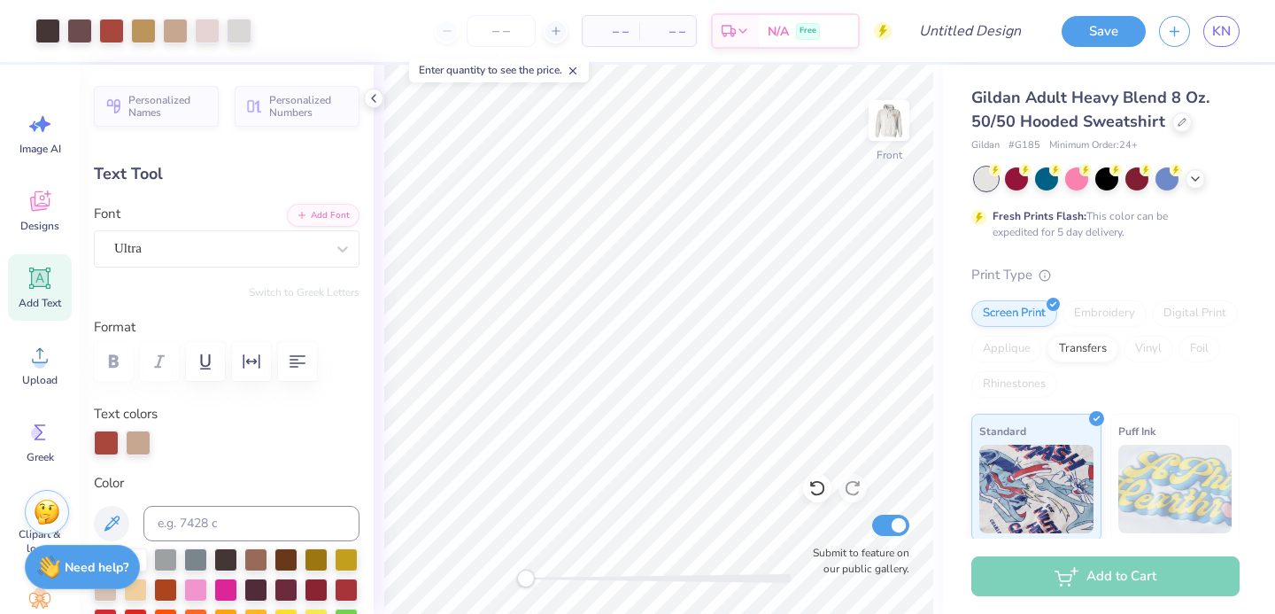
type input "4.04"
type input "0.99"
type input "18.34"
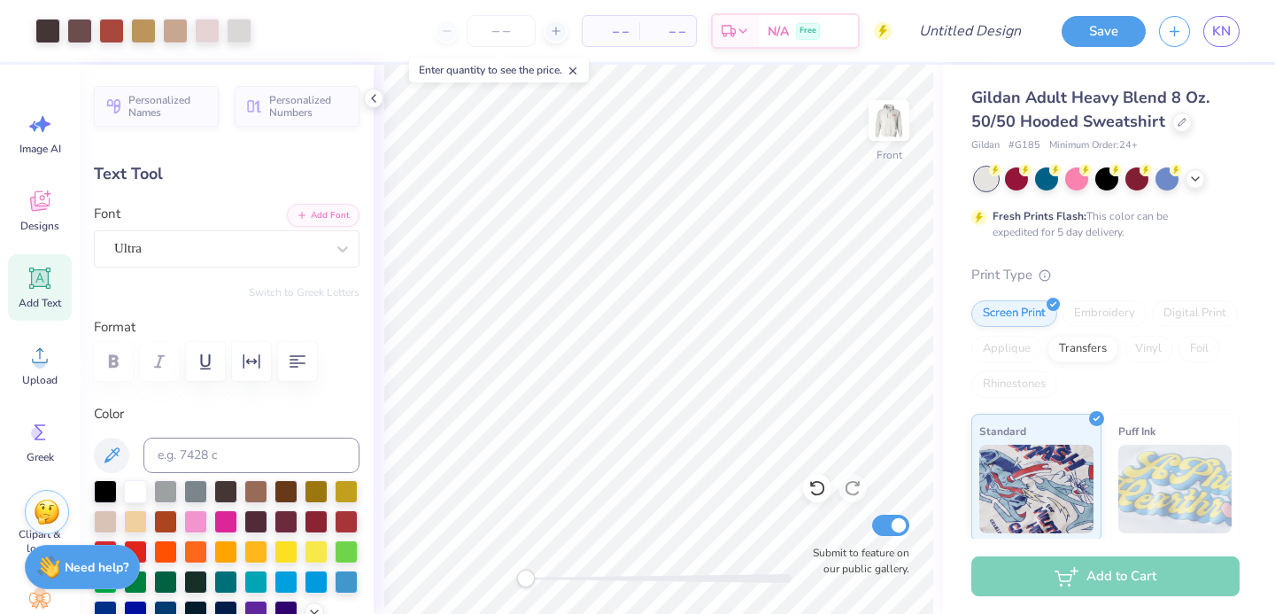
type input "12.01"
type input "1.43"
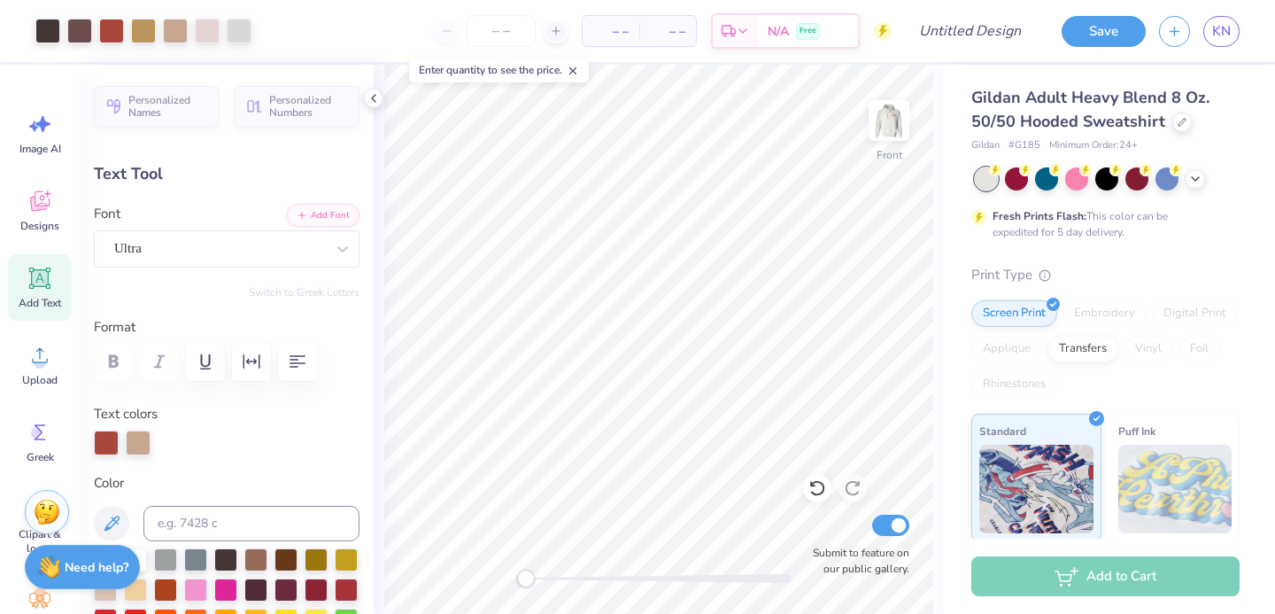
type input "19.33"
type input "5.88"
type input "0.41"
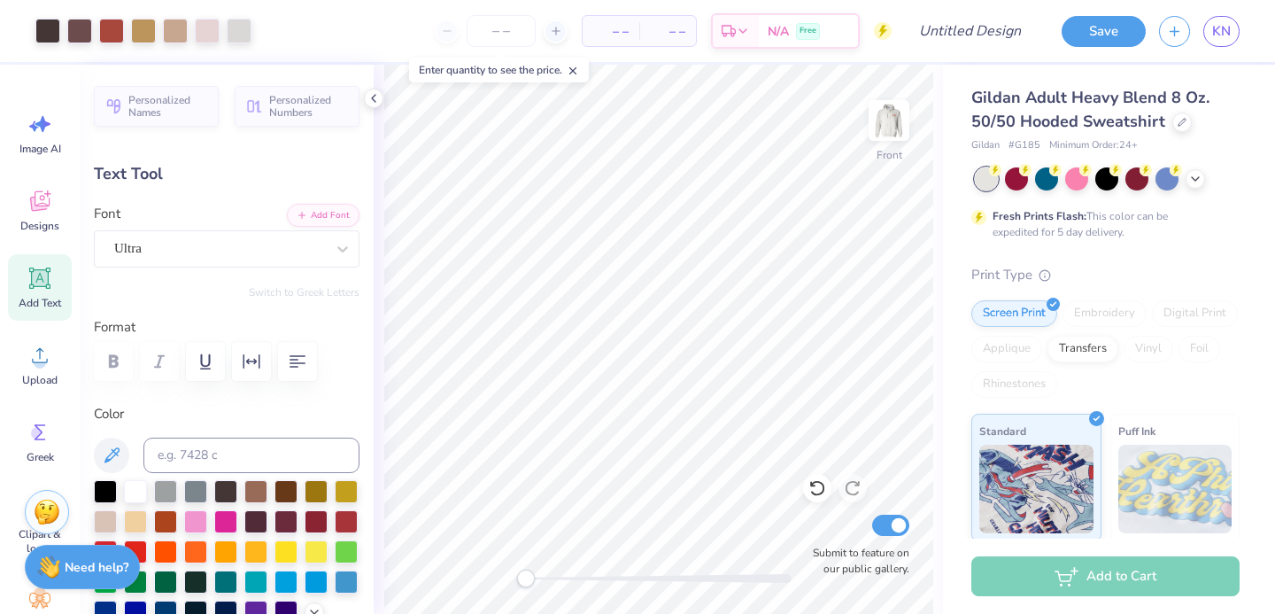
type input "21.12"
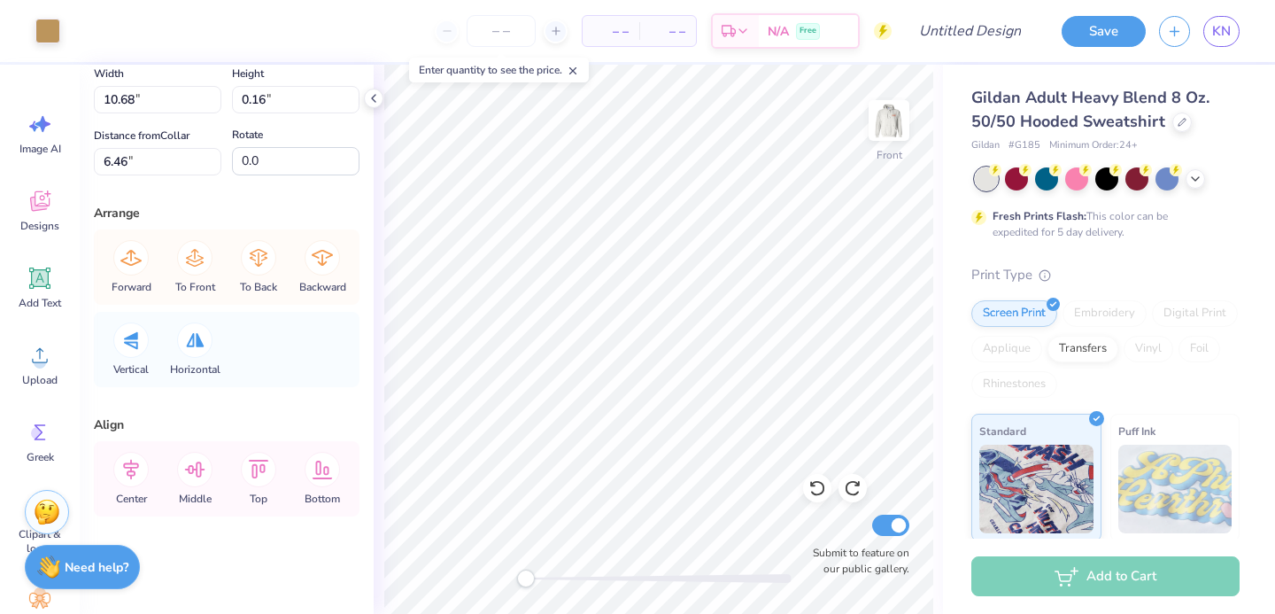
scroll to position [0, 0]
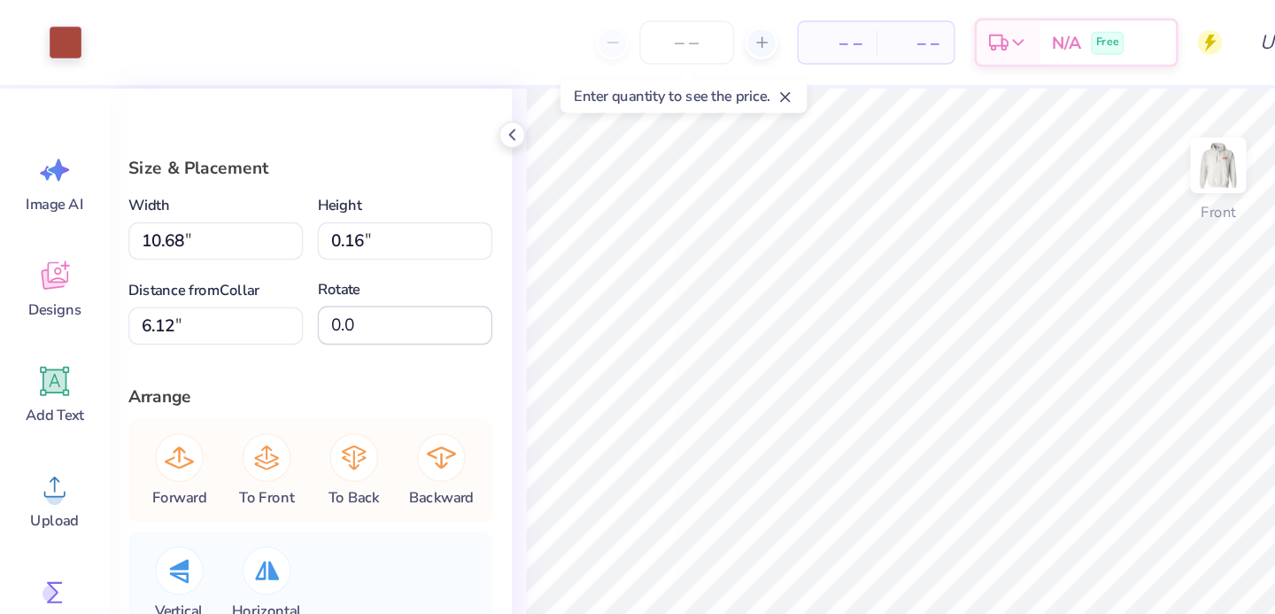
type input "6.00"
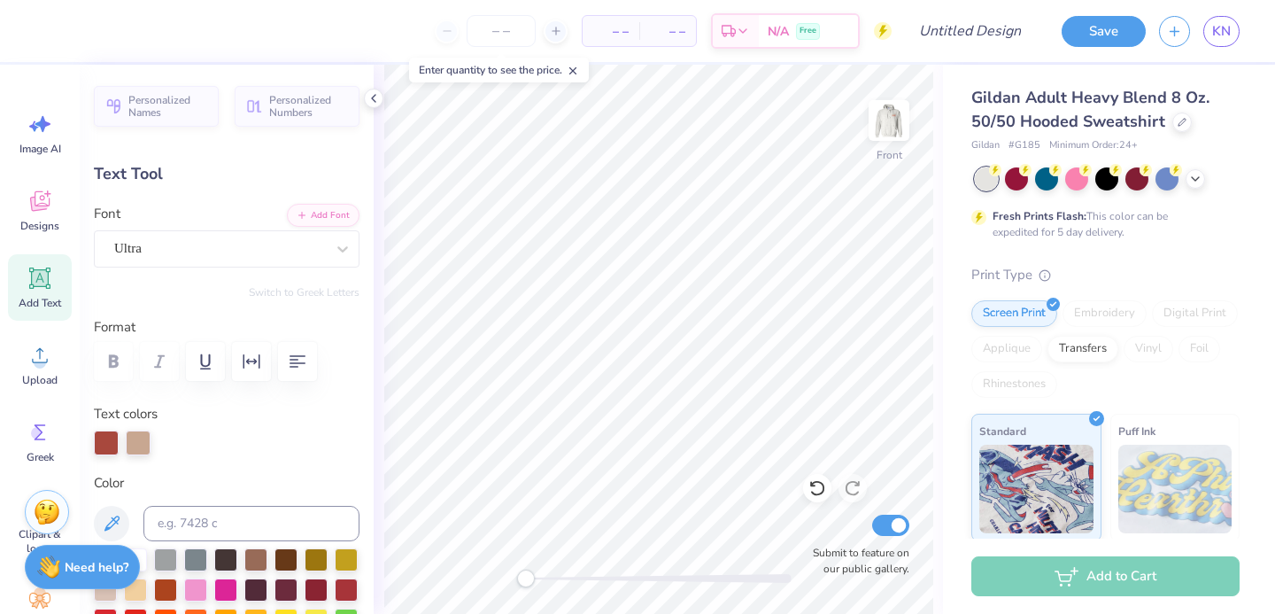
type input "11.55"
type input "1.38"
click at [950, 346] on div "Gildan Adult Heavy Blend 8 Oz. 50/50 Hooded Sweatshirt Gildan # G185 Minimum Or…" at bounding box center [1109, 439] width 332 height 749
type input "19.33"
type textarea "BALL"
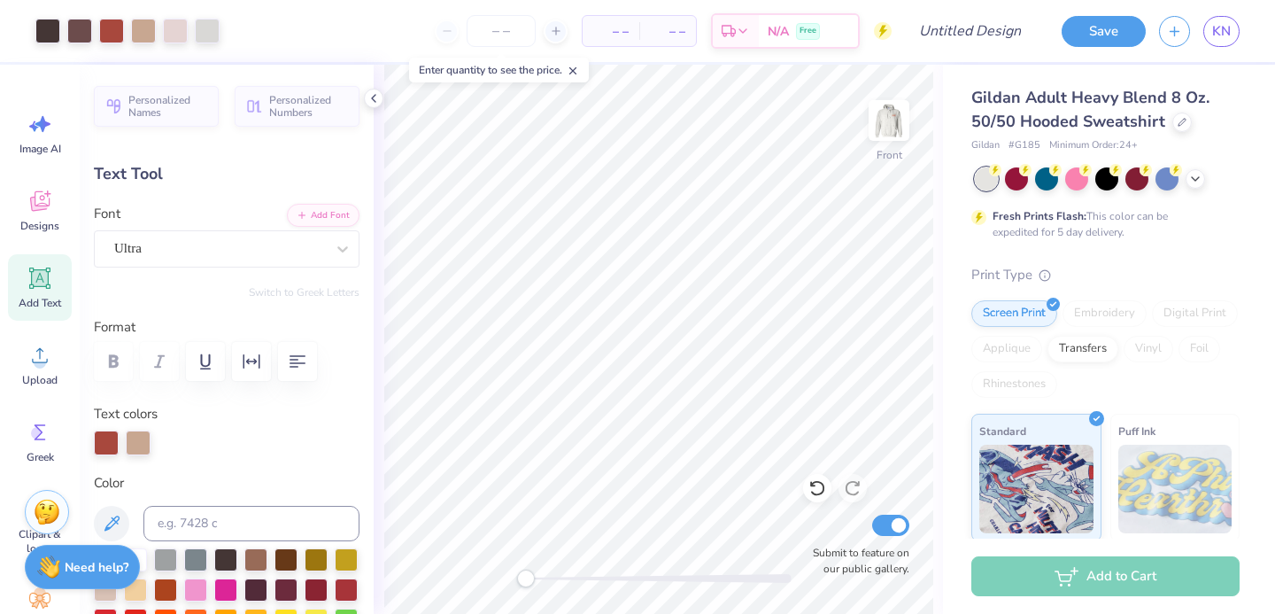
type input "5.61"
type input "1.35"
type input "19.08"
type textarea "f"
type textarea "FALL"
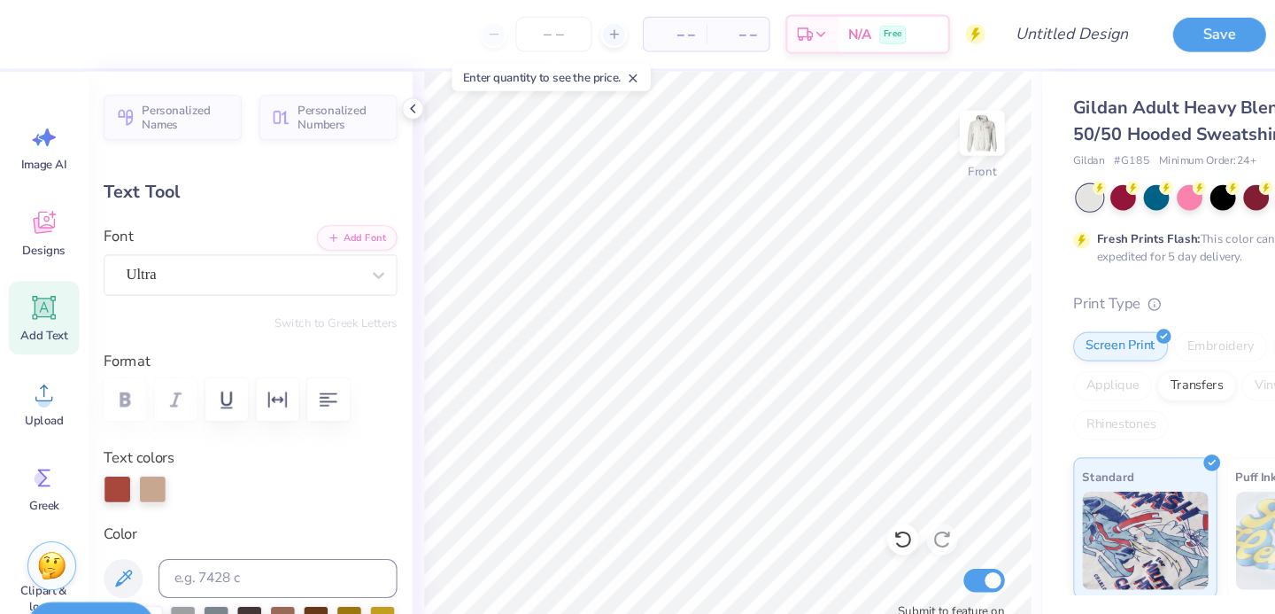
type input "5.33"
type input "17.30"
type input "5.61"
type input "19.33"
type input "5.33"
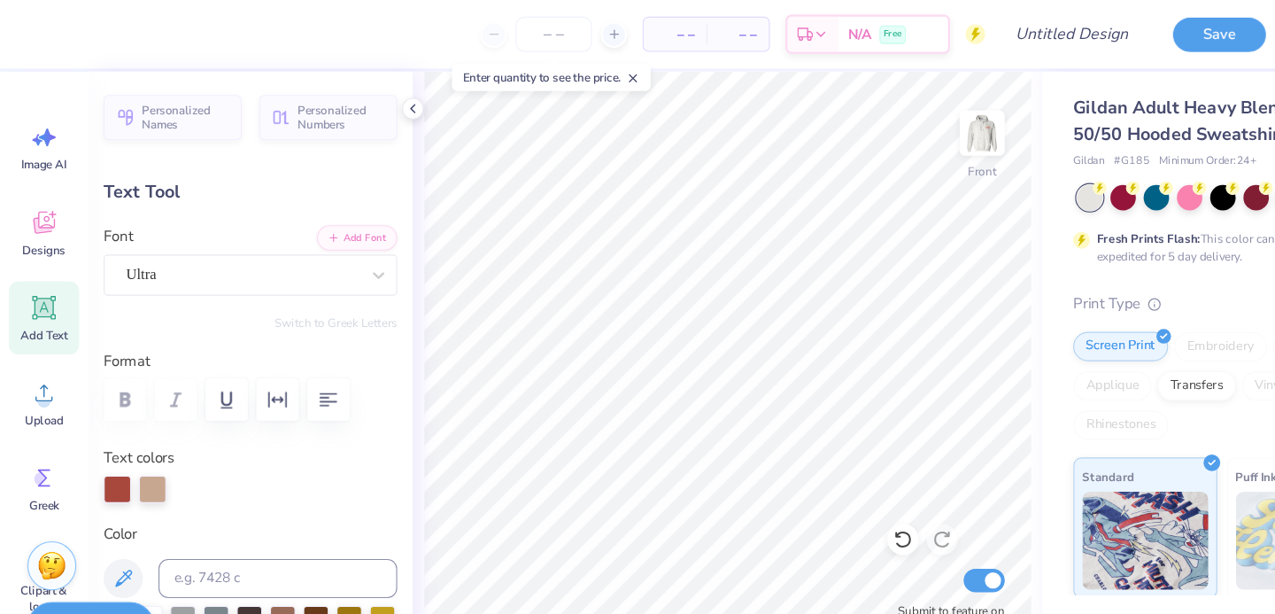
type input "17.39"
type input "4.89"
type input "1.24"
type input "17.50"
type input "5.61"
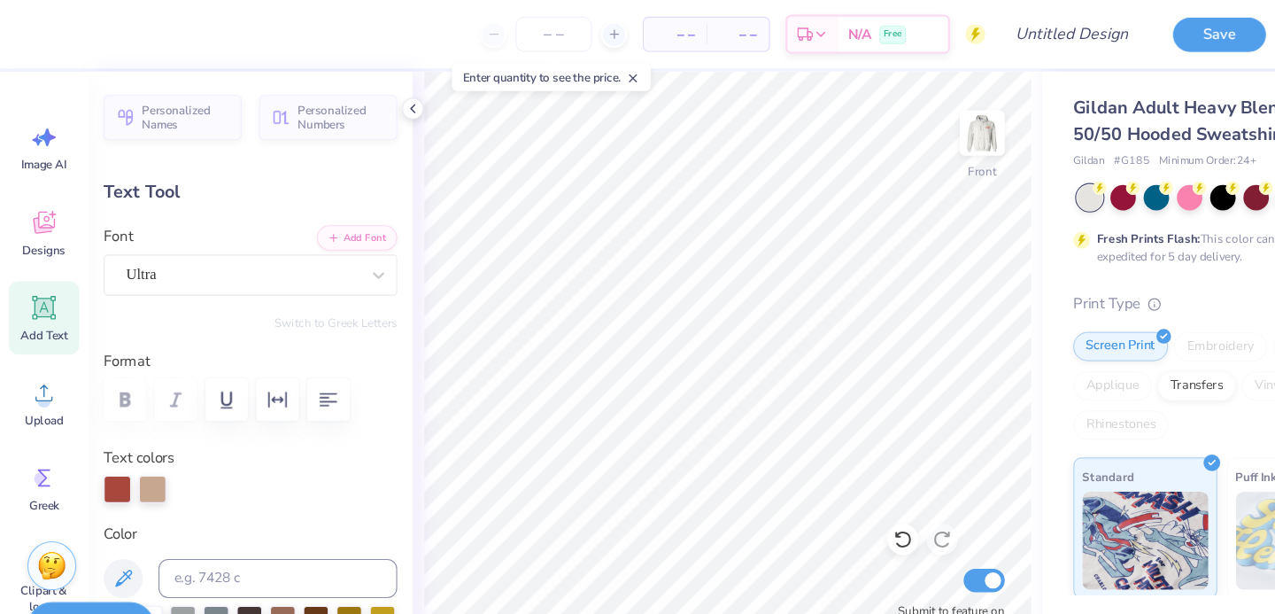
type input "1.35"
type input "19.33"
type input "4.89"
type input "1.24"
type input "17.89"
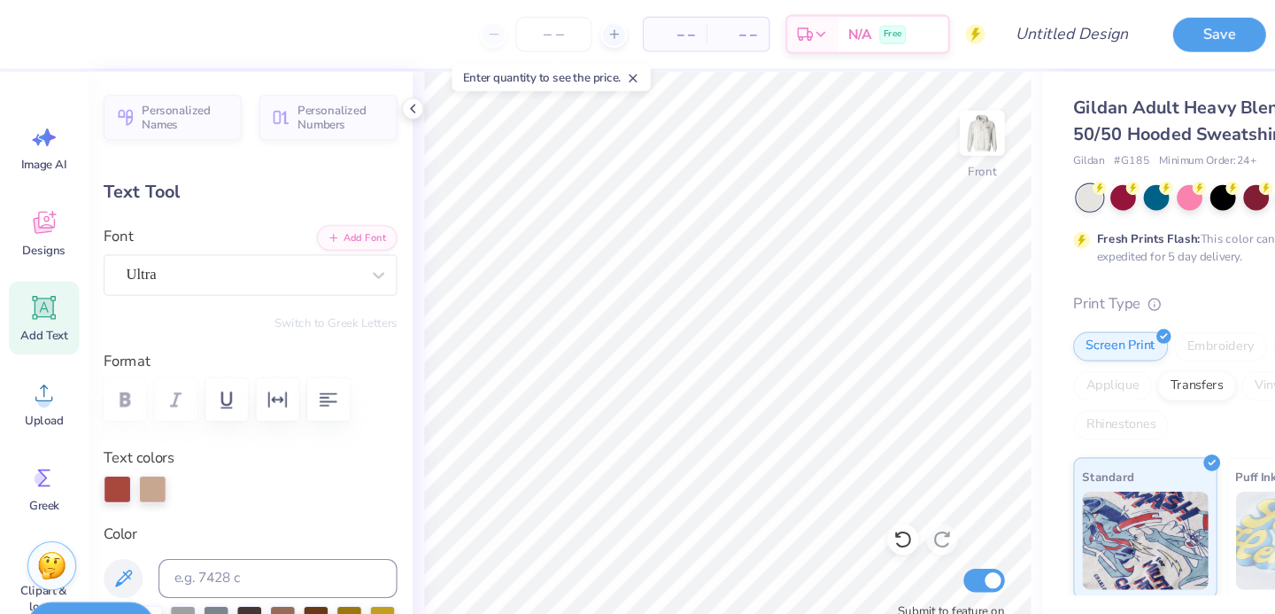
type input "3.37"
type input "0.85"
type input "18.28"
click at [967, 432] on div "Gildan Adult Heavy Blend 8 Oz. 50/50 Hooded Sweatshirt Gildan # G185 Minimum Or…" at bounding box center [1109, 439] width 332 height 749
type input "5.61"
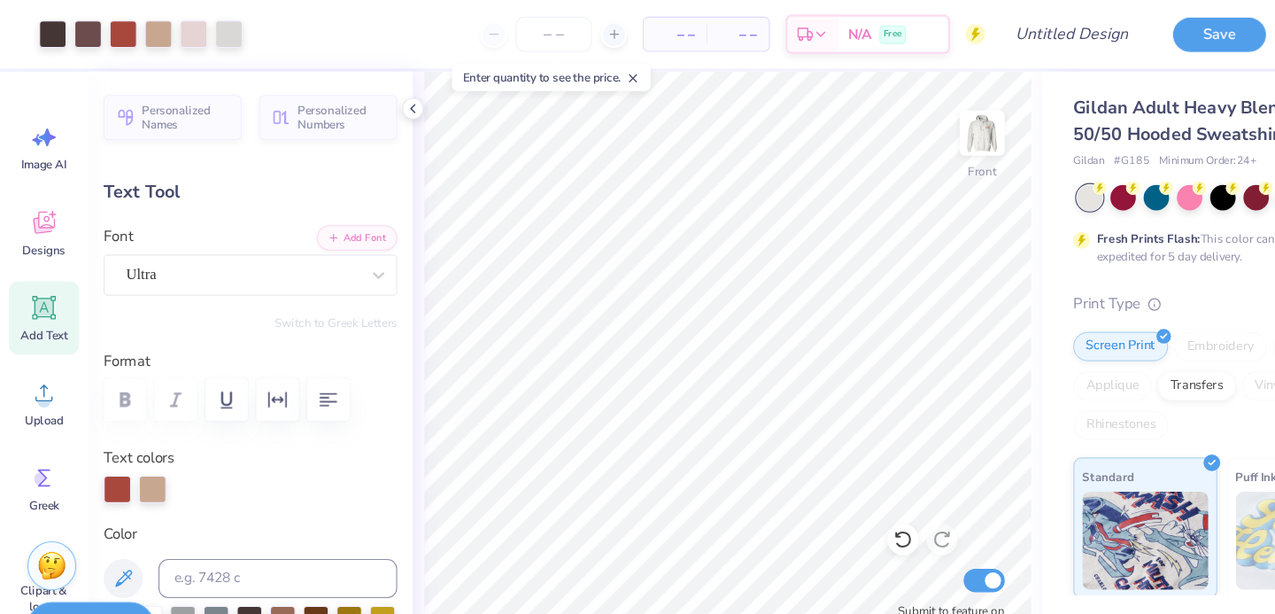
type input "1.35"
type input "19.33"
type textarea "FALL BALL"
type input "3.37"
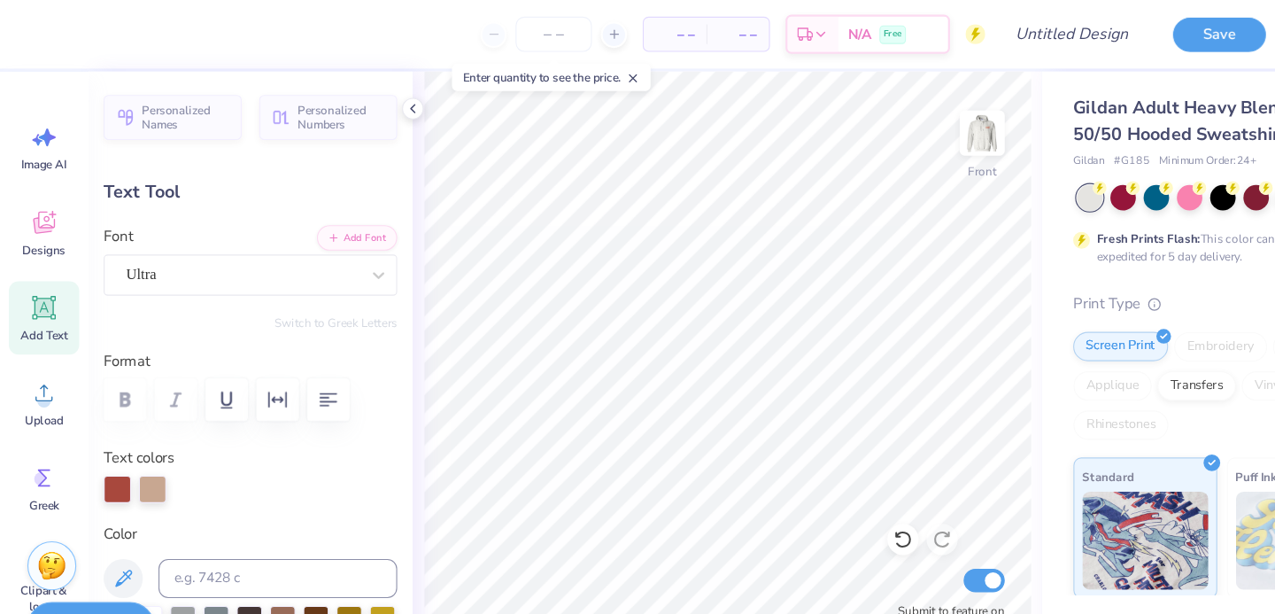
type input "0.85"
type input "18.90"
type input "11.55"
type input "1.38"
type input "19.71"
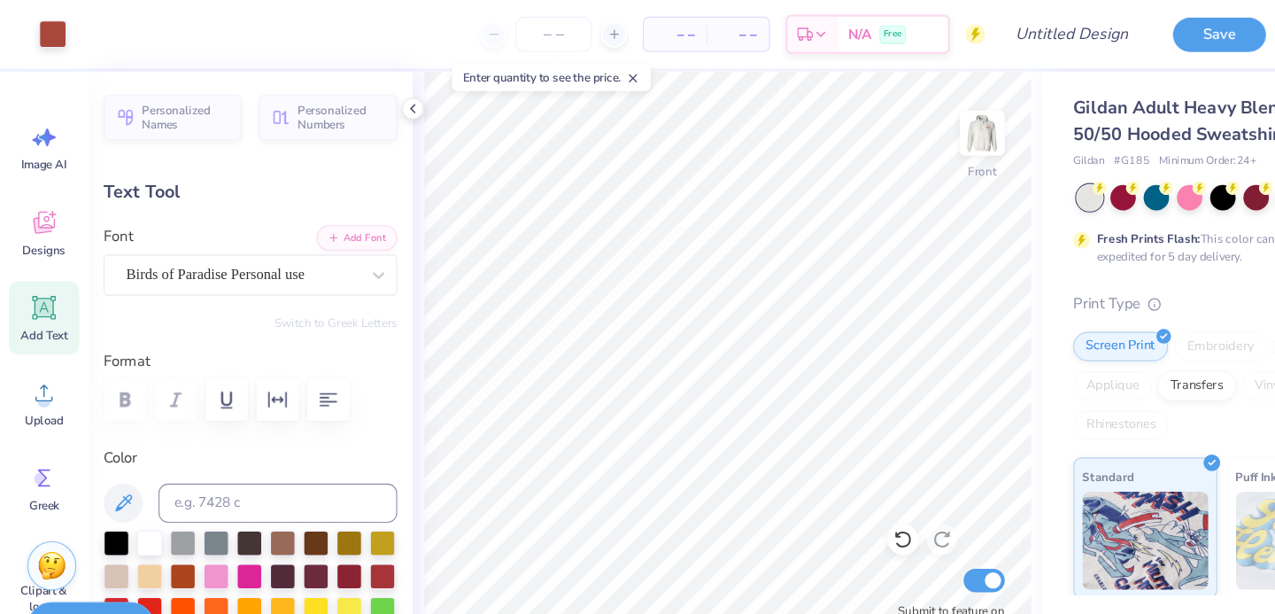
type input "7.31"
type input "3.85"
type input "6.70"
type input "-18.4"
type input "8.82"
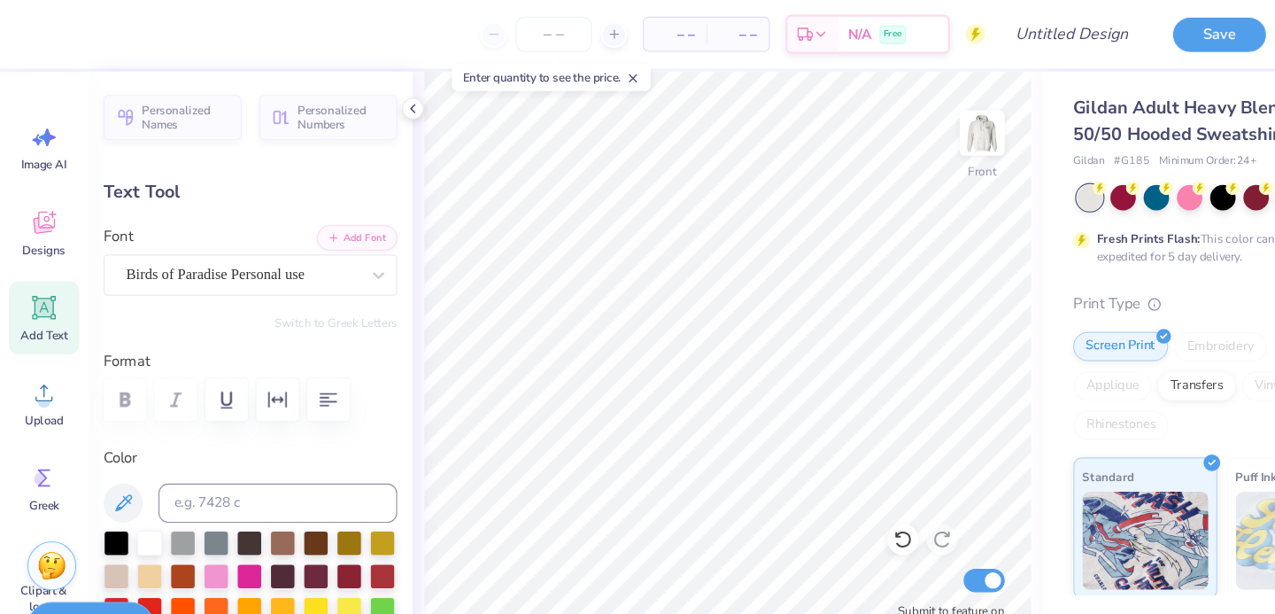
type input "4.65"
type input "6.76"
type textarea "Pi Phi &"
type input "0.0"
type input "5.55"
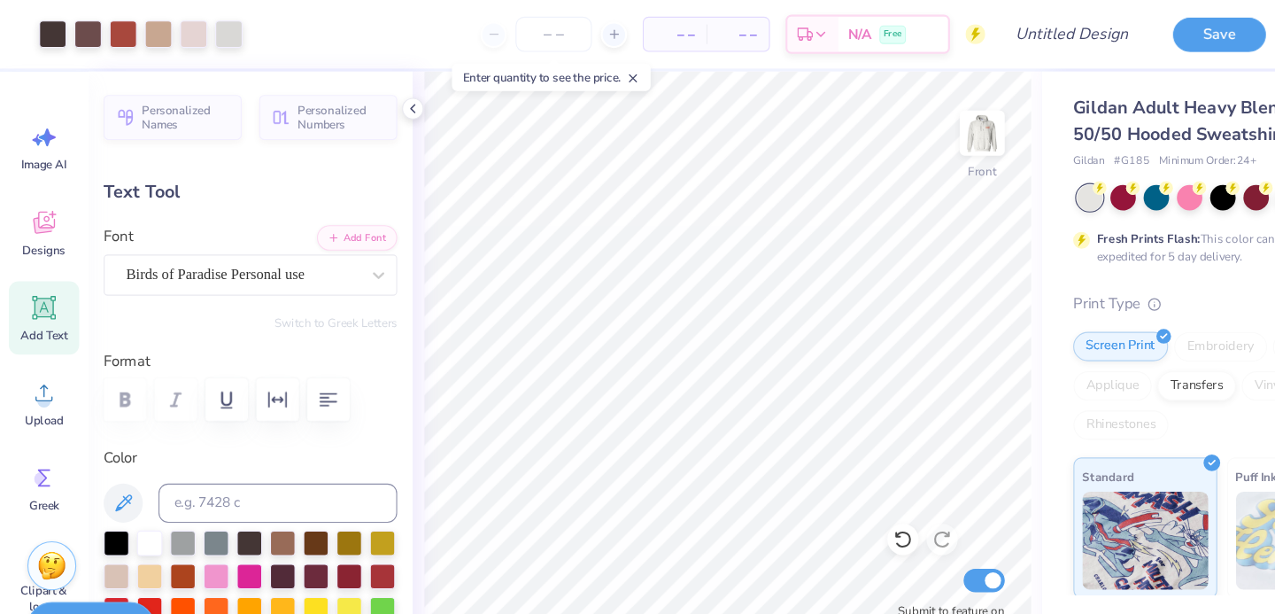
type input "3.43"
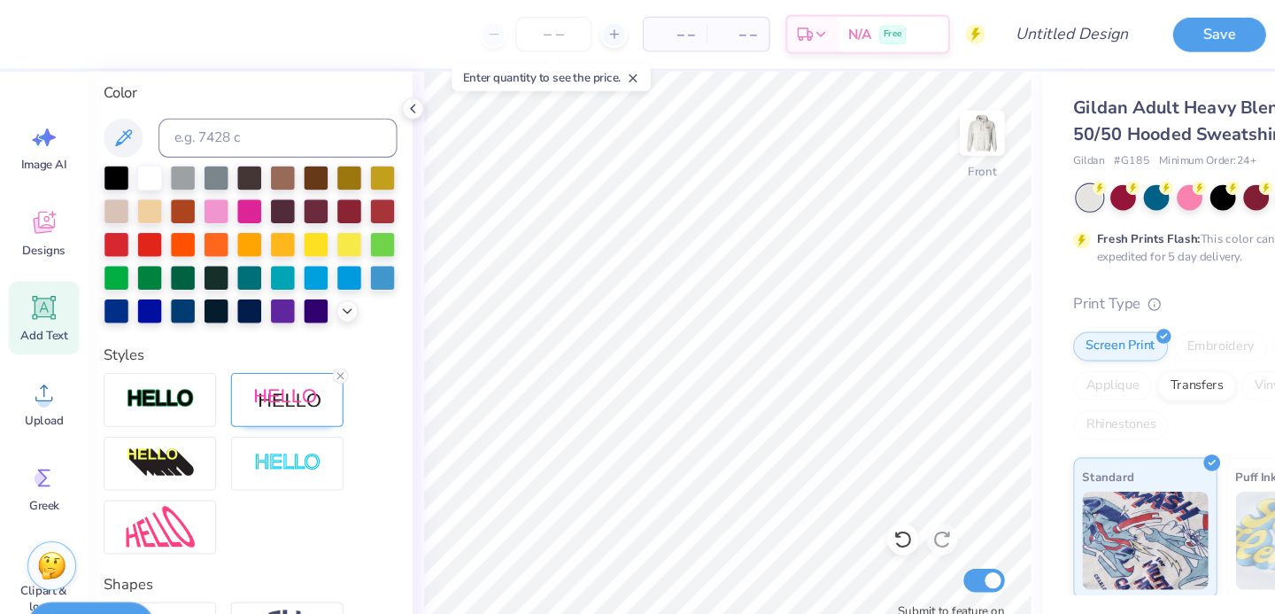
scroll to position [478, 0]
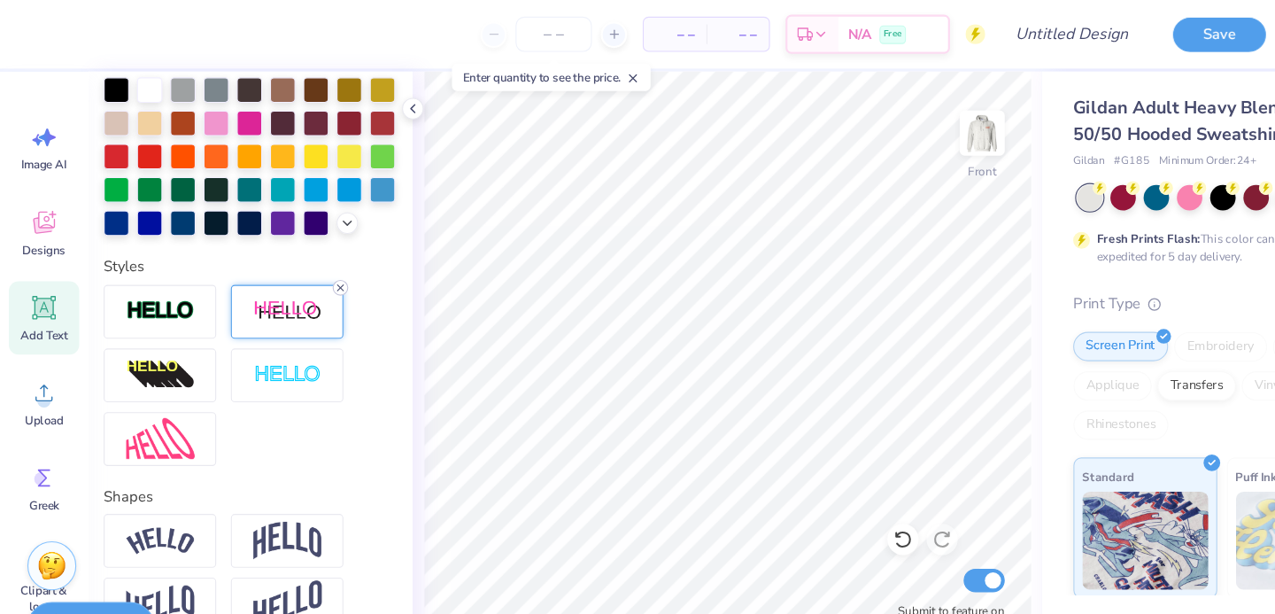
click at [308, 260] on icon at bounding box center [308, 260] width 11 height 11
click at [282, 274] on img at bounding box center [260, 281] width 62 height 22
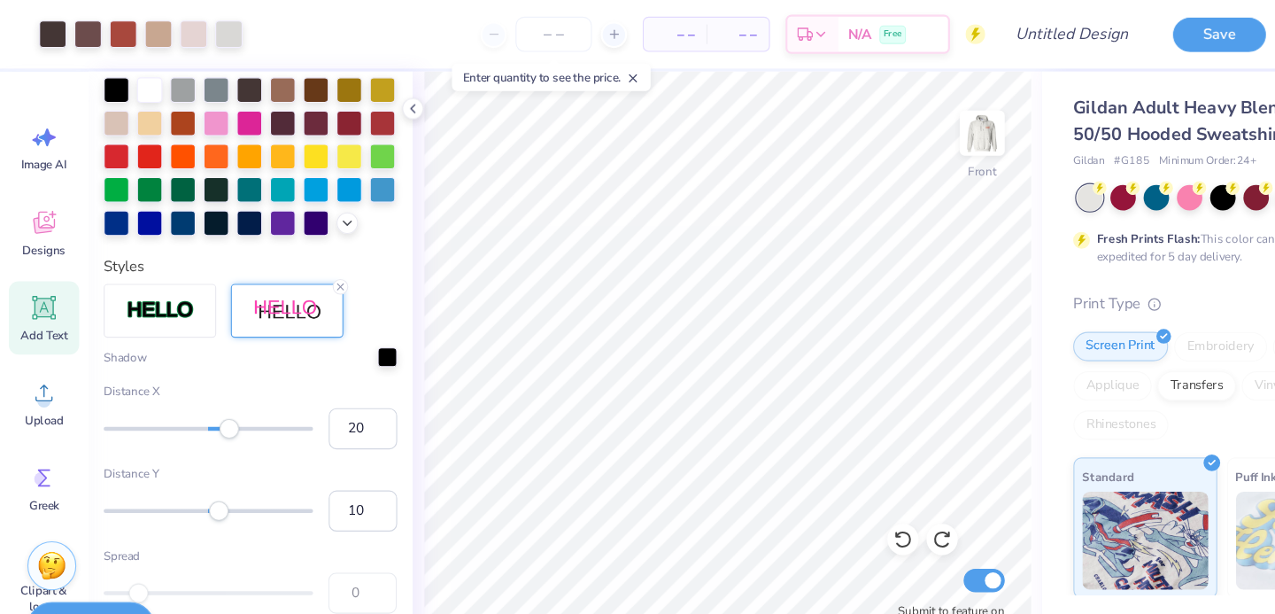
click at [207, 396] on div "Accessibility label" at bounding box center [207, 388] width 18 height 18
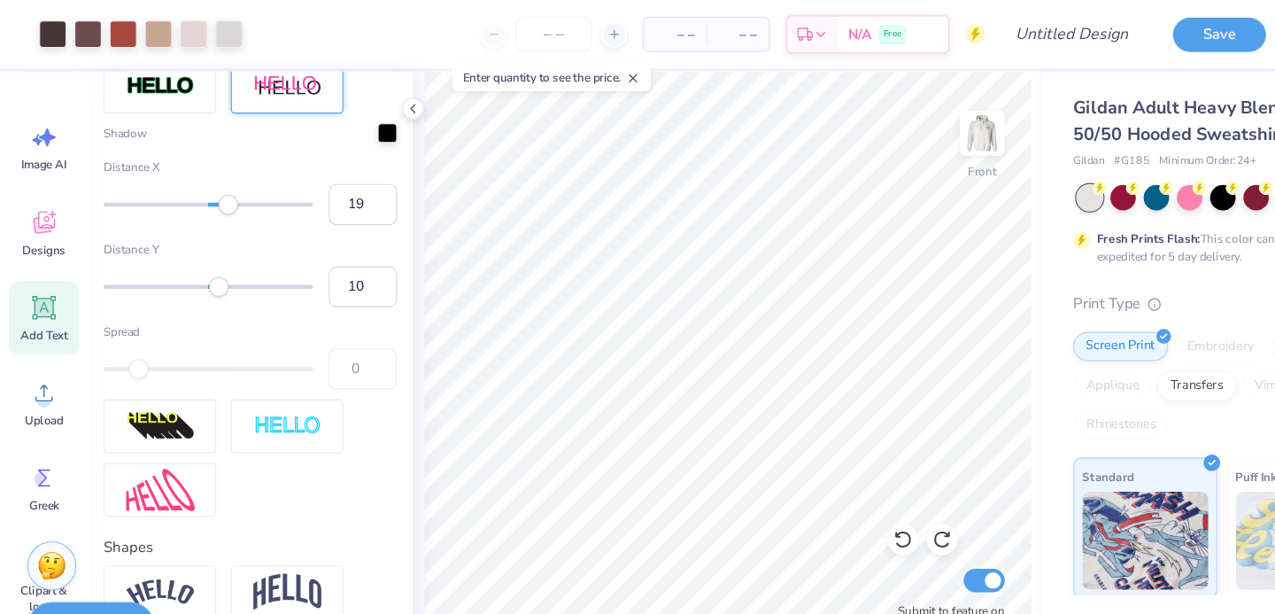
scroll to position [488, 0]
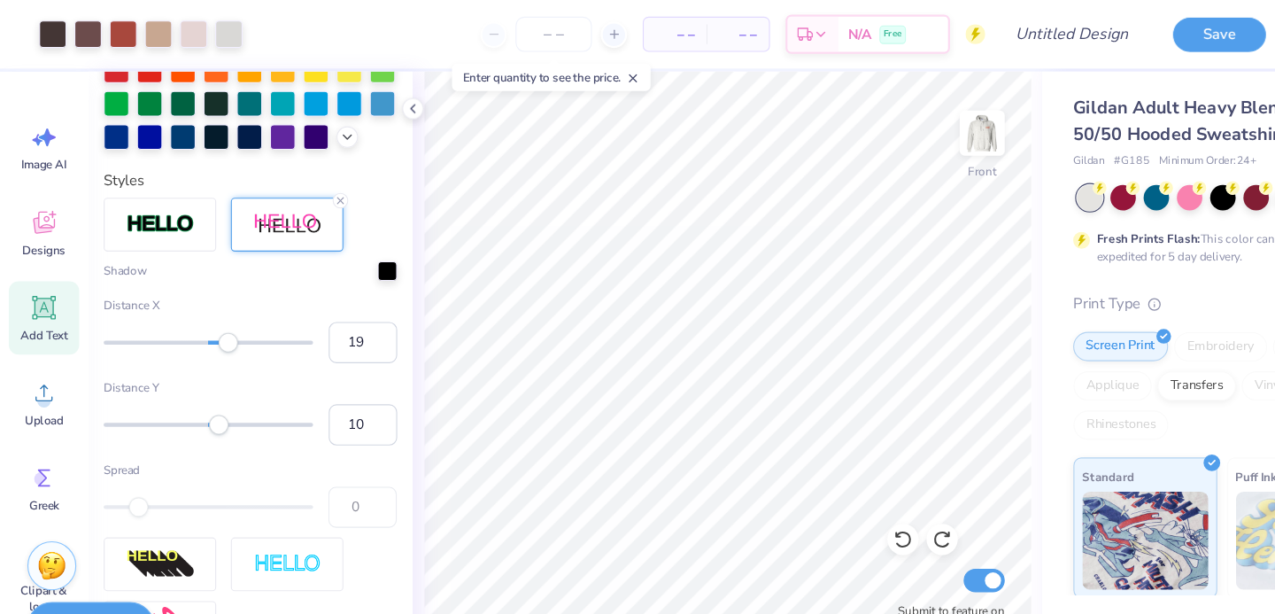
click at [279, 213] on div at bounding box center [260, 203] width 102 height 49
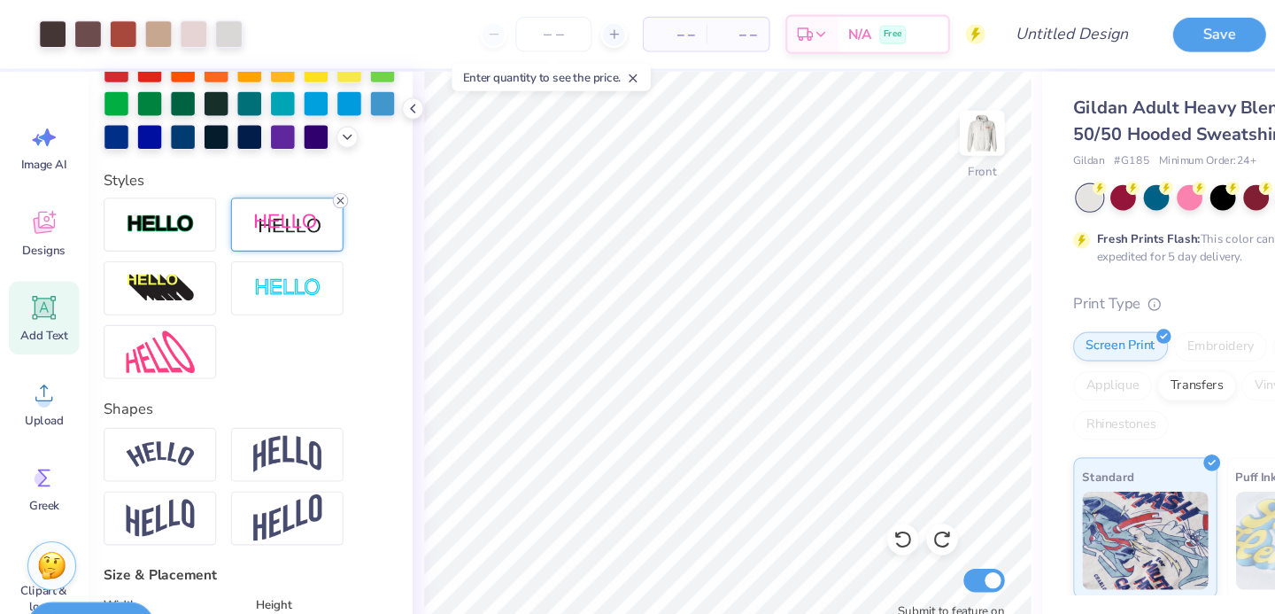
click at [309, 181] on line at bounding box center [307, 181] width 5 height 5
click at [896, 127] on img at bounding box center [888, 120] width 71 height 71
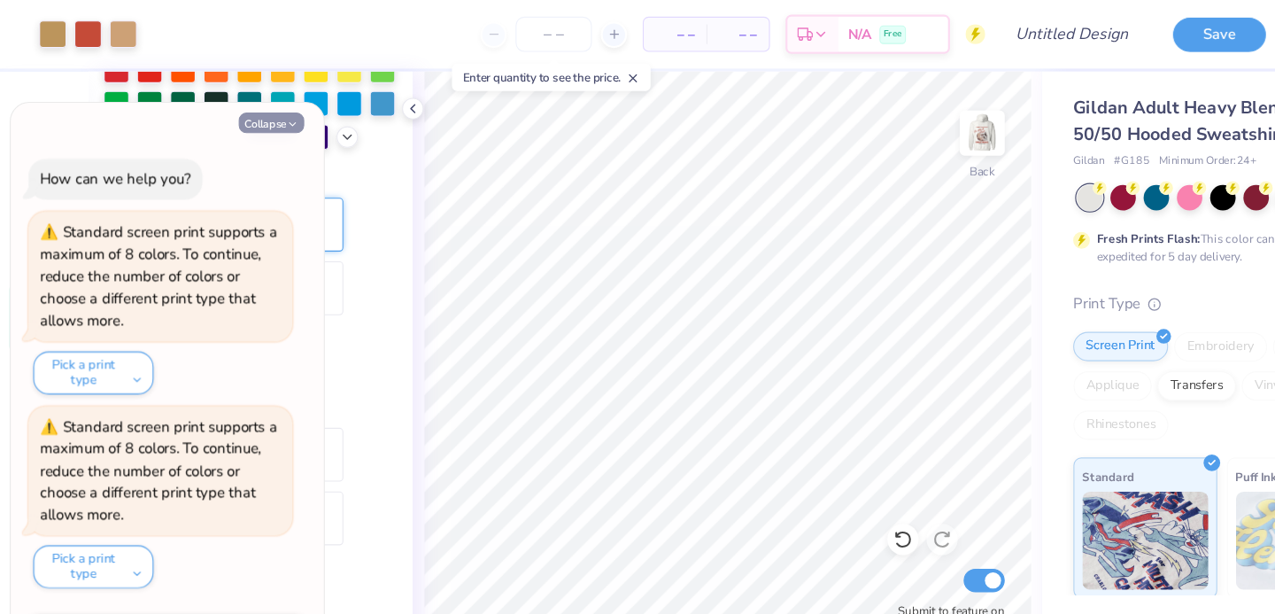
click at [255, 112] on button "Collapse" at bounding box center [245, 111] width 59 height 19
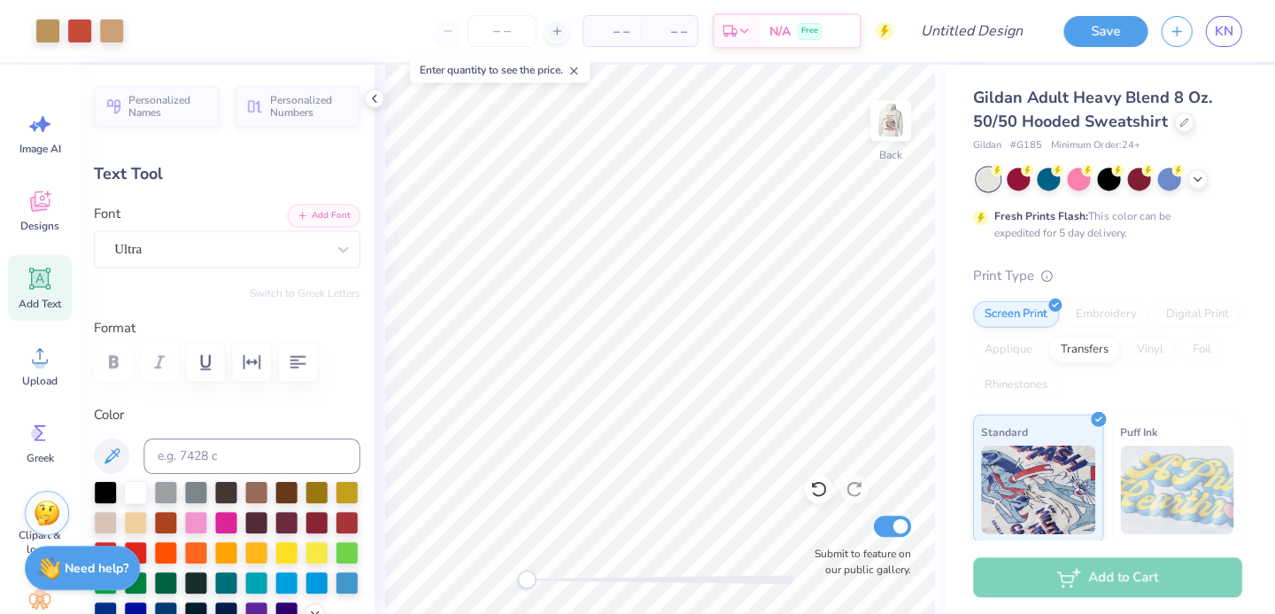
scroll to position [0, 0]
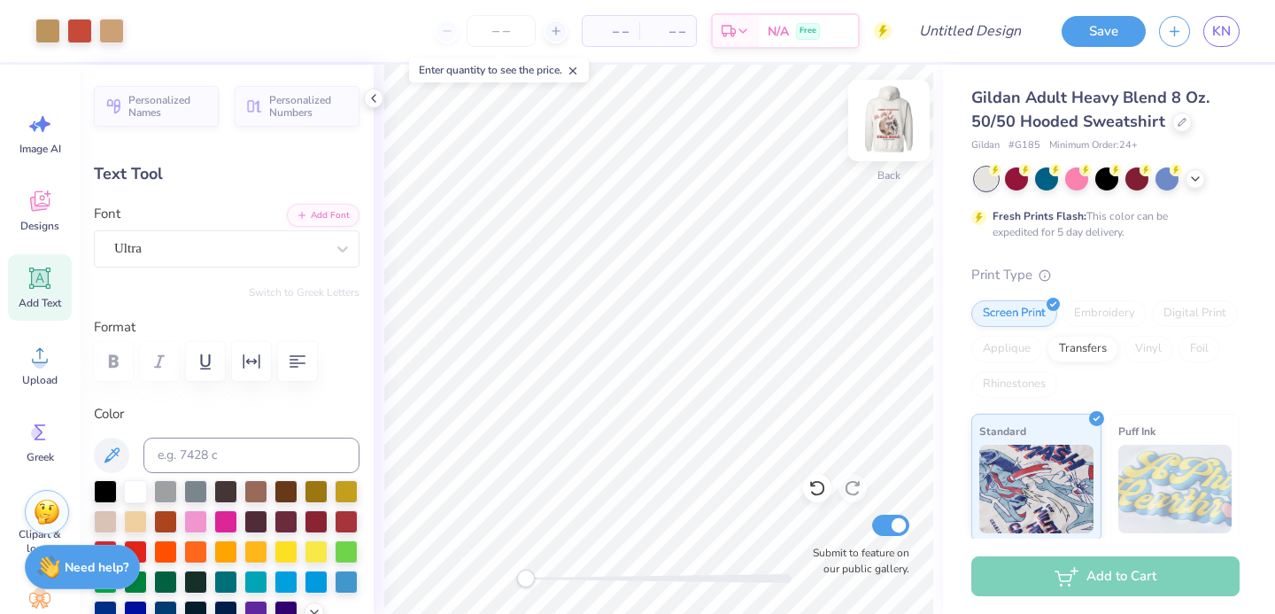
click at [890, 122] on img at bounding box center [888, 120] width 71 height 71
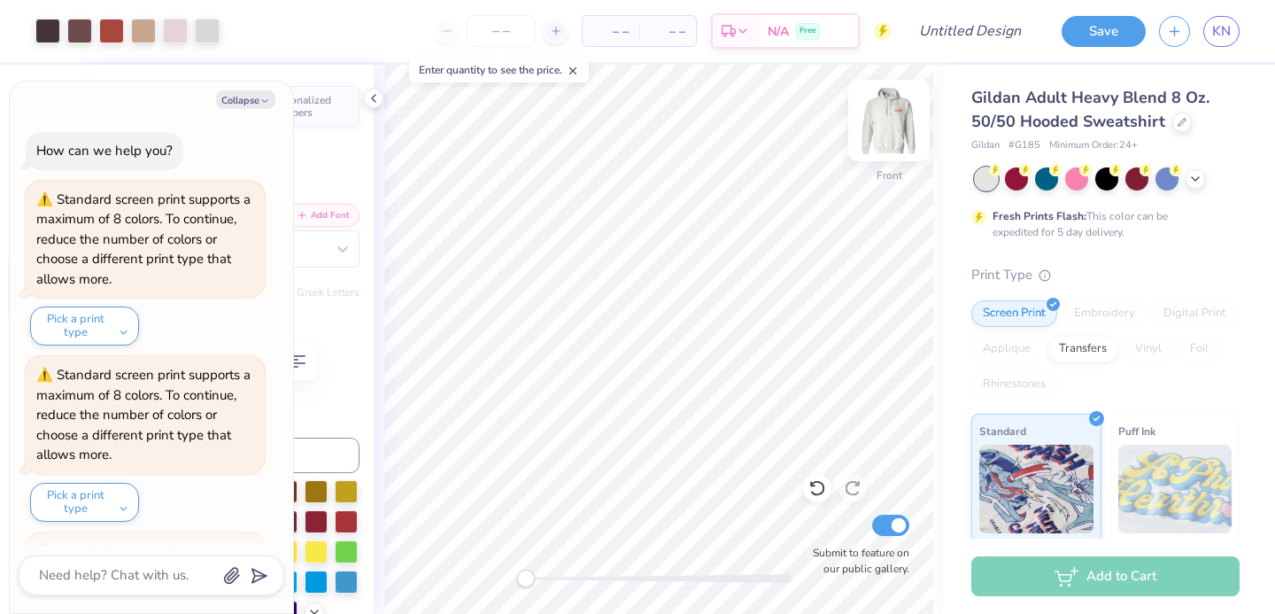
scroll to position [165, 0]
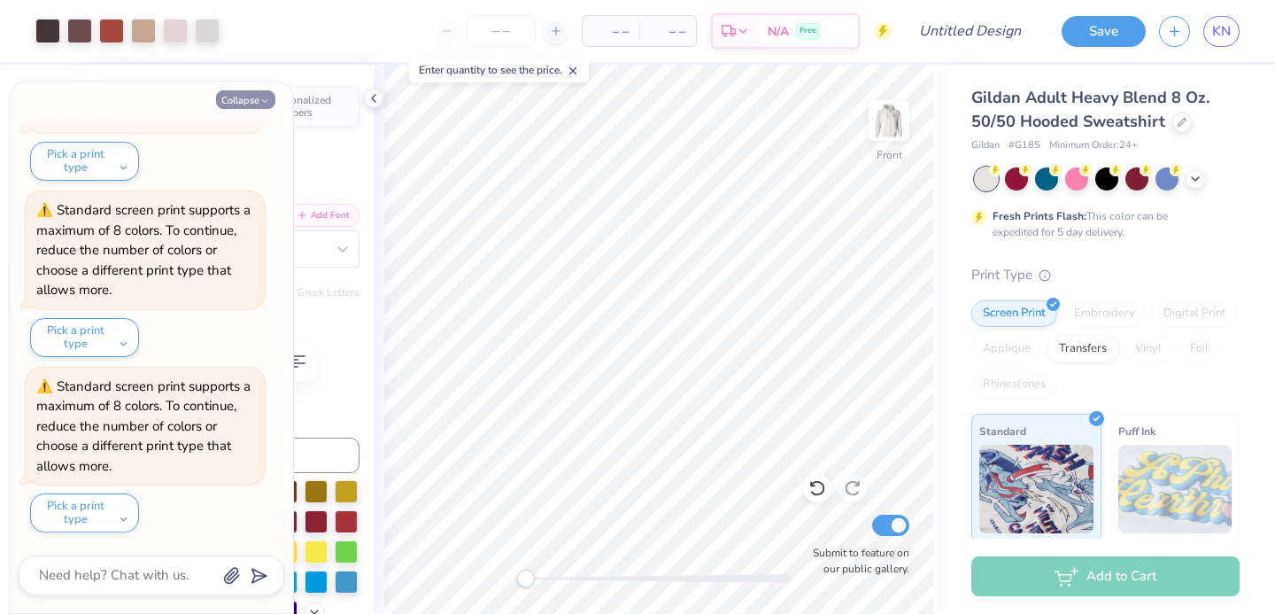
click at [244, 103] on button "Collapse" at bounding box center [245, 99] width 59 height 19
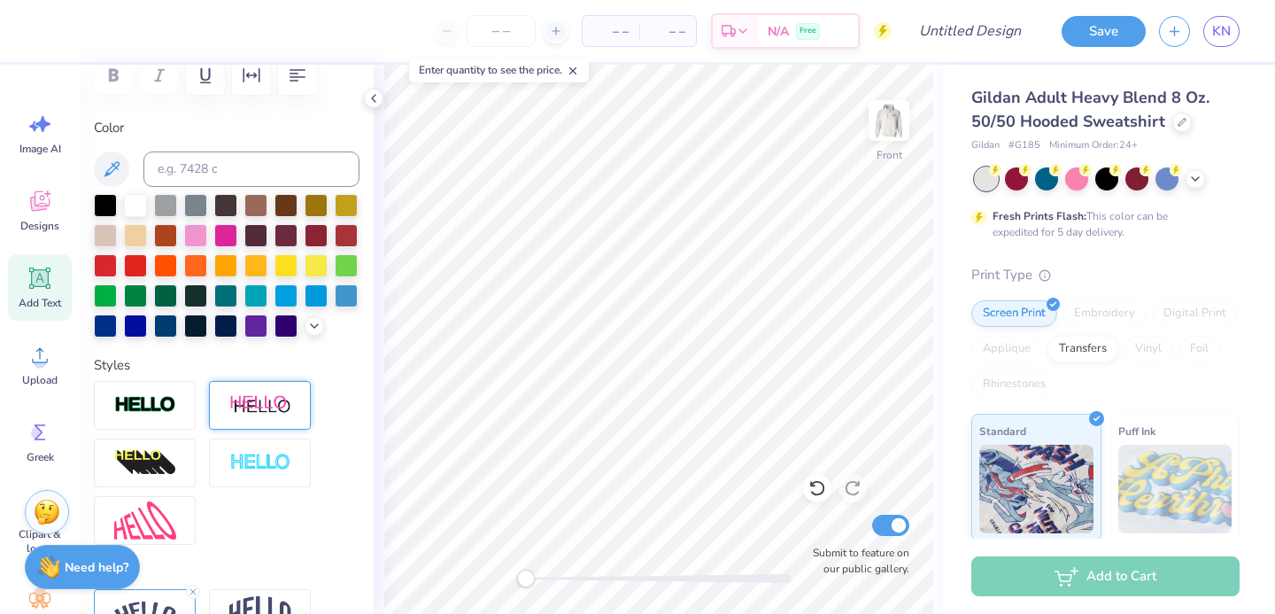
scroll to position [287, 0]
click at [373, 96] on polyline at bounding box center [374, 98] width 4 height 7
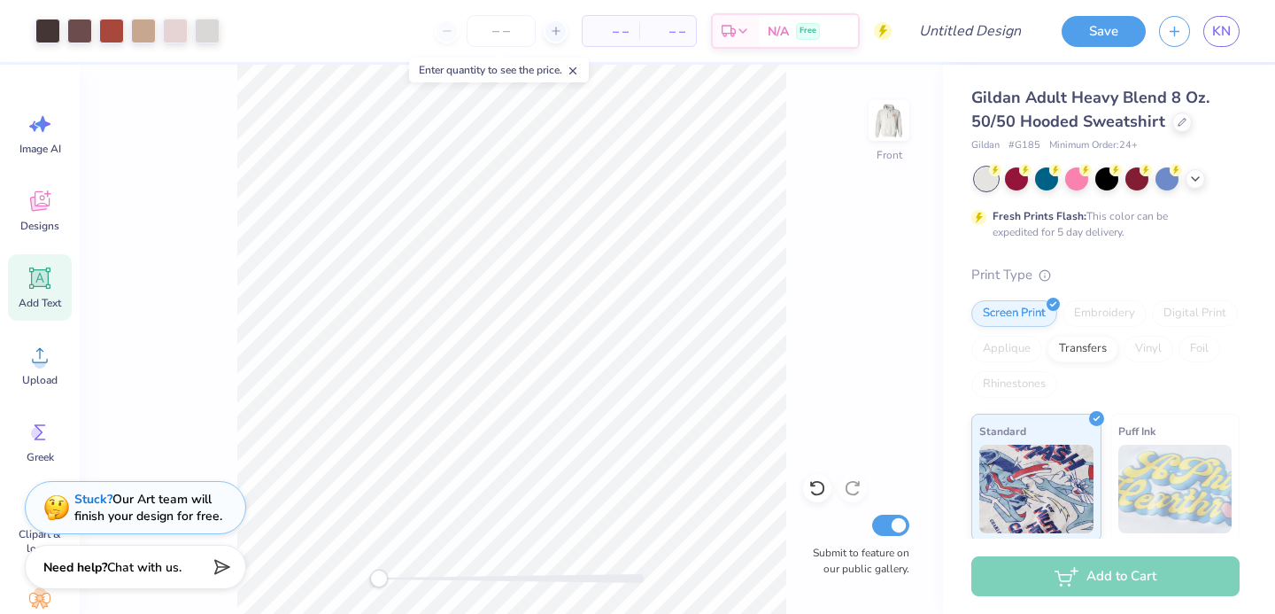
click at [902, 284] on div "Front Submit to feature on our public gallery." at bounding box center [511, 339] width 863 height 549
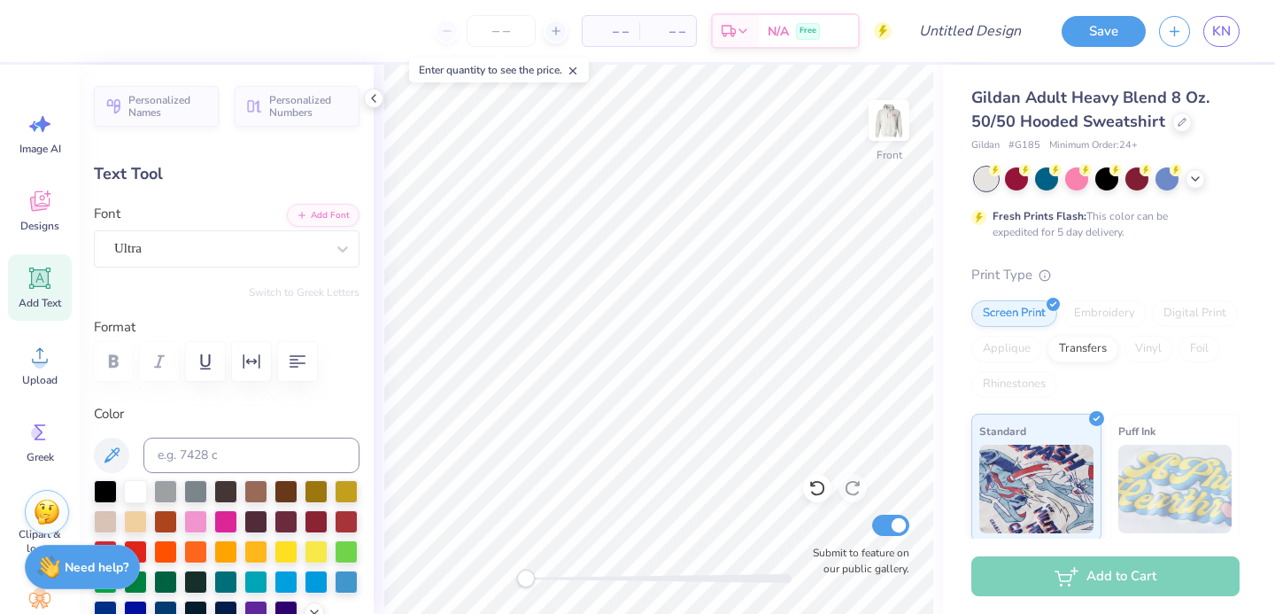
scroll to position [0, 1]
click at [892, 127] on img at bounding box center [888, 120] width 71 height 71
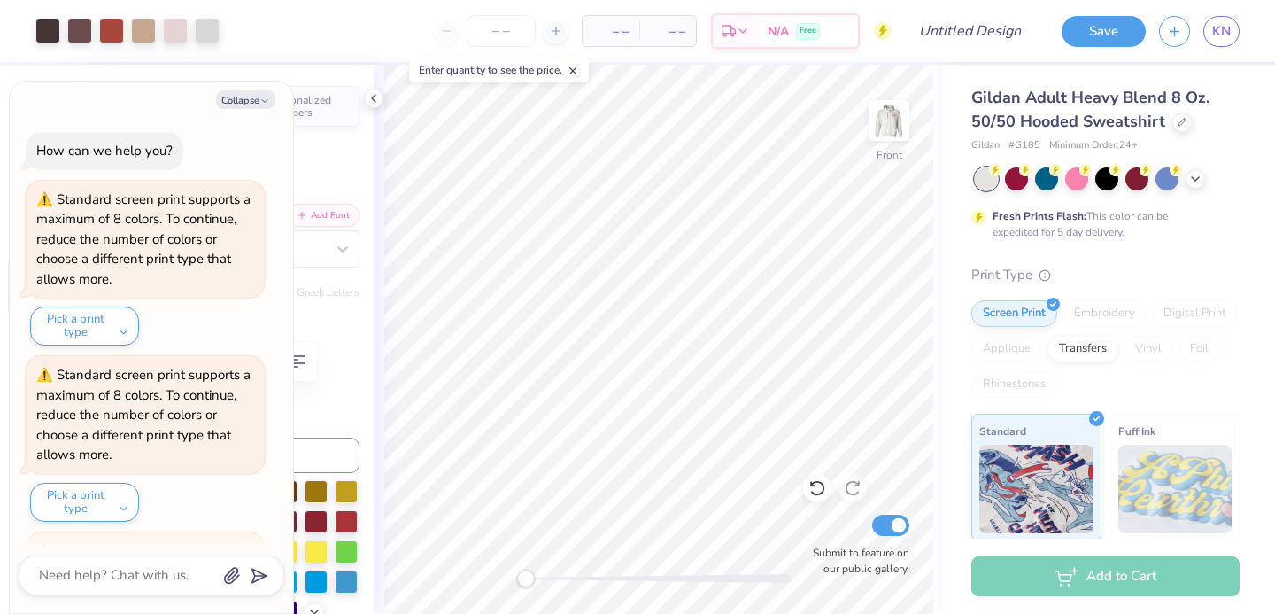
scroll to position [516, 0]
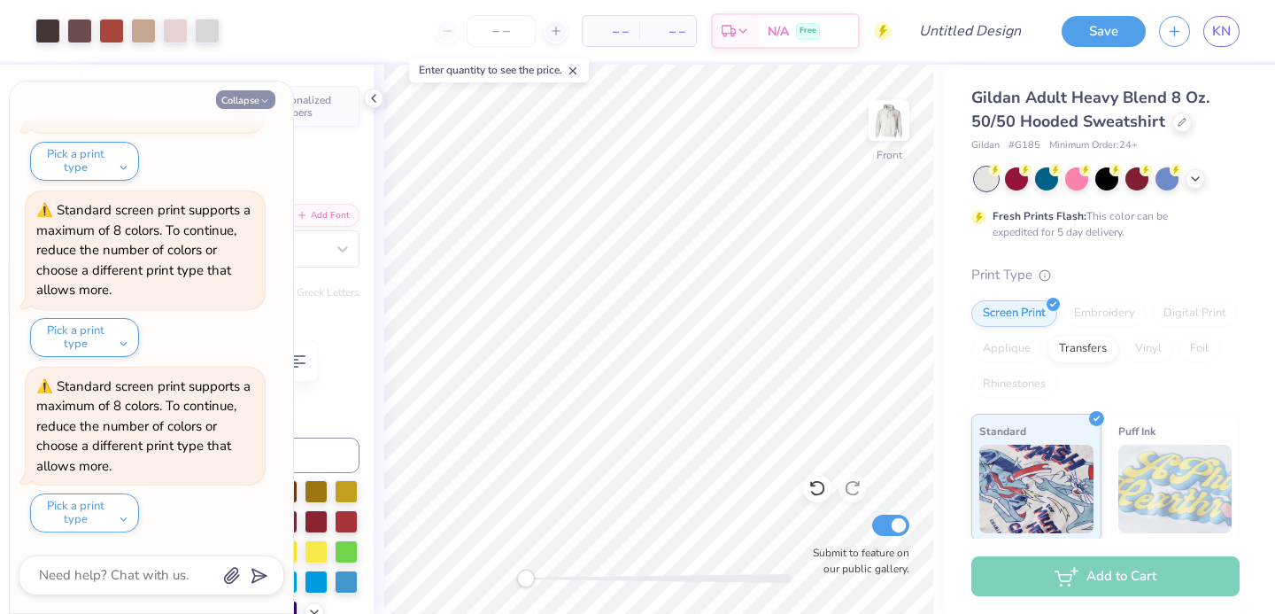
click at [261, 98] on icon "button" at bounding box center [264, 101] width 11 height 11
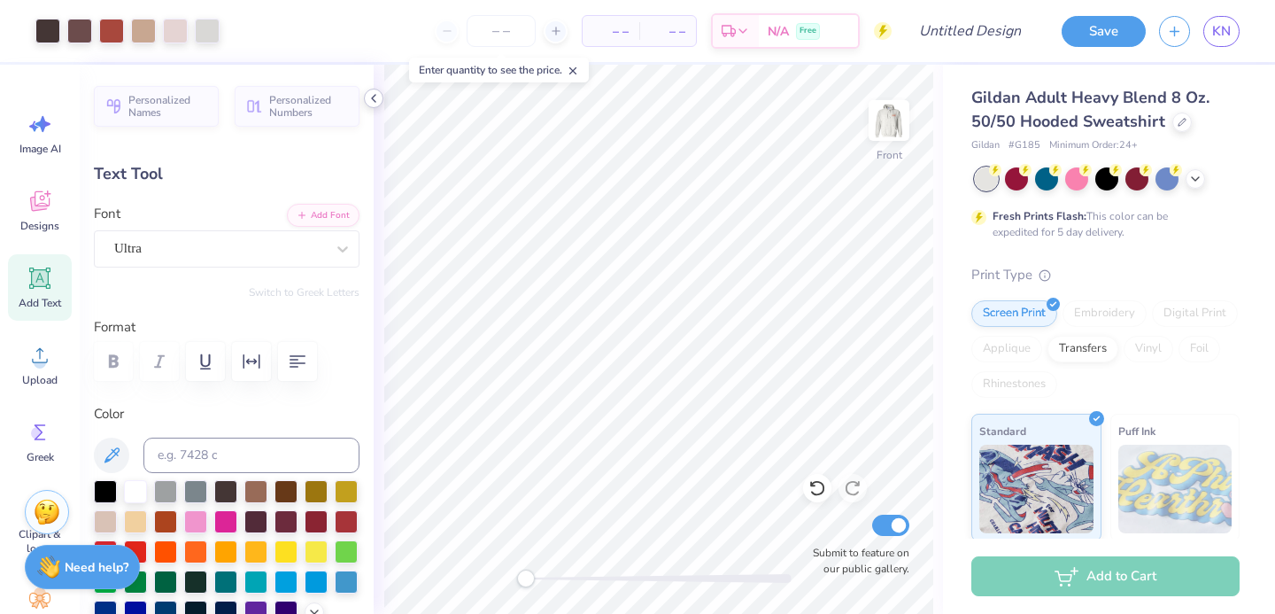
click at [374, 103] on icon at bounding box center [374, 98] width 14 height 14
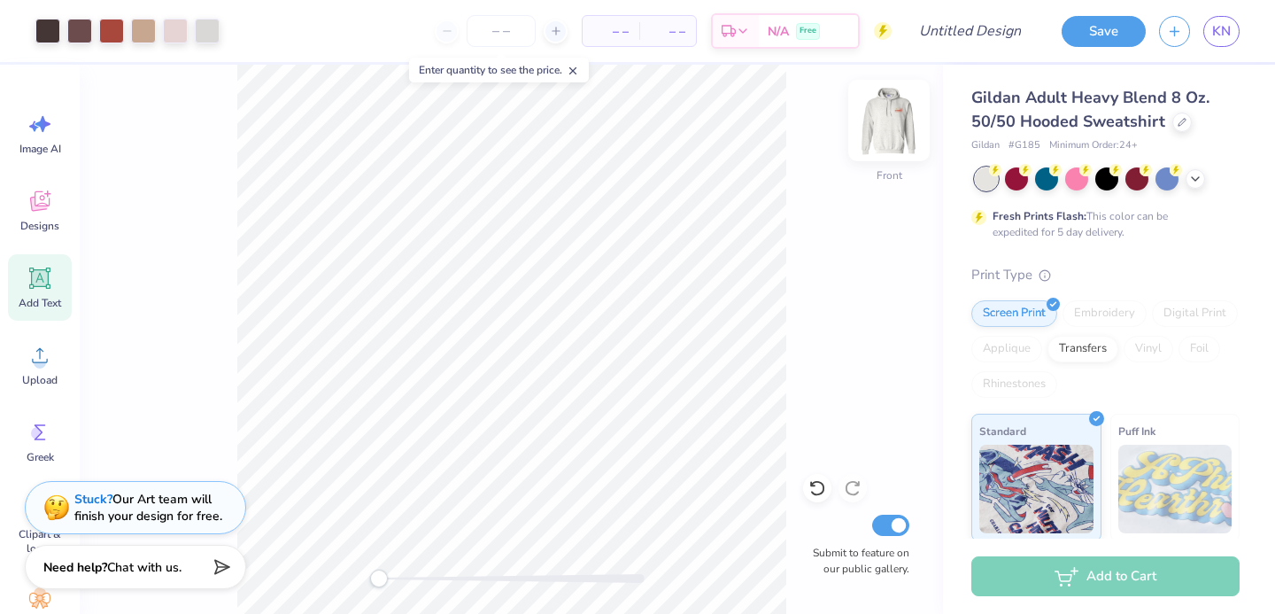
click at [889, 114] on img at bounding box center [888, 120] width 71 height 71
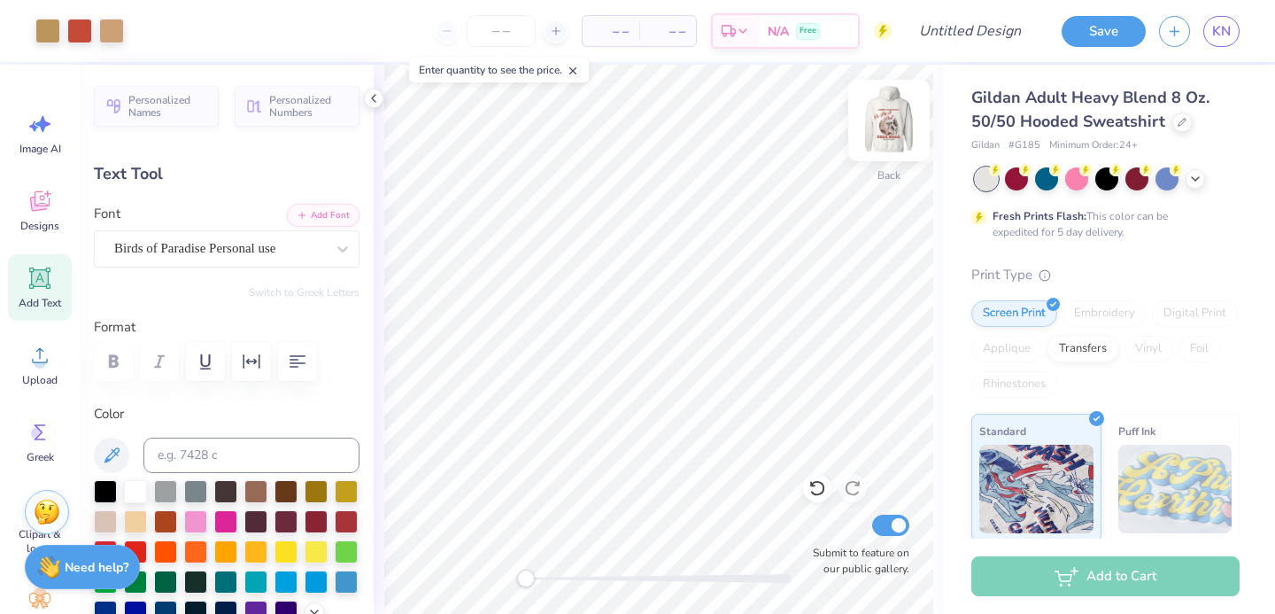
click at [892, 119] on img at bounding box center [888, 120] width 71 height 71
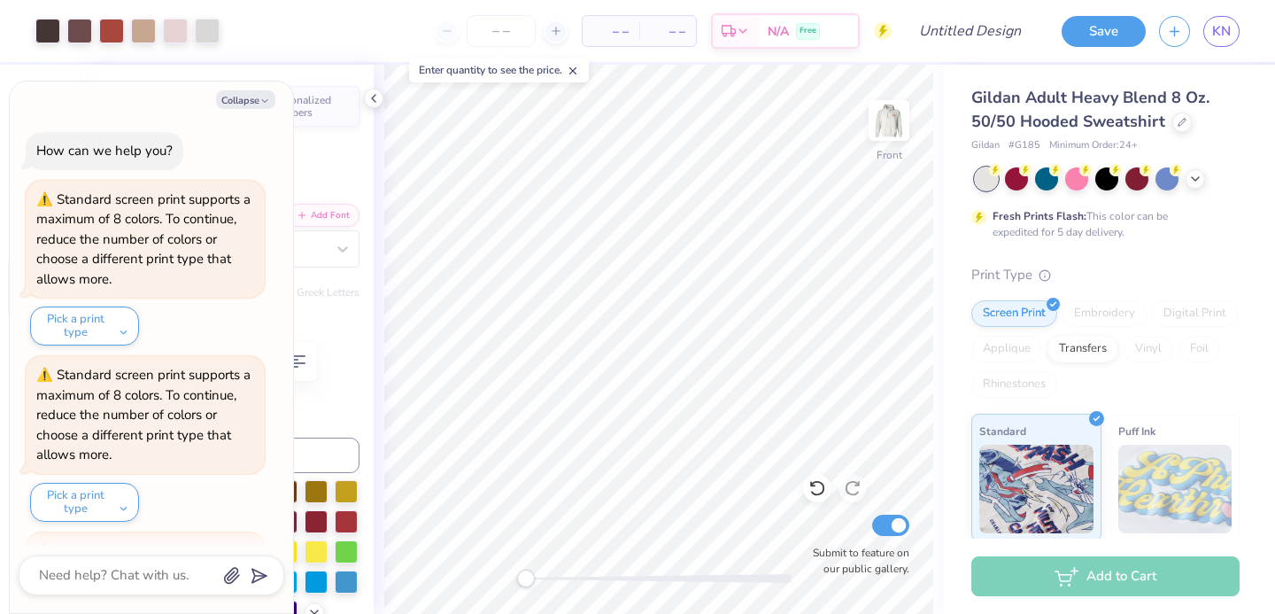
scroll to position [691, 0]
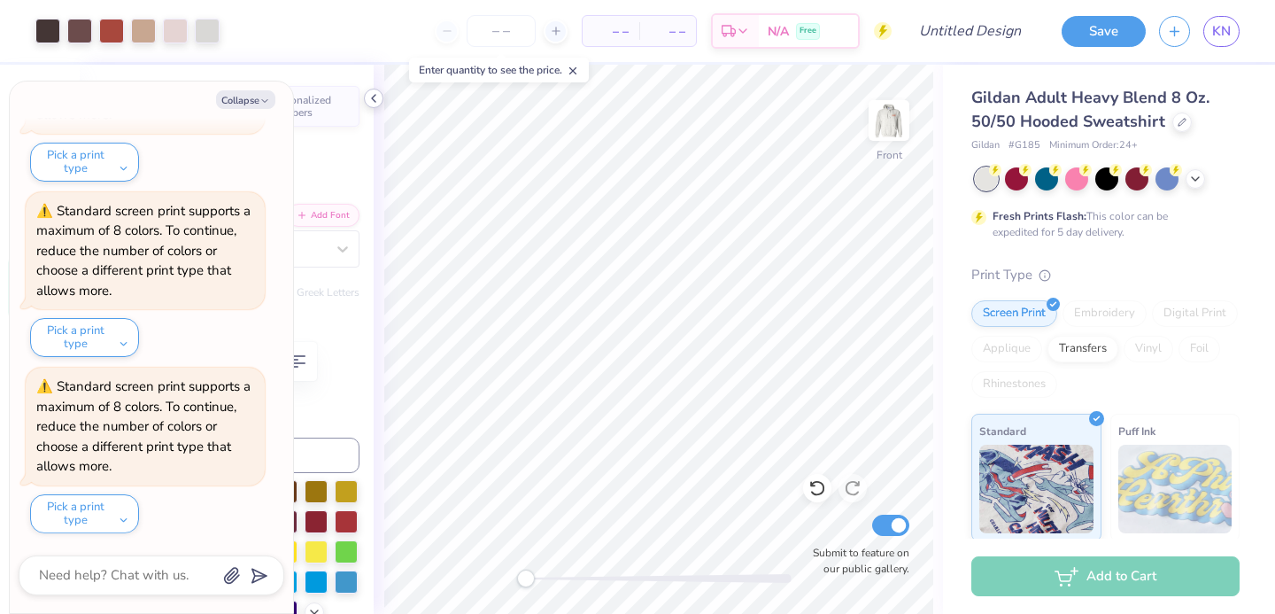
click at [375, 97] on icon at bounding box center [374, 98] width 14 height 14
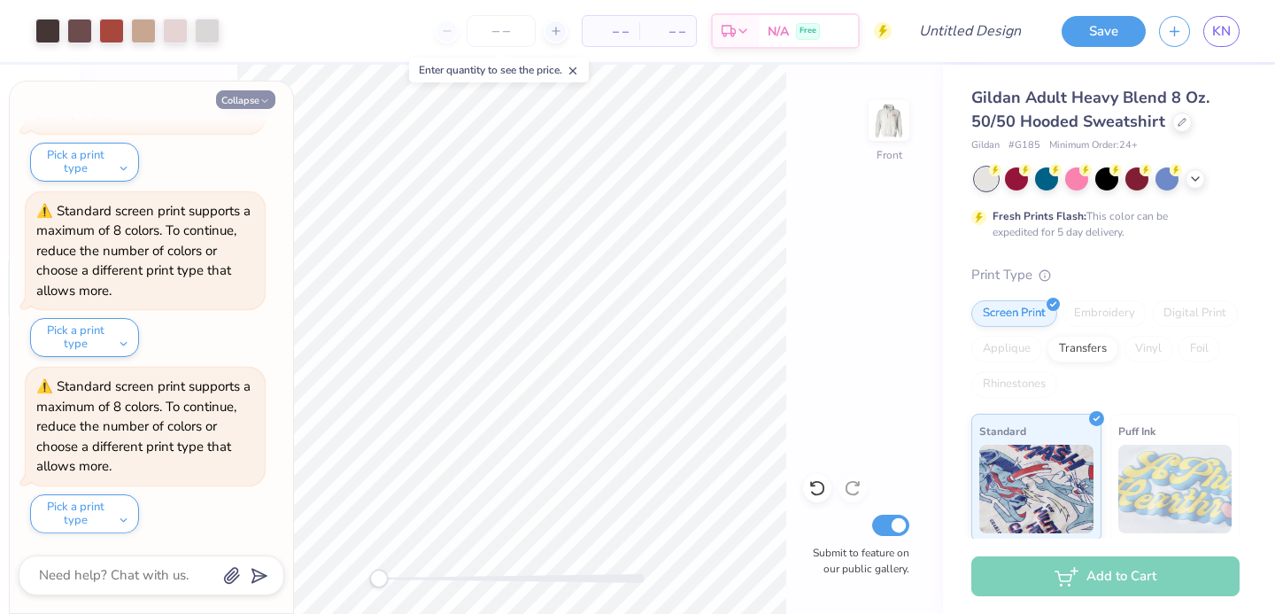
click at [249, 98] on button "Collapse" at bounding box center [245, 99] width 59 height 19
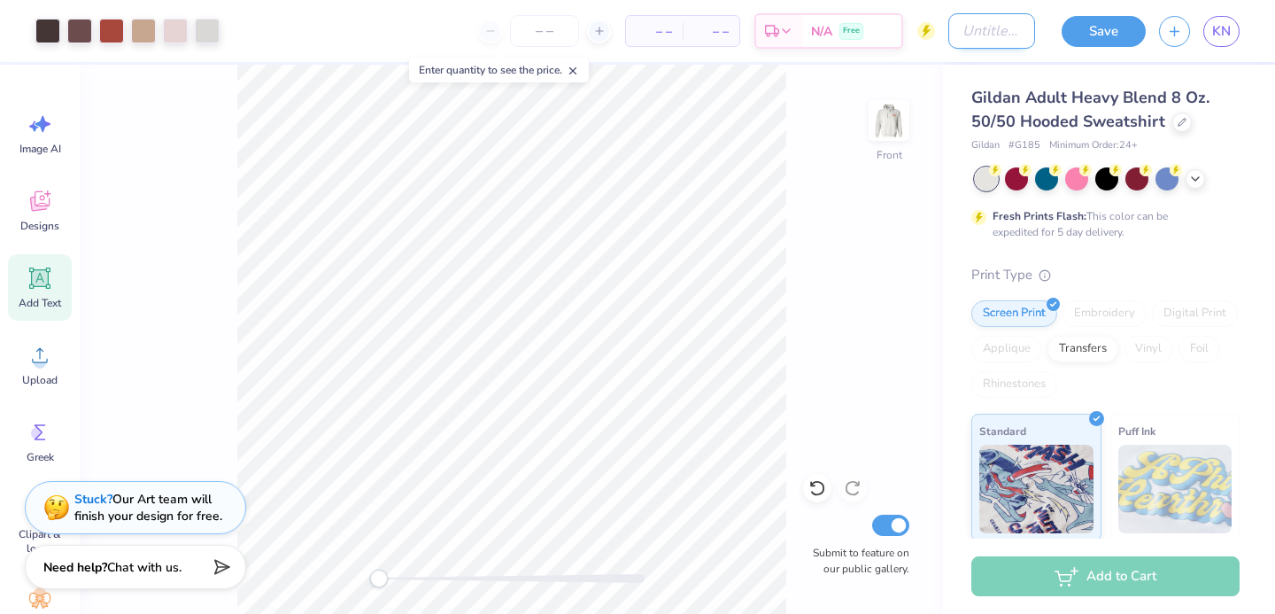
click at [979, 23] on input "Design Title" at bounding box center [991, 30] width 87 height 35
click at [1108, 31] on button "Save" at bounding box center [1103, 28] width 84 height 31
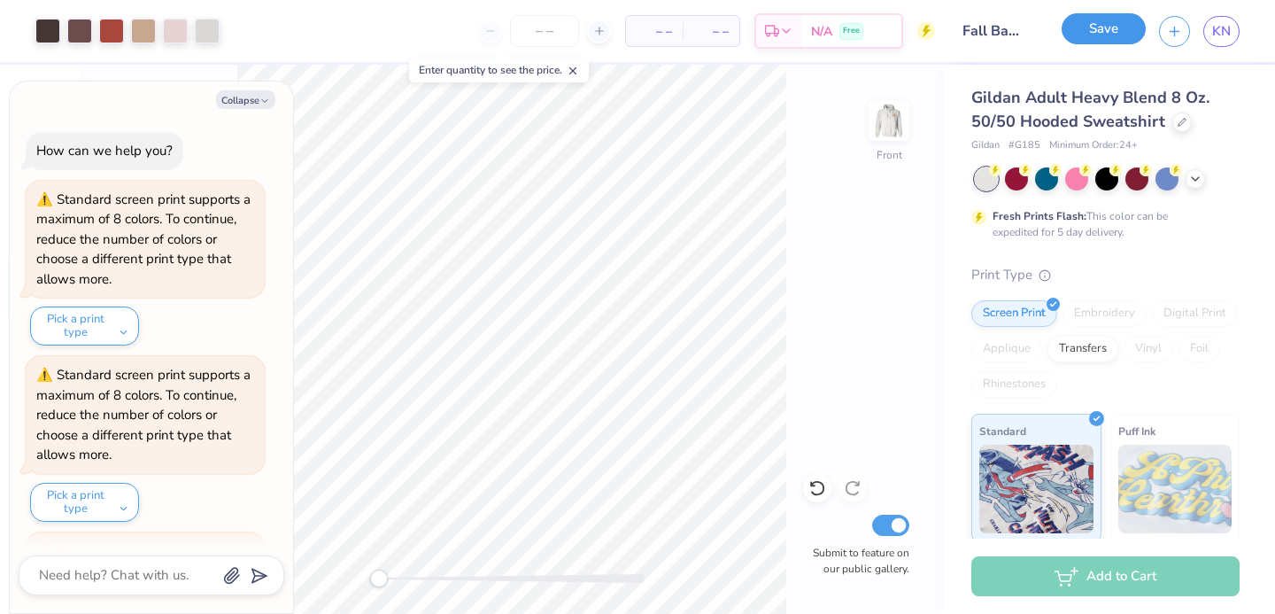
scroll to position [868, 0]
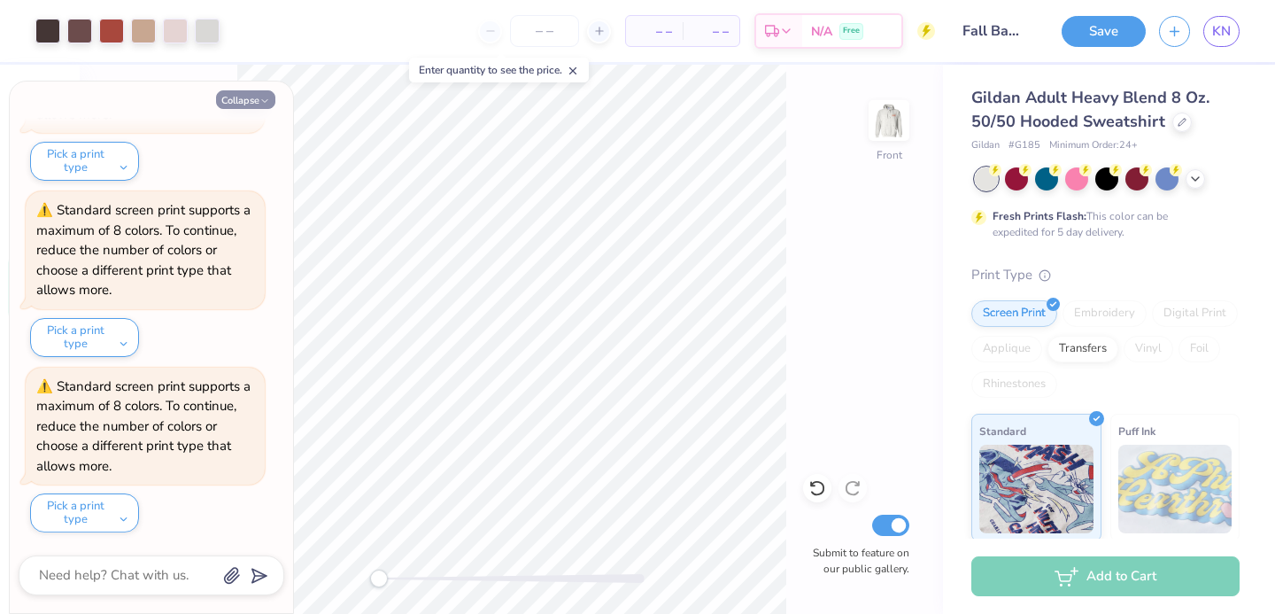
click at [259, 99] on icon "button" at bounding box center [264, 101] width 11 height 11
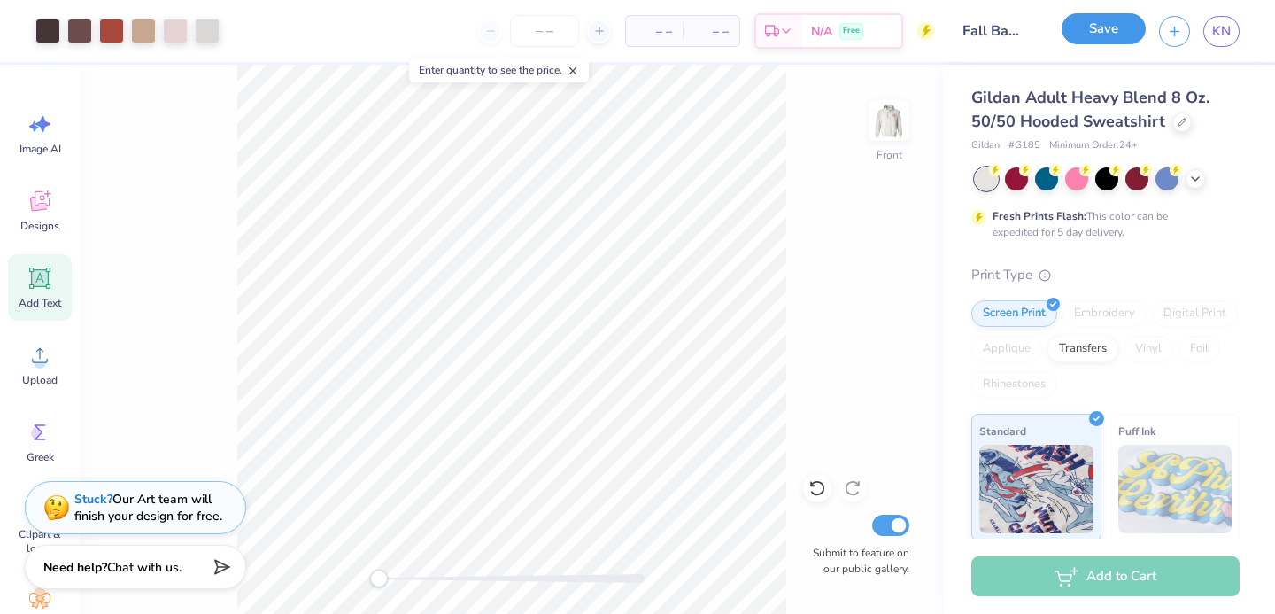
click at [1114, 27] on button "Save" at bounding box center [1103, 28] width 84 height 31
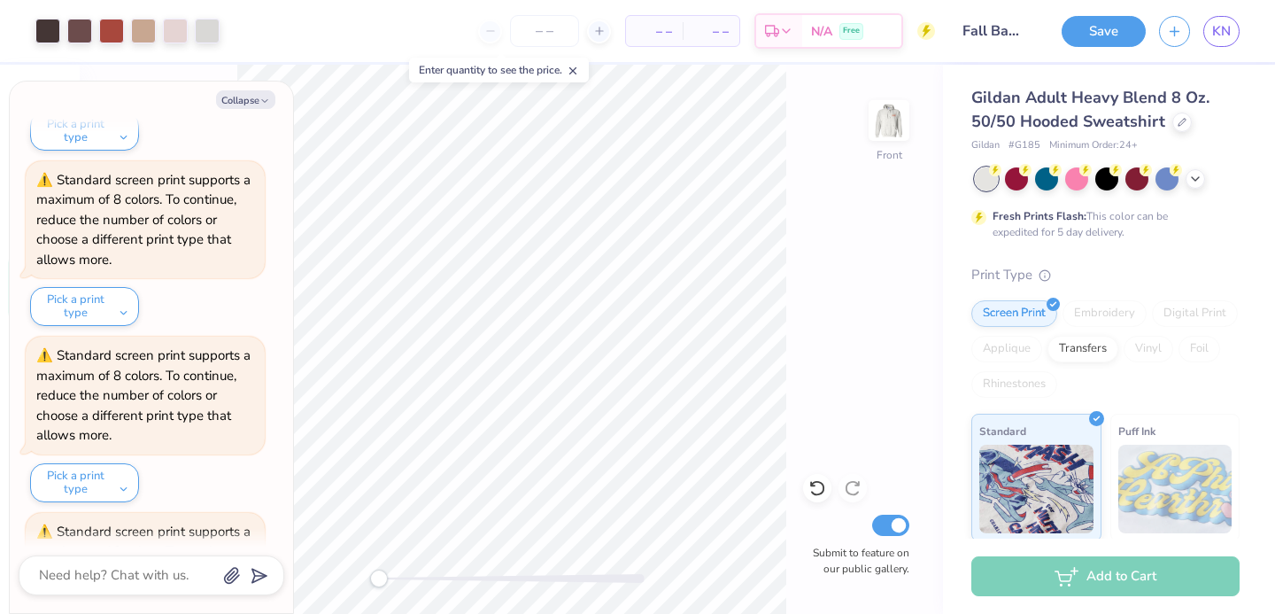
scroll to position [171, 0]
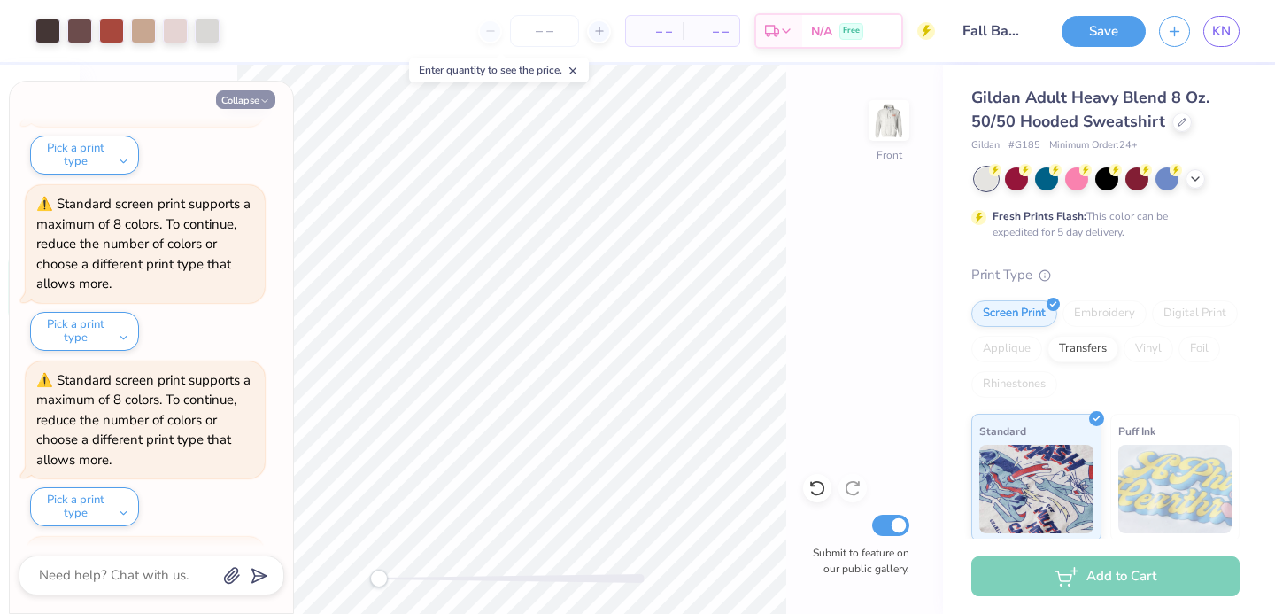
click at [259, 103] on button "Collapse" at bounding box center [245, 99] width 59 height 19
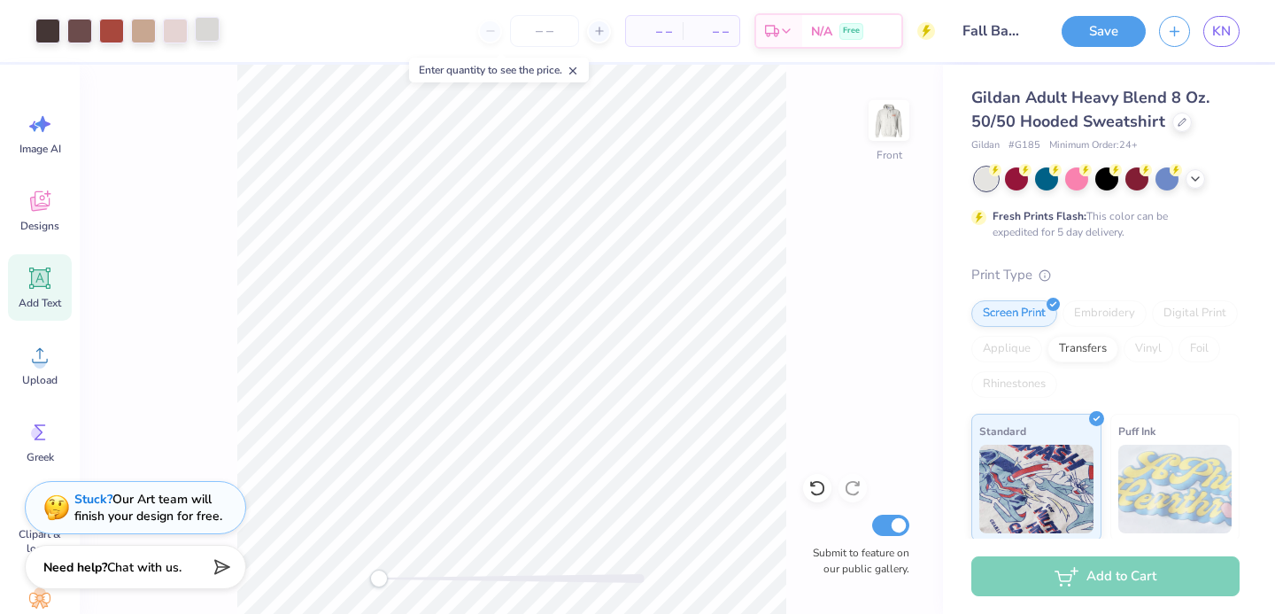
click at [206, 32] on div at bounding box center [207, 29] width 25 height 25
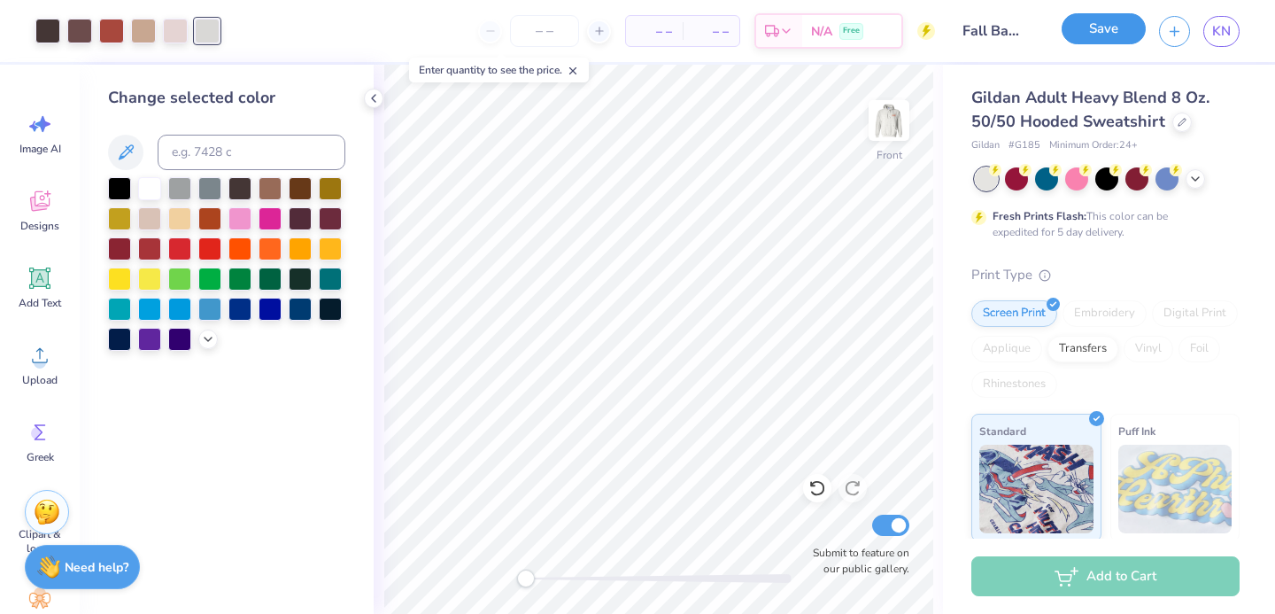
click at [1108, 35] on button "Save" at bounding box center [1103, 28] width 84 height 31
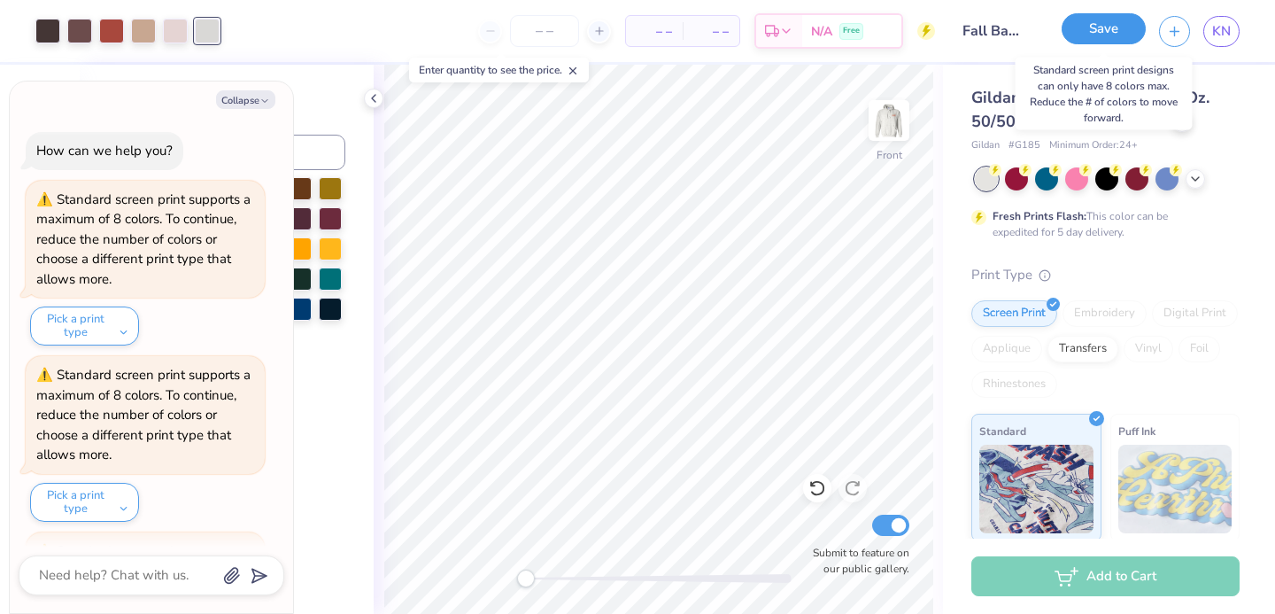
scroll to position [1219, 0]
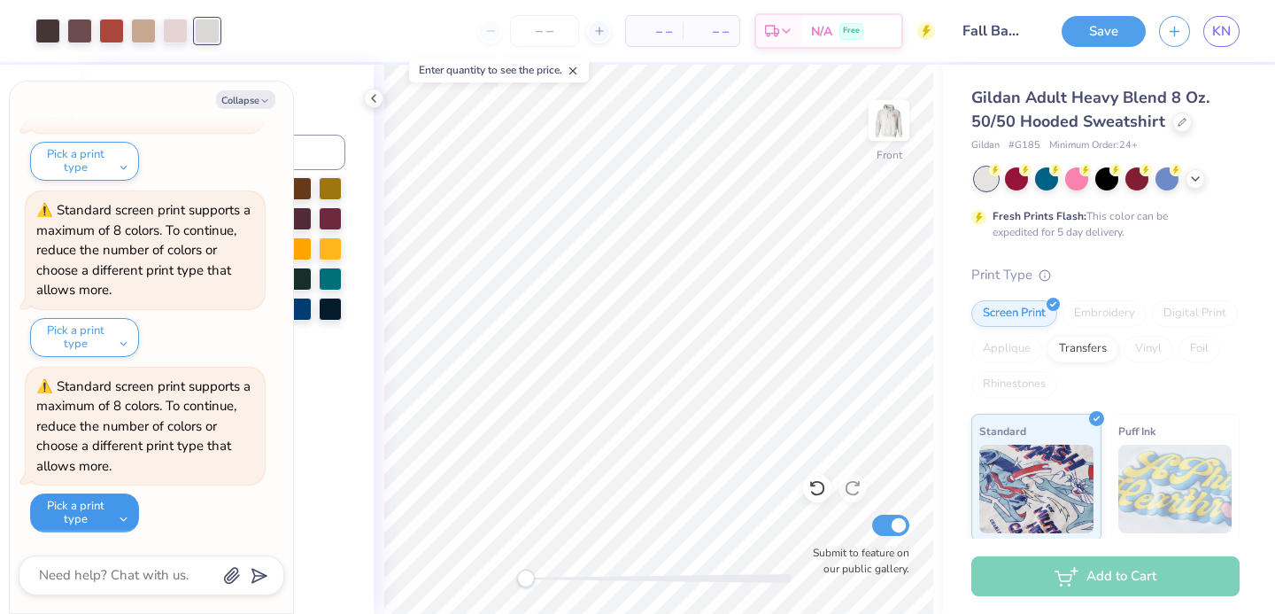
click at [122, 508] on button "Pick a print type" at bounding box center [84, 512] width 109 height 39
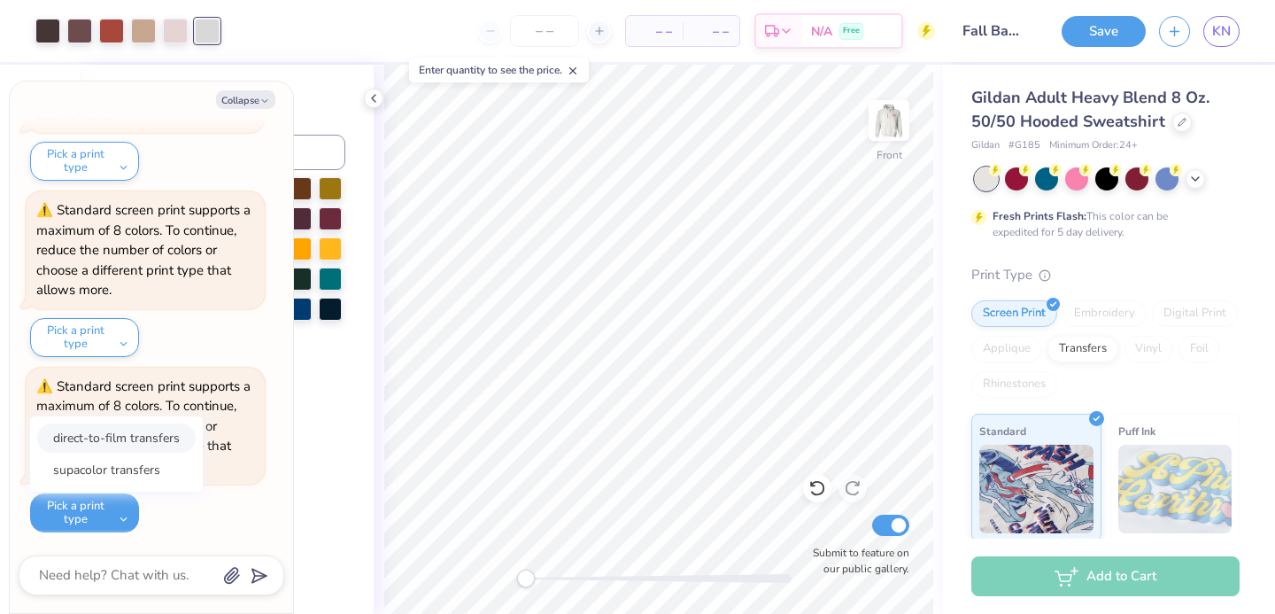
click at [142, 444] on button "direct-to-film transfers" at bounding box center [116, 437] width 158 height 29
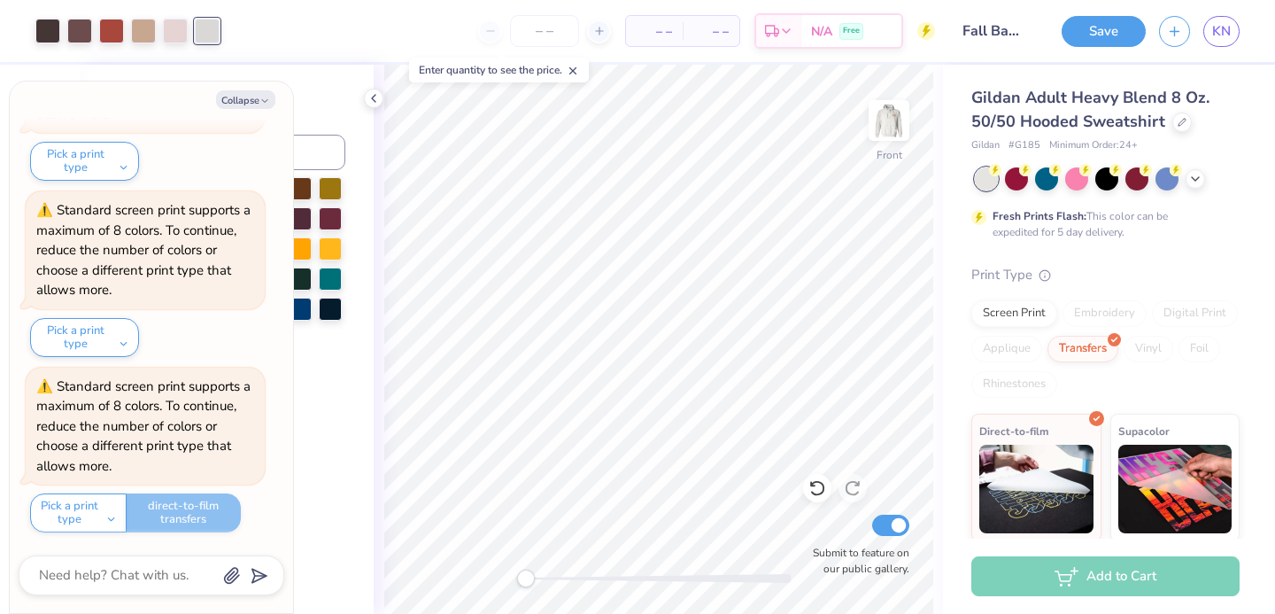
drag, startPoint x: 1094, startPoint y: 28, endPoint x: 1083, endPoint y: 43, distance: 18.9
click at [1093, 28] on button "Save" at bounding box center [1103, 31] width 84 height 31
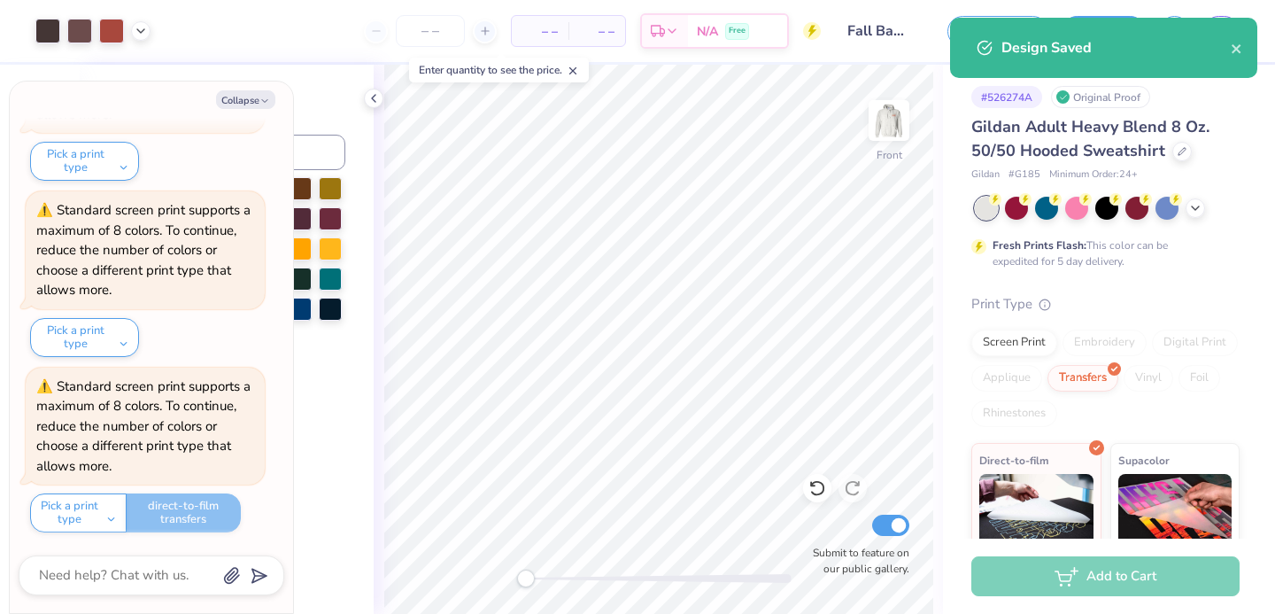
click at [1227, 45] on div "Design Saved" at bounding box center [1115, 47] width 229 height 21
click at [1231, 45] on icon "close" at bounding box center [1237, 49] width 12 height 14
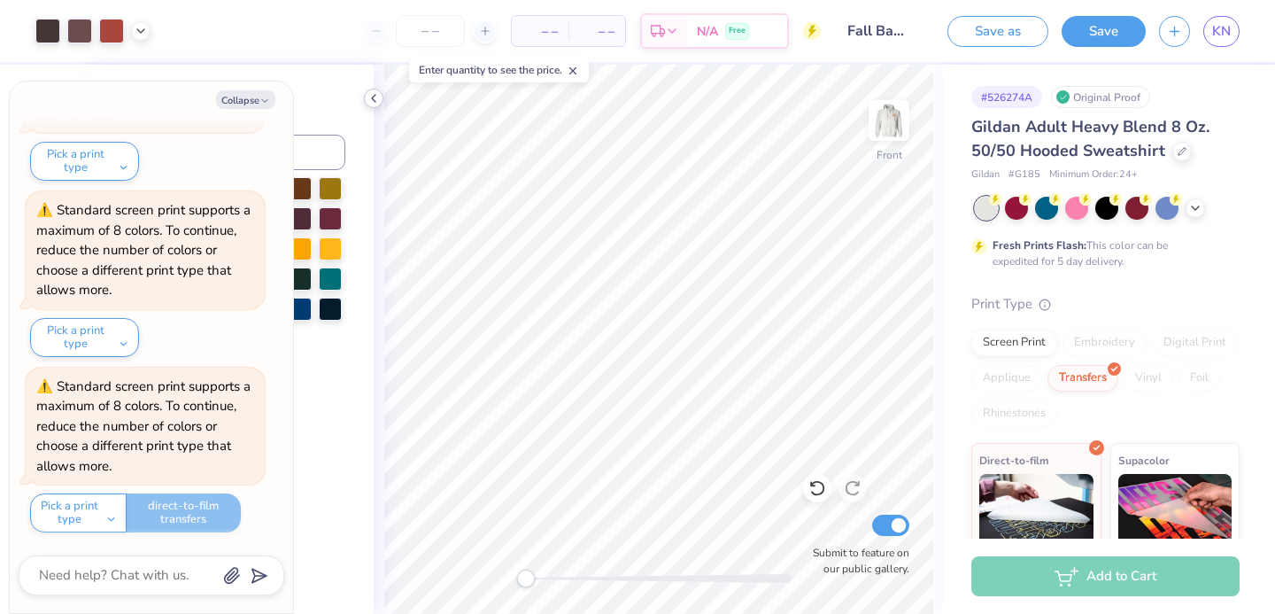
click at [379, 95] on icon at bounding box center [374, 98] width 14 height 14
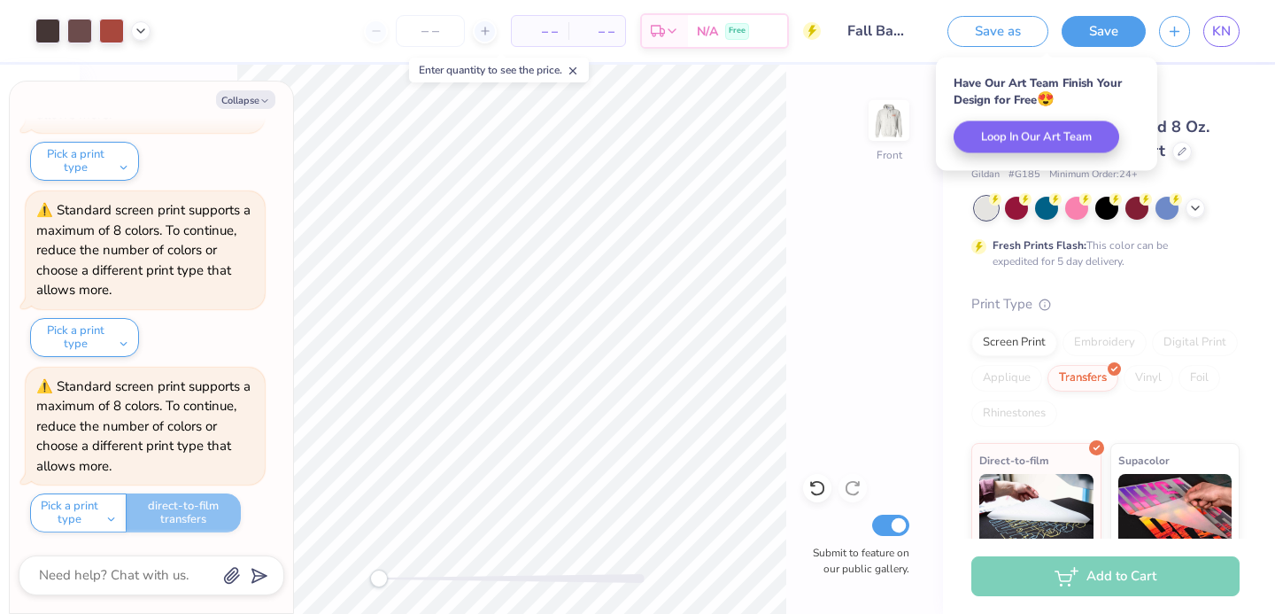
click at [804, 220] on div "Front Submit to feature on our public gallery." at bounding box center [511, 339] width 863 height 549
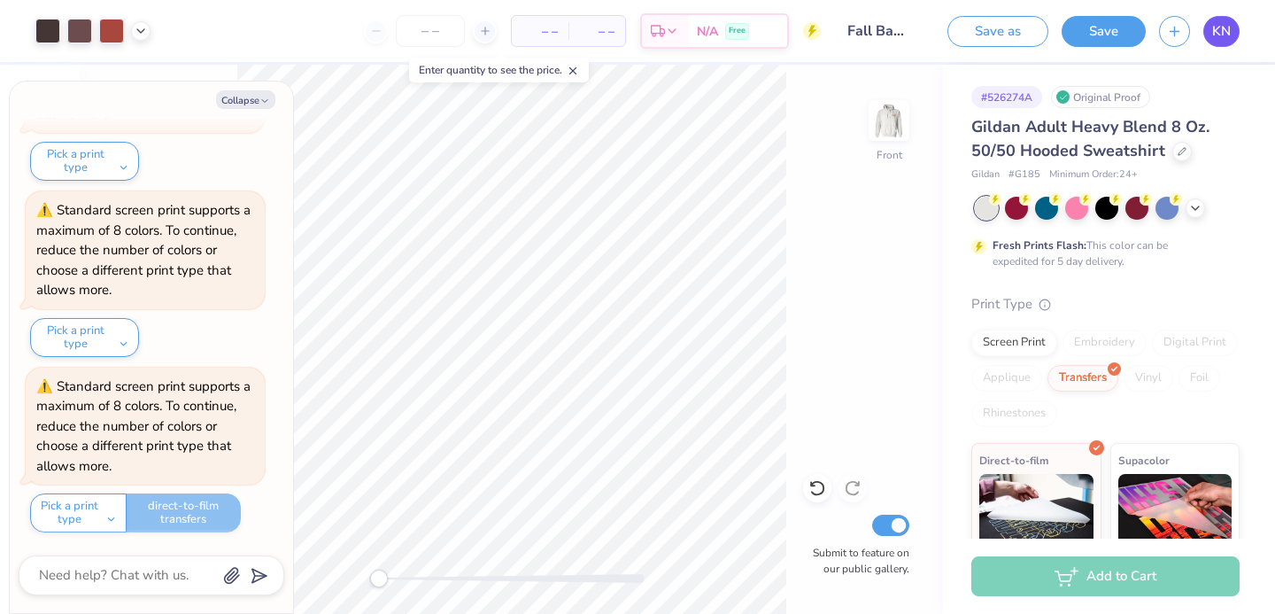
click at [1217, 31] on span "KN" at bounding box center [1221, 31] width 19 height 20
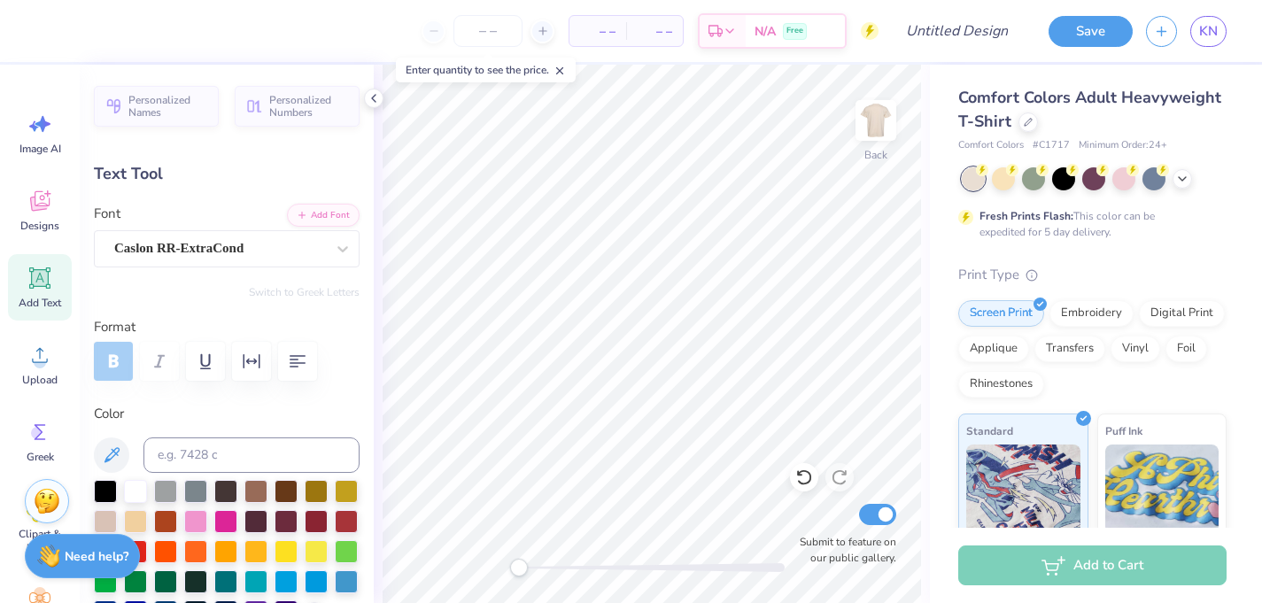
type textarea "FALL BALL"
type input "9.08"
type input "0.98"
type input "13.21"
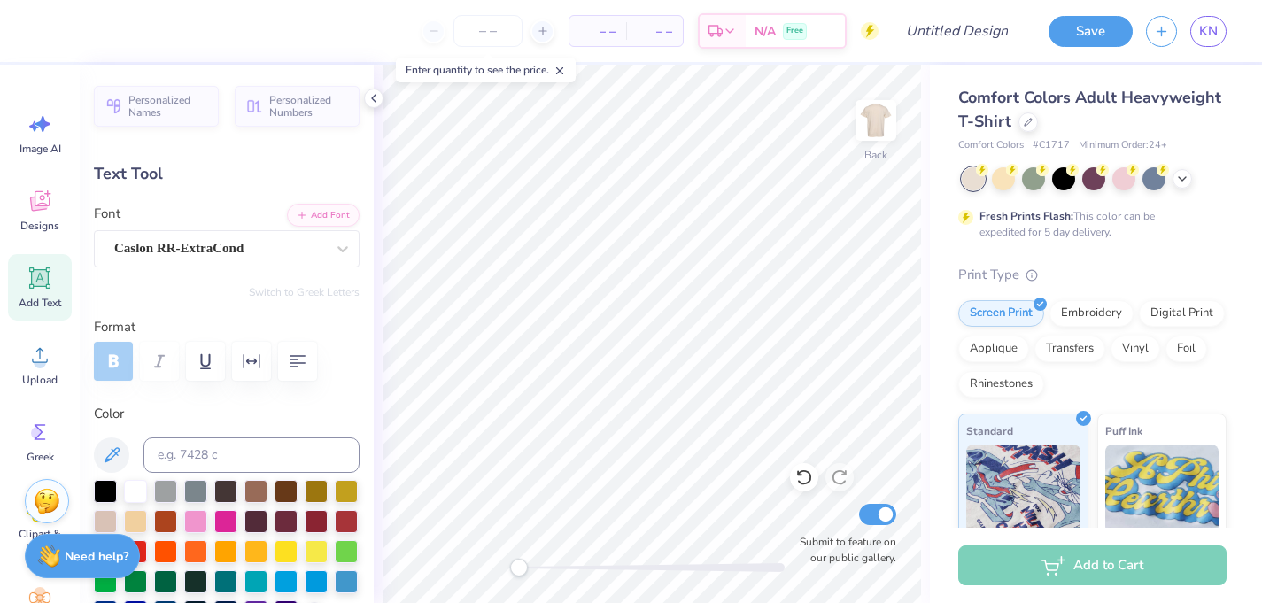
scroll to position [0, 4]
type textarea "PI BETA PHI x DELTA TAU DELTA"
type input "11.18"
type input "0.95"
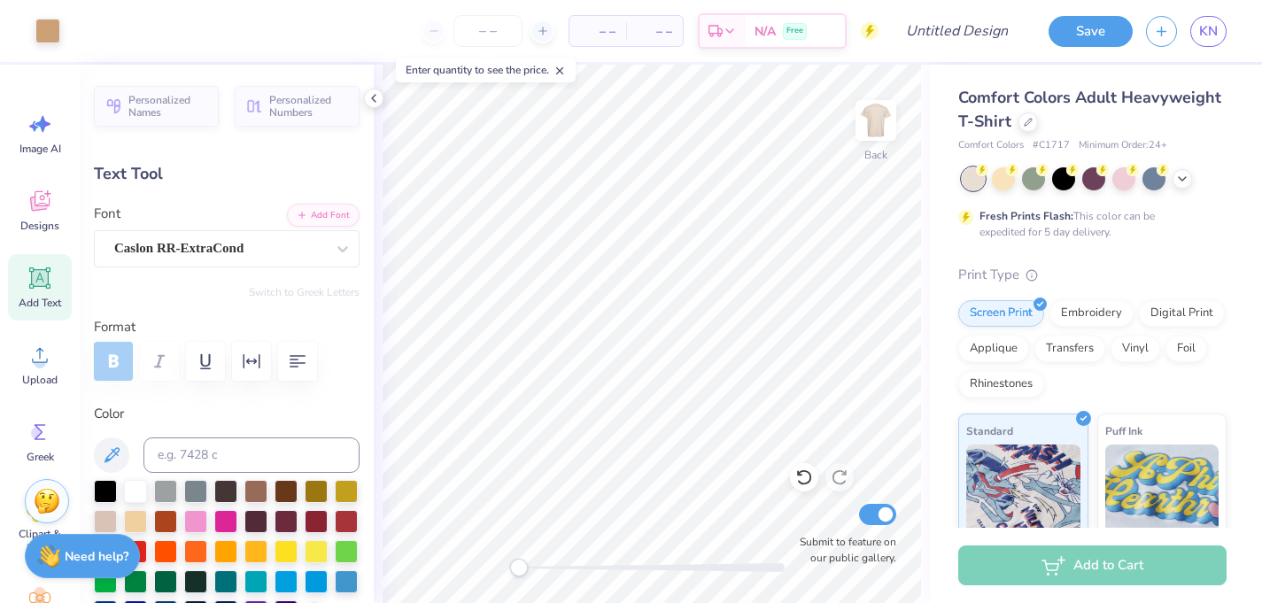
type input "13.29"
type textarea "PI PHI x DELT FORMAL 2025"
click at [372, 98] on polyline at bounding box center [374, 98] width 4 height 7
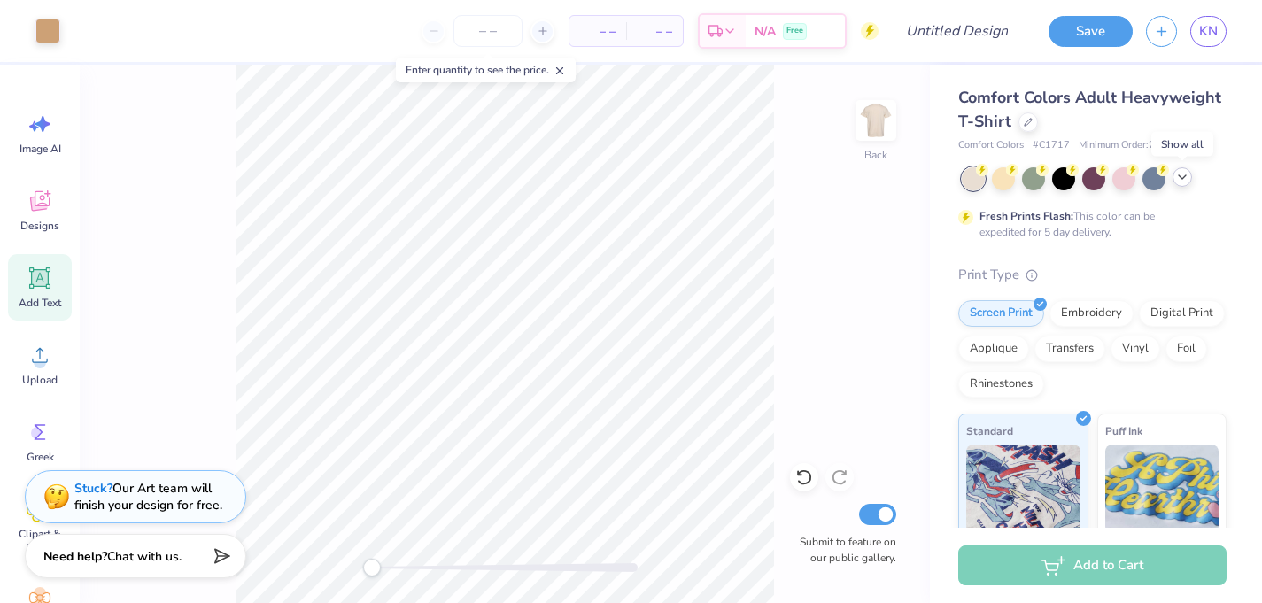
click at [1184, 172] on icon at bounding box center [1182, 177] width 14 height 14
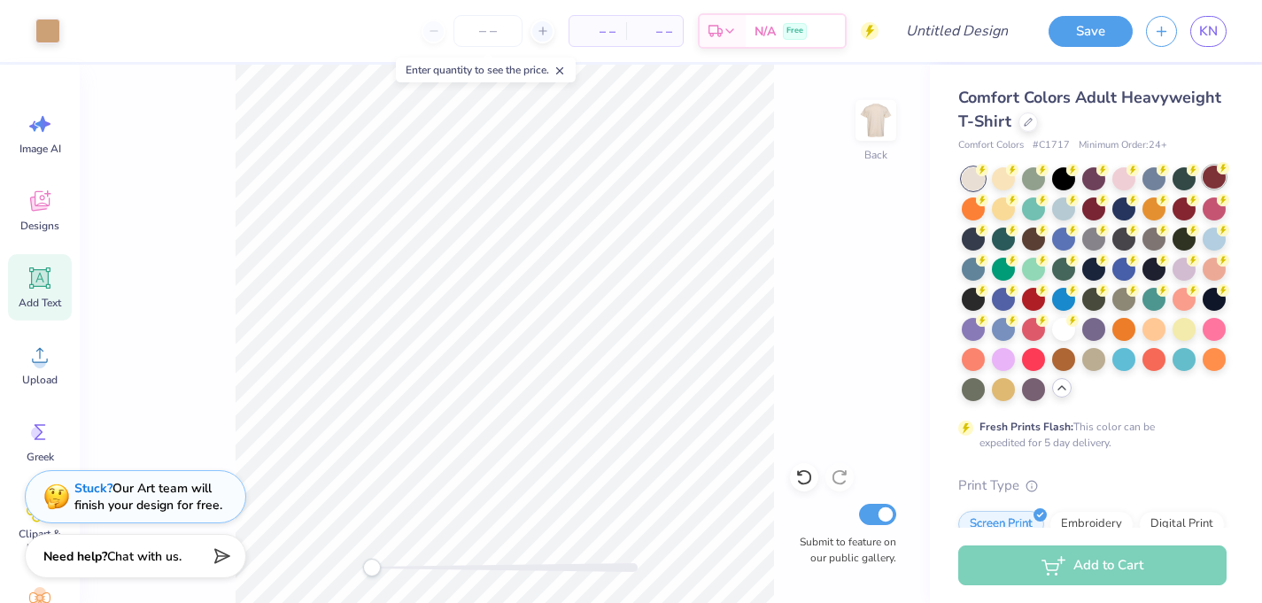
click at [1217, 175] on div at bounding box center [1213, 177] width 23 height 23
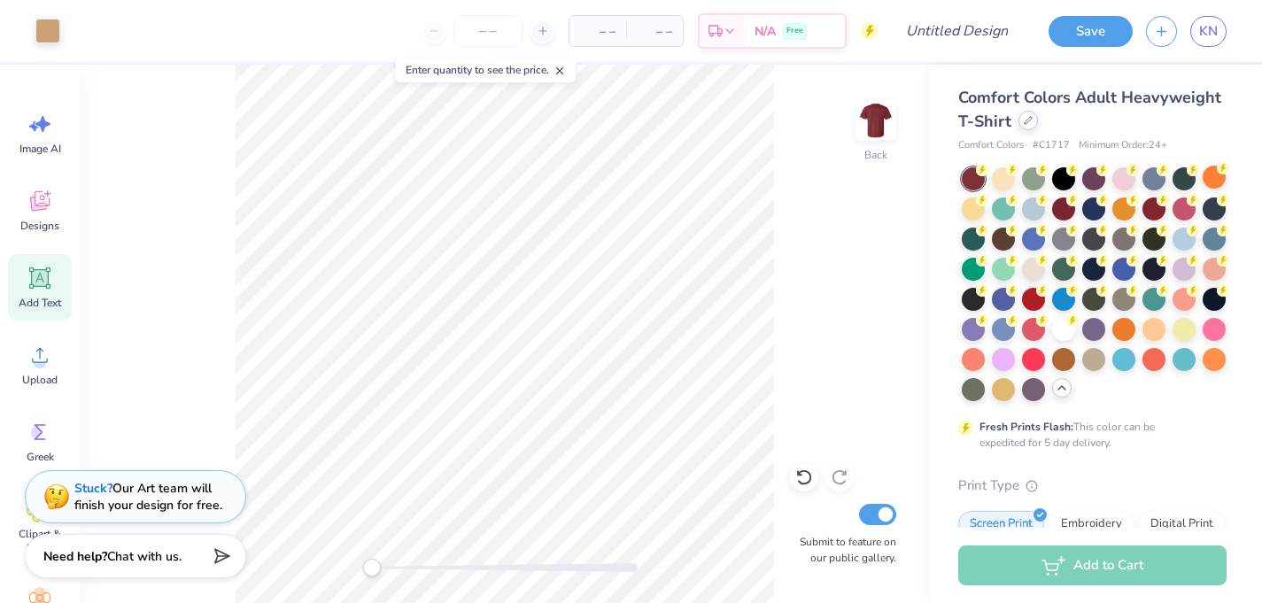
click at [1028, 124] on icon at bounding box center [1027, 120] width 9 height 9
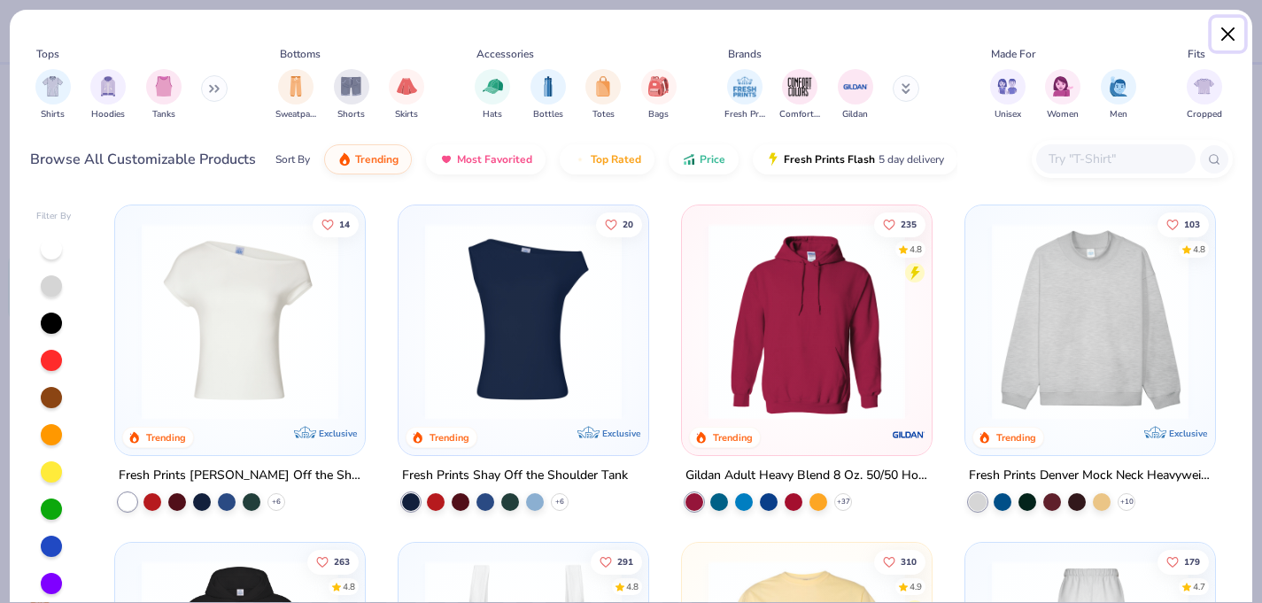
click at [1223, 36] on button "Close" at bounding box center [1228, 35] width 34 height 34
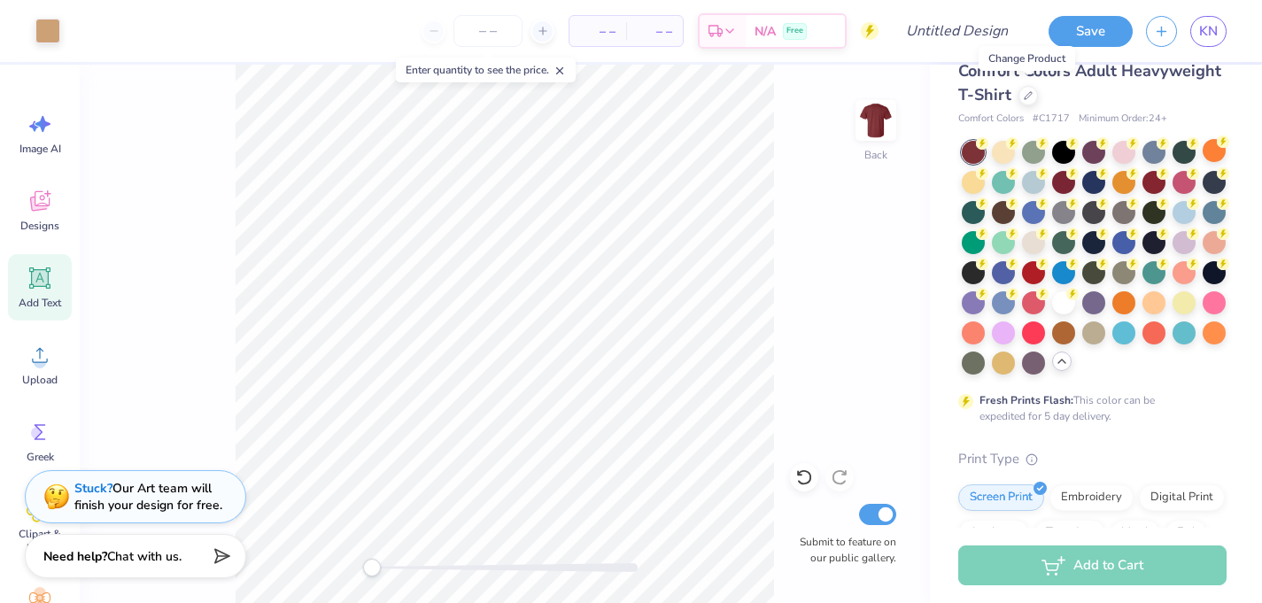
scroll to position [31, 0]
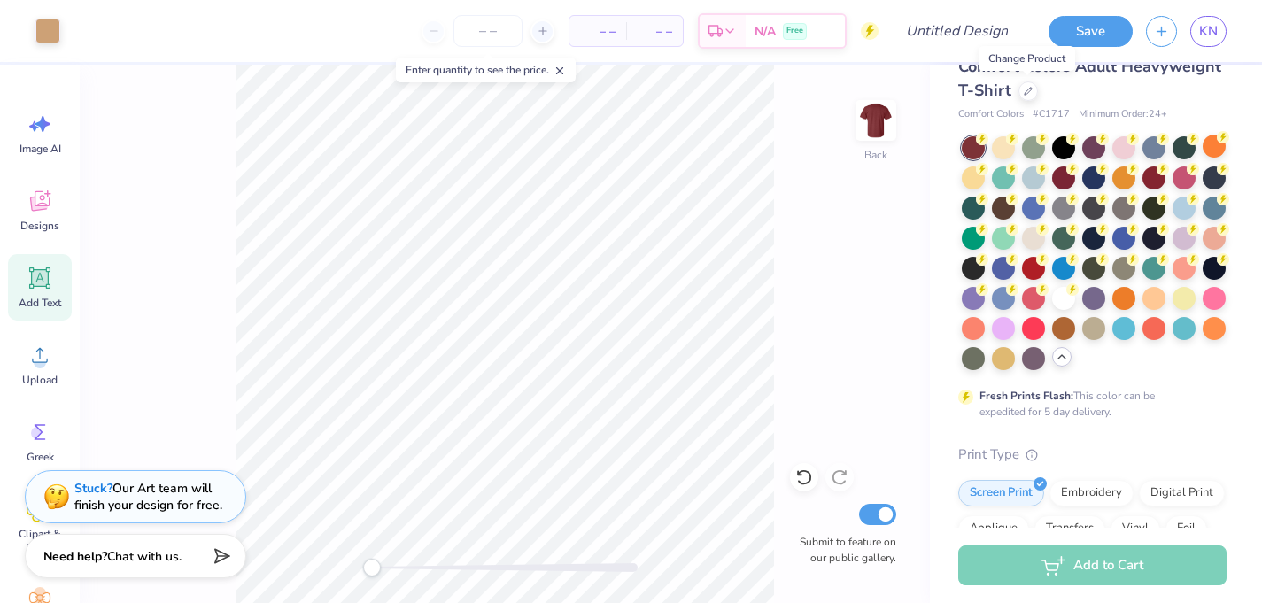
click at [1211, 174] on div at bounding box center [1213, 177] width 23 height 23
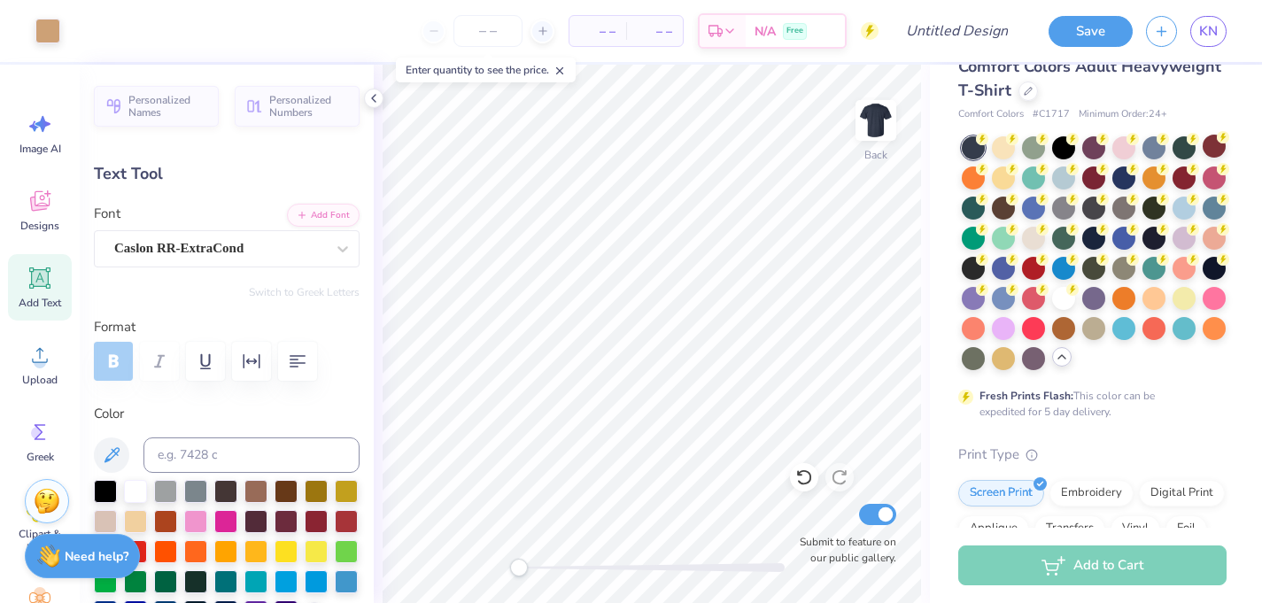
type input "9.96"
type input "3.43"
type input "3.23"
click at [1030, 233] on div at bounding box center [1033, 236] width 23 height 23
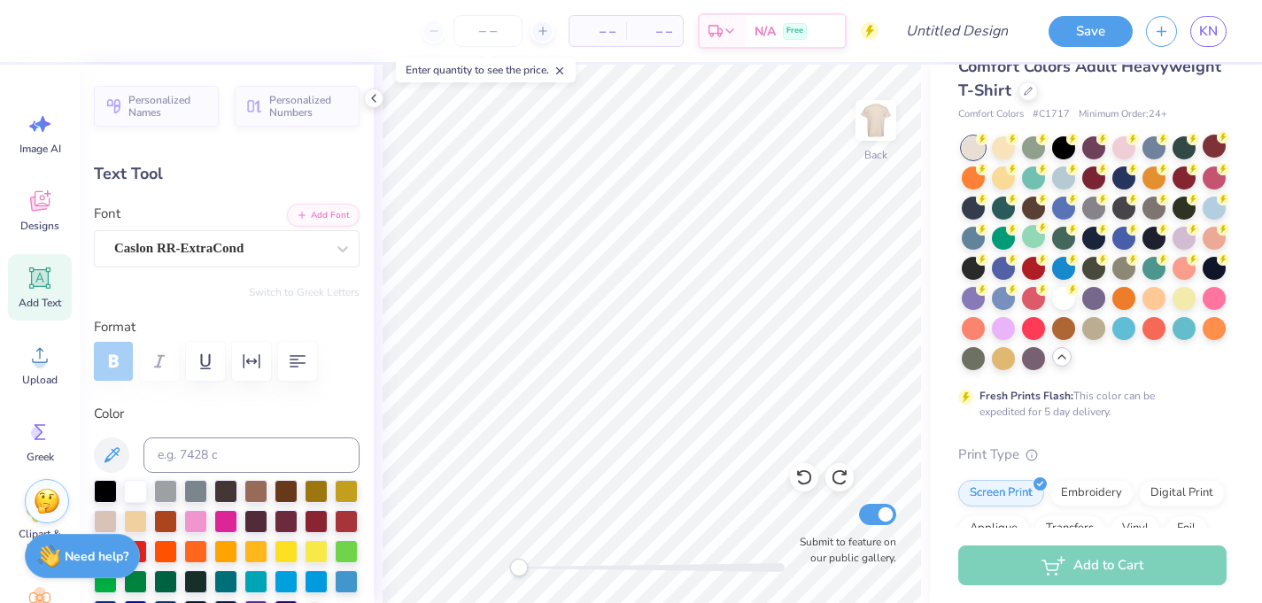
type input "11.18"
type input "0.95"
type input "13.29"
type textarea "PI PHI X DELT FORMAL 2025"
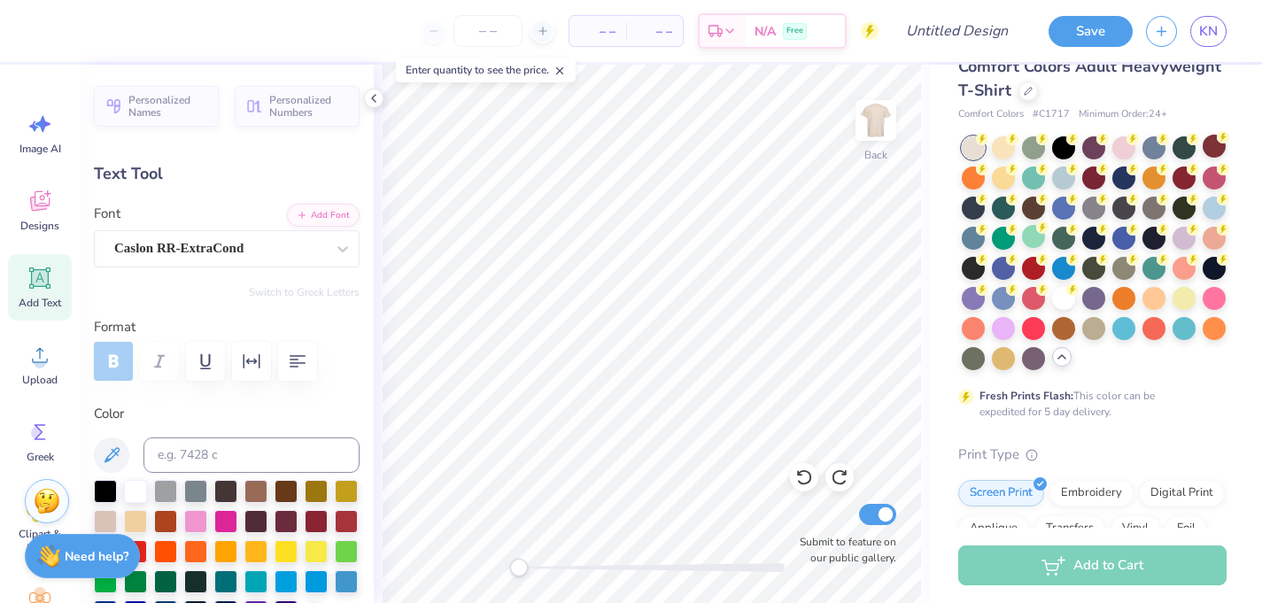
scroll to position [0, 10]
click at [968, 268] on div at bounding box center [972, 266] width 23 height 23
type input "10.05"
type input "0.96"
type input "13.28"
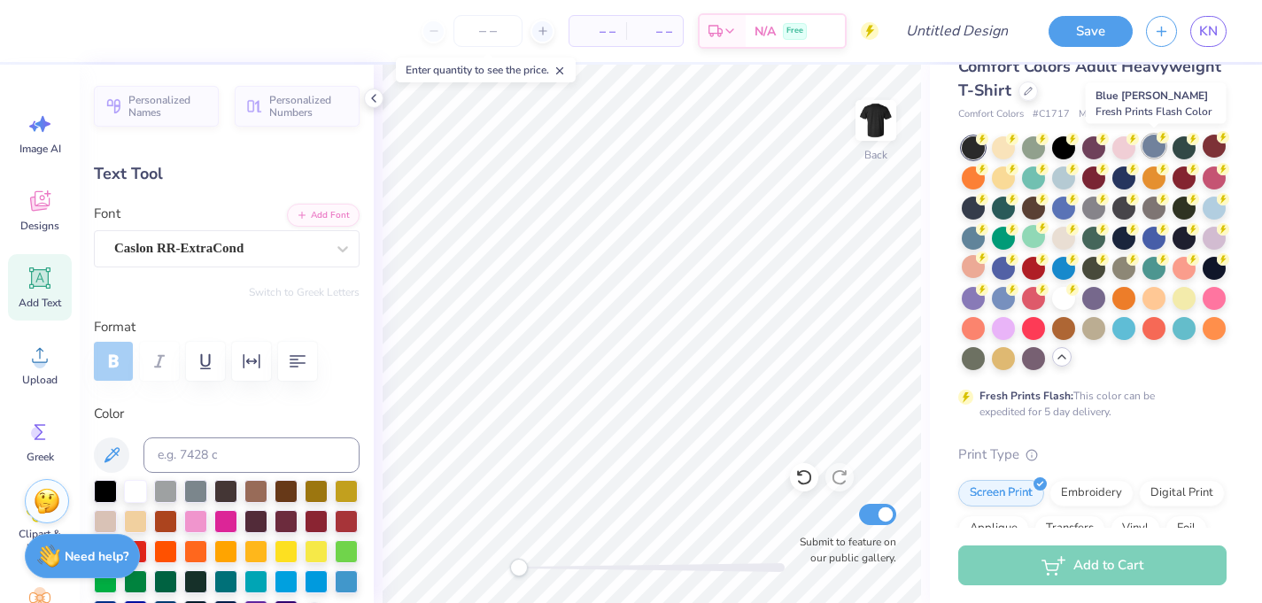
click at [1146, 149] on div at bounding box center [1153, 146] width 23 height 23
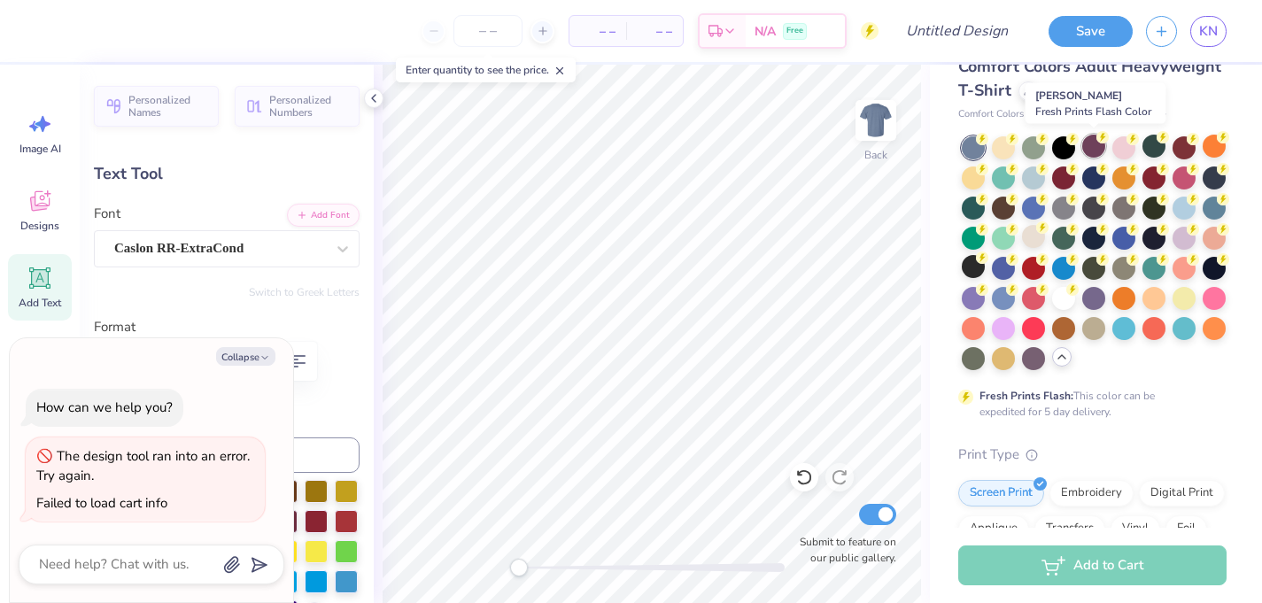
click at [1087, 140] on div at bounding box center [1093, 146] width 23 height 23
type textarea "x"
type input "9.96"
type input "3.43"
type input "3.23"
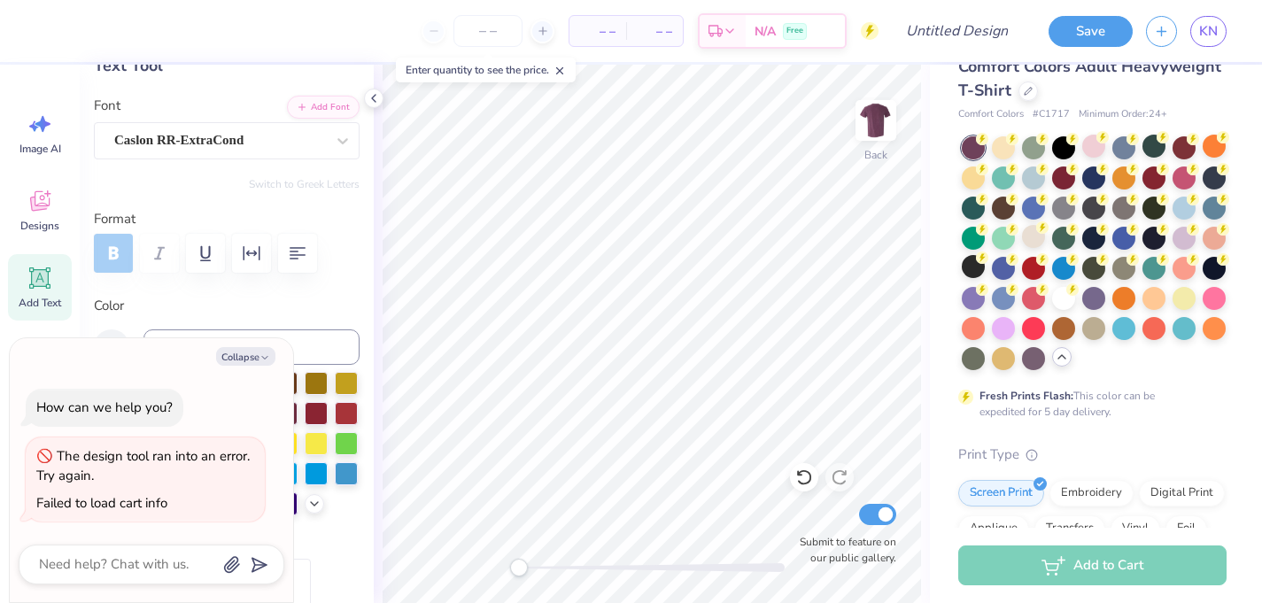
scroll to position [107, 0]
click at [258, 351] on button "Collapse" at bounding box center [245, 356] width 59 height 19
type textarea "x"
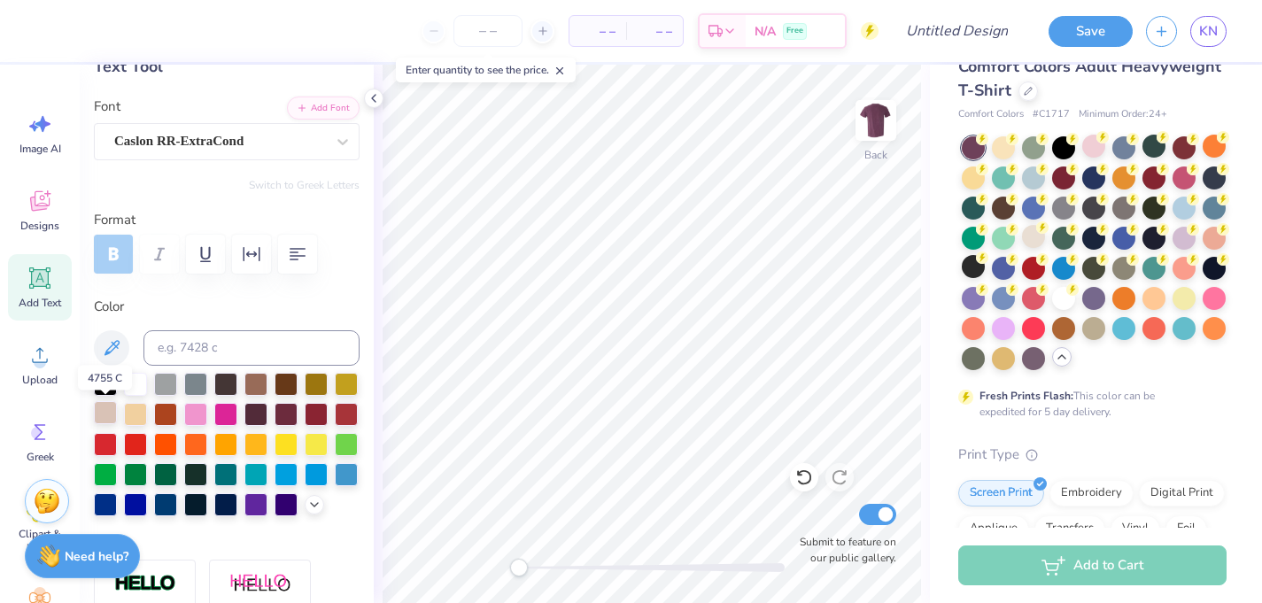
click at [103, 421] on div at bounding box center [105, 412] width 23 height 23
click at [139, 387] on div at bounding box center [135, 382] width 23 height 23
type input "9.08"
type input "0.98"
type input "13.21"
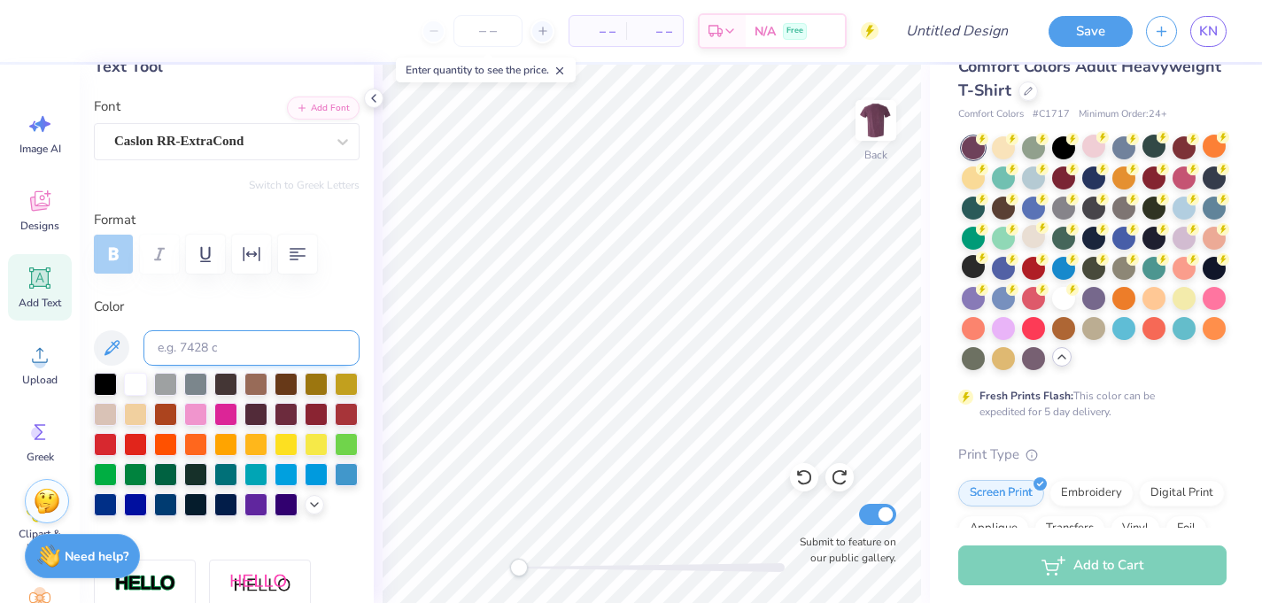
type textarea "PI PHI x DELT FORMAL 2025"
click at [1008, 203] on icon at bounding box center [1012, 197] width 12 height 12
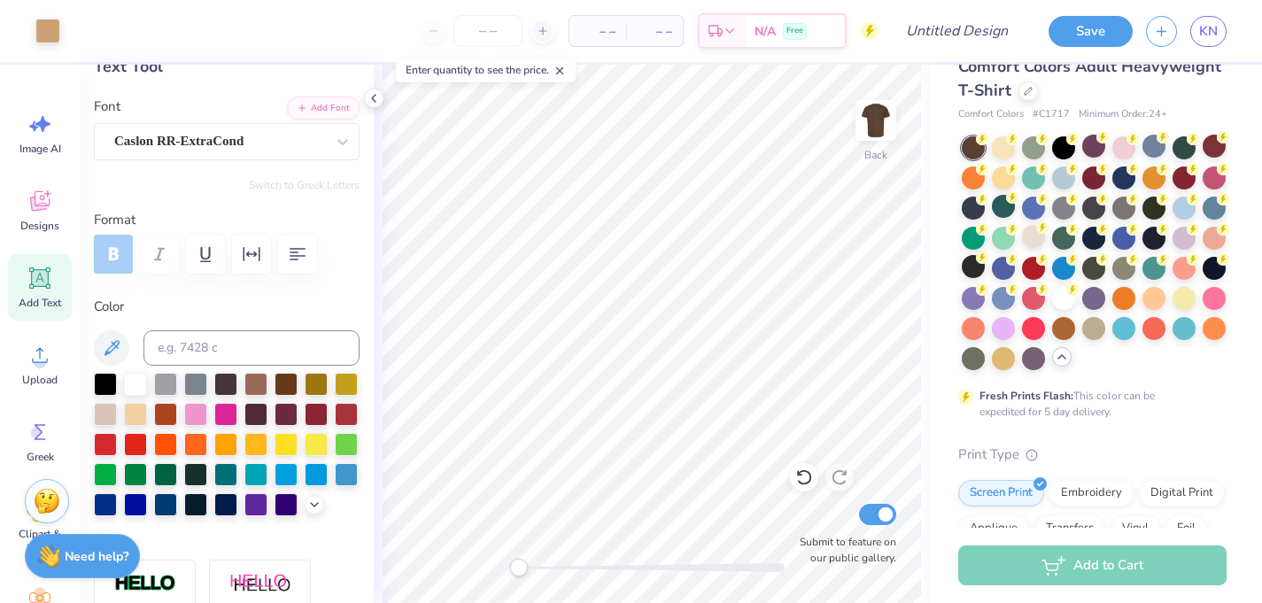
type input "9.96"
type input "3.43"
type input "3.23"
click at [317, 498] on icon at bounding box center [314, 503] width 14 height 14
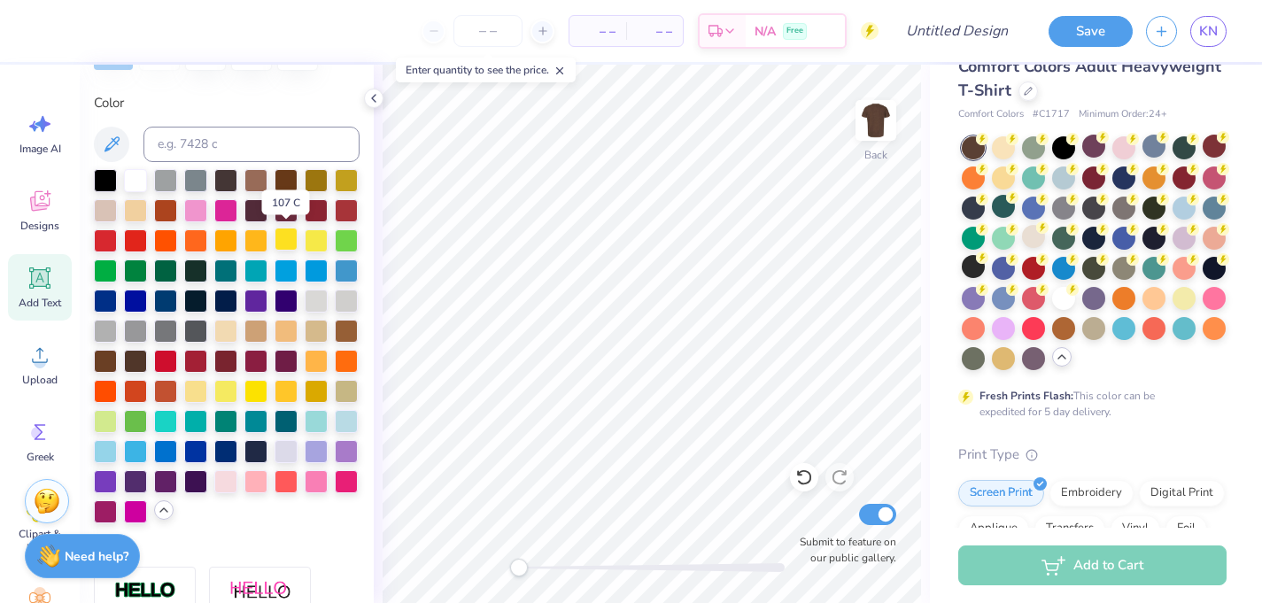
scroll to position [313, 0]
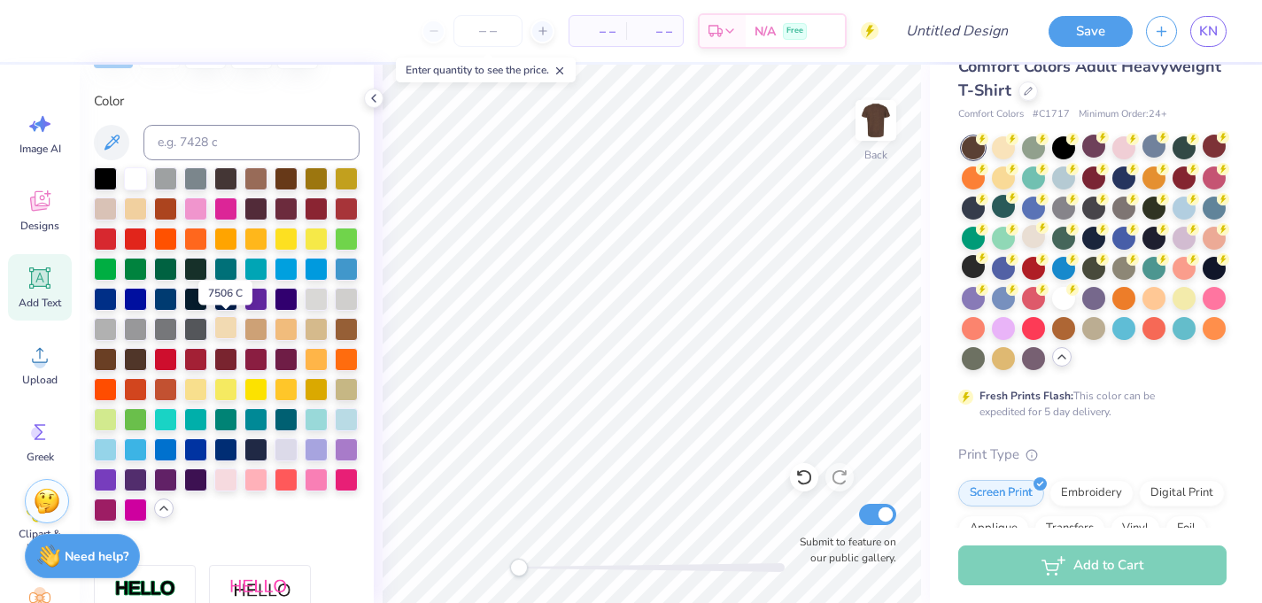
click at [228, 329] on div at bounding box center [225, 327] width 23 height 23
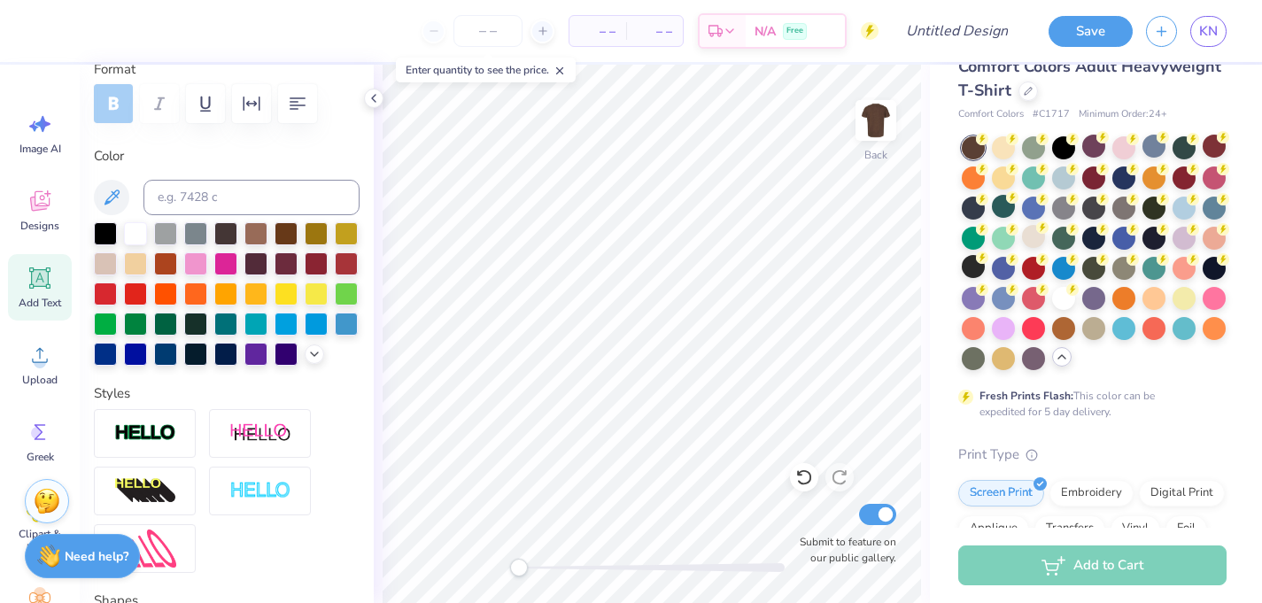
scroll to position [261, 0]
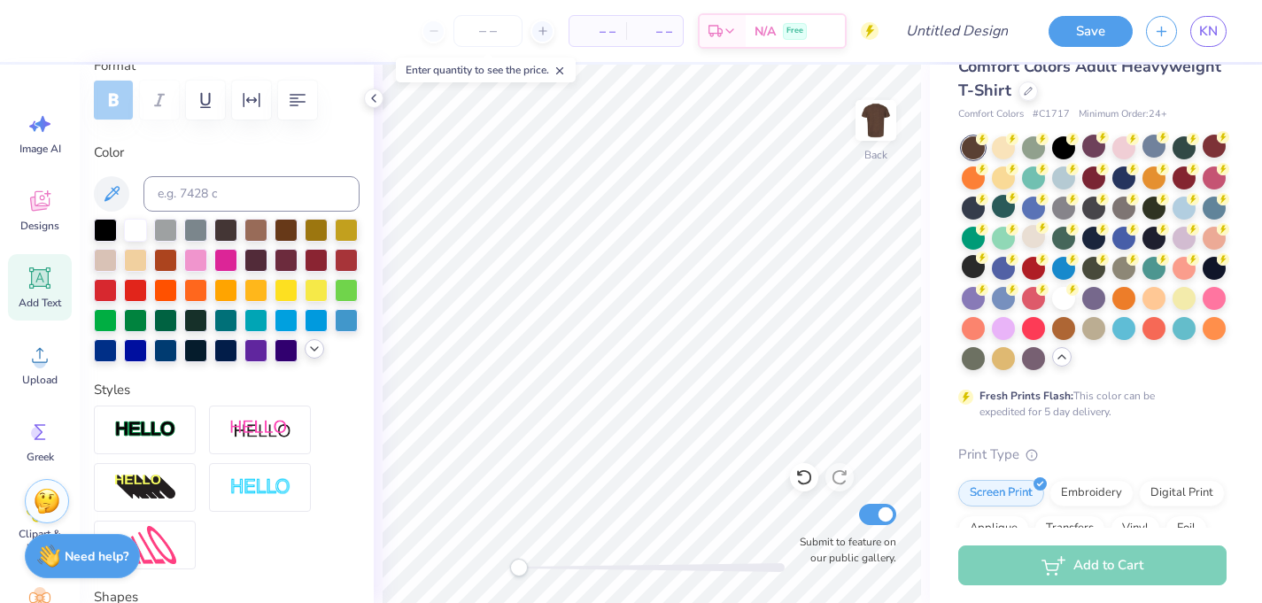
click at [308, 350] on icon at bounding box center [314, 349] width 14 height 14
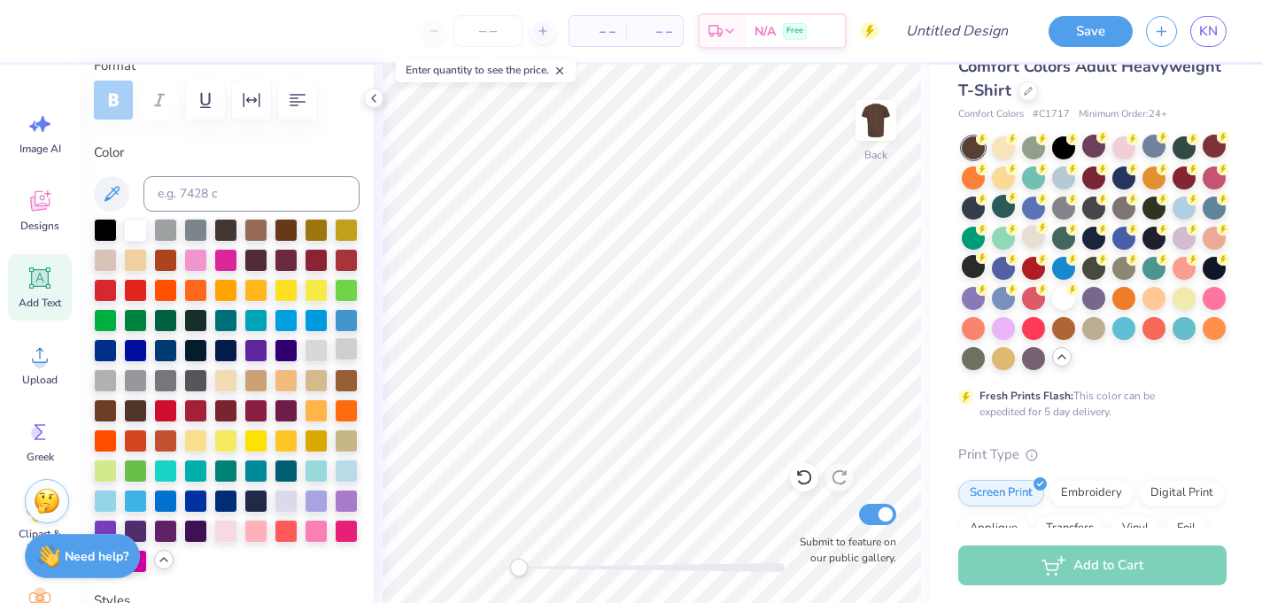
type input "9.96"
type input "3.43"
type input "3.23"
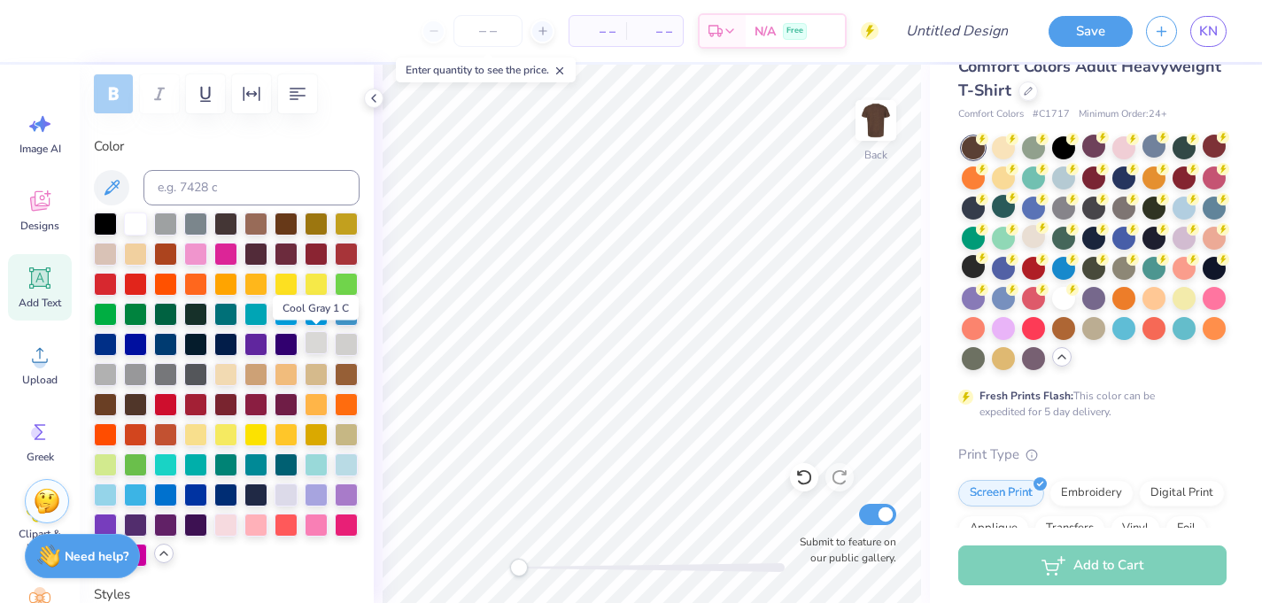
scroll to position [351, 0]
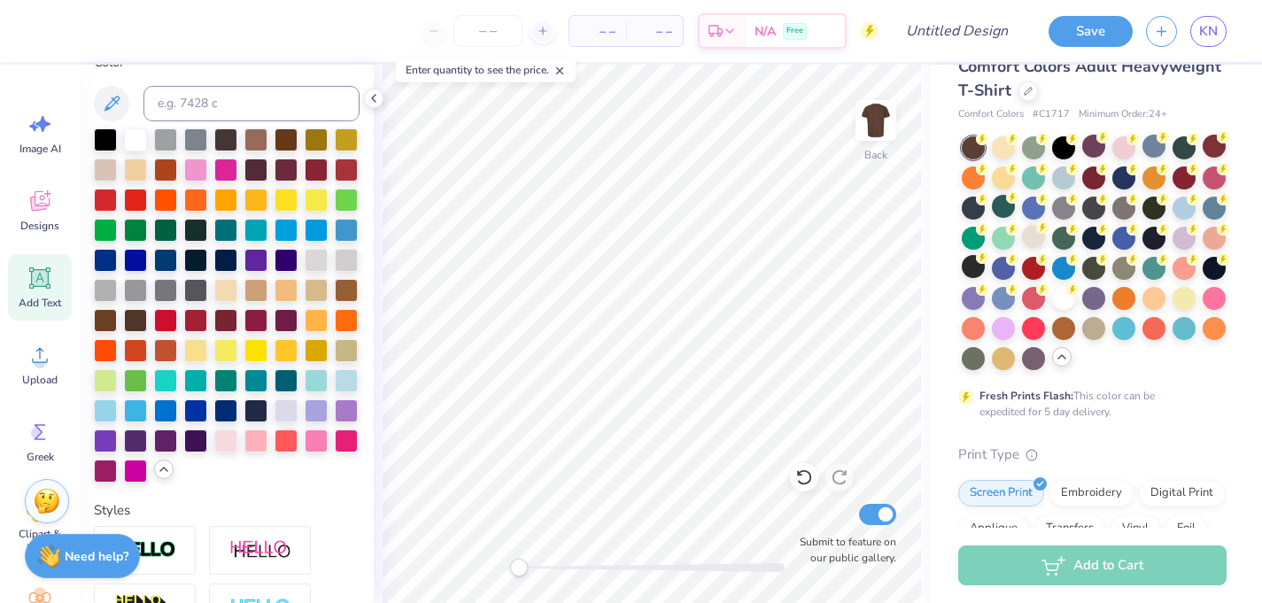
type input "9.93"
type input "0.96"
type input "13.28"
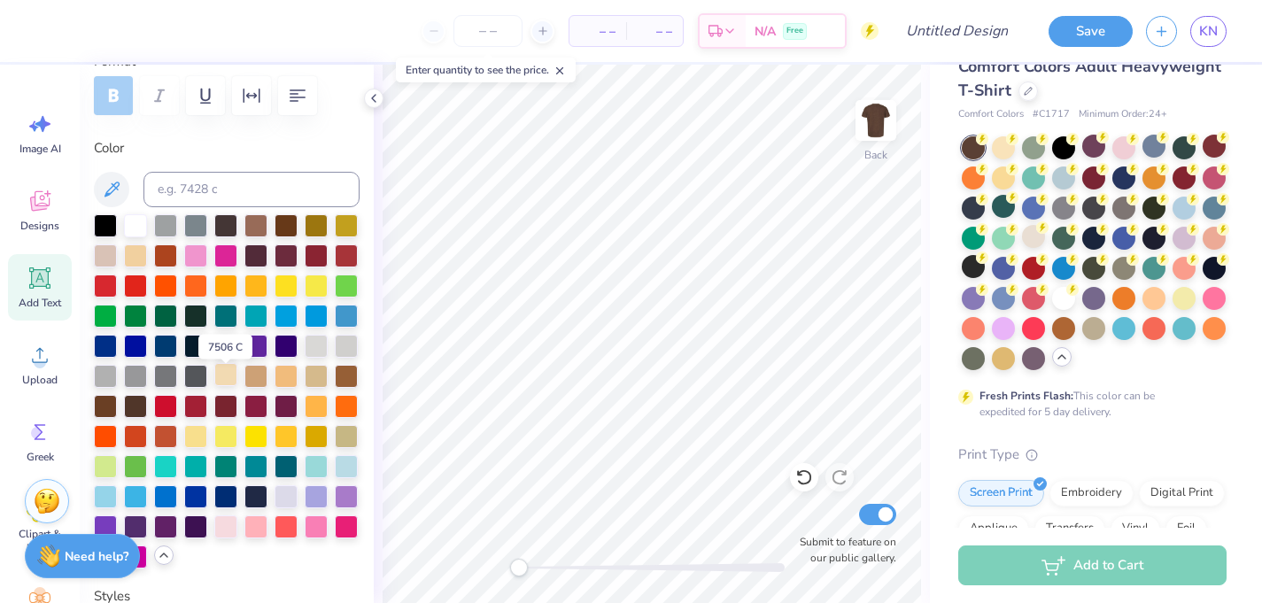
scroll to position [258, 0]
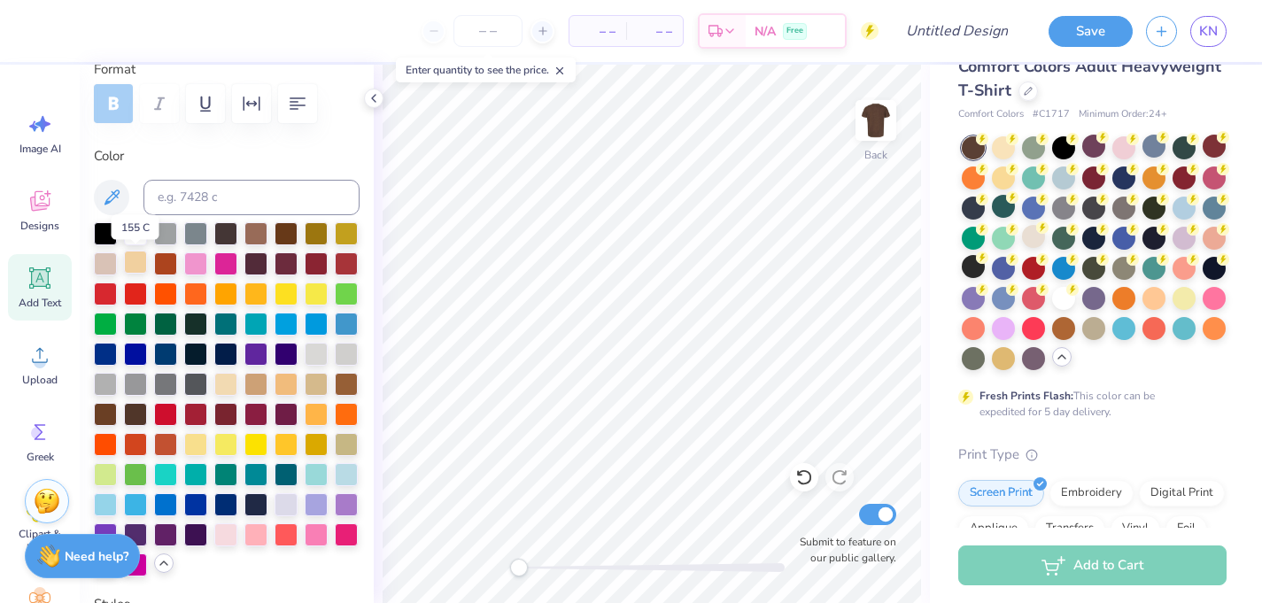
click at [137, 261] on div at bounding box center [135, 262] width 23 height 23
click at [224, 383] on div at bounding box center [225, 382] width 23 height 23
drag, startPoint x: 371, startPoint y: 95, endPoint x: 370, endPoint y: 115, distance: 20.4
click at [371, 95] on icon at bounding box center [374, 98] width 14 height 14
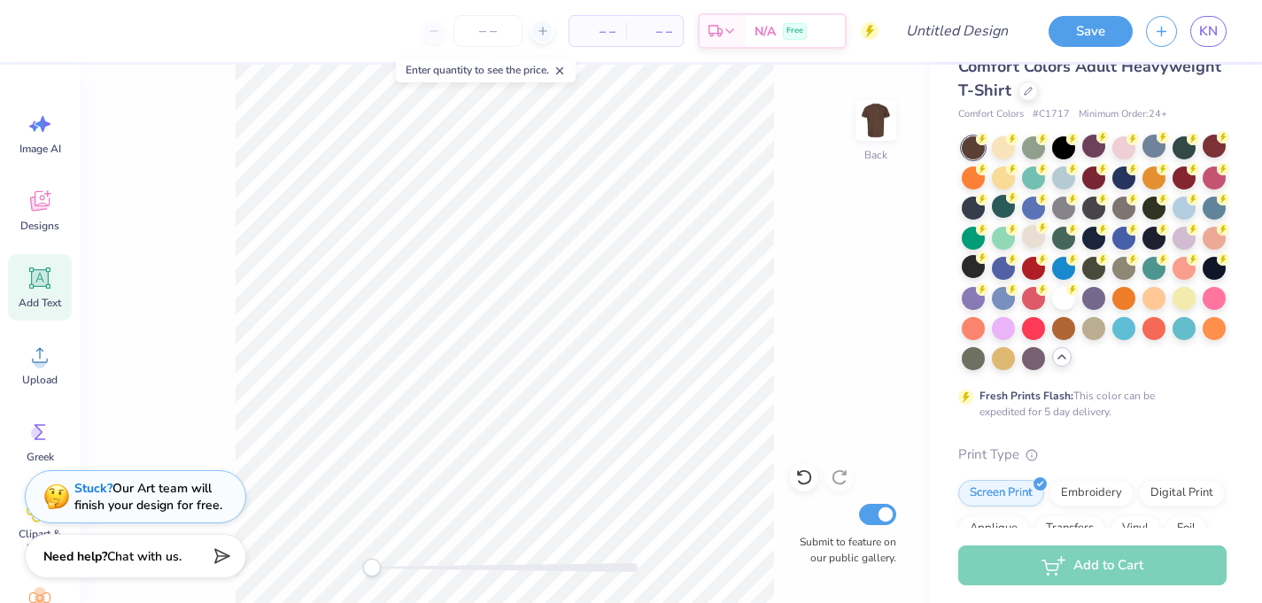
click at [563, 73] on icon at bounding box center [559, 71] width 12 height 12
click at [1215, 27] on span "KN" at bounding box center [1208, 31] width 19 height 20
